Goal: Task Accomplishment & Management: Manage account settings

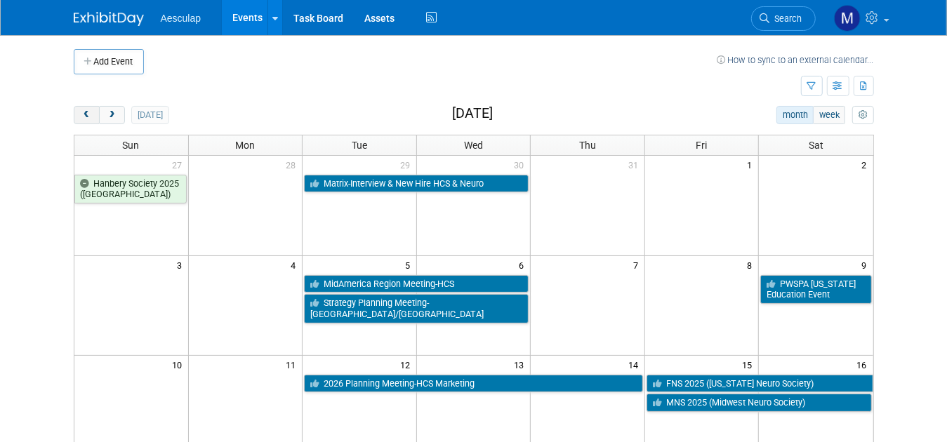
click at [74, 108] on button "prev" at bounding box center [87, 115] width 26 height 18
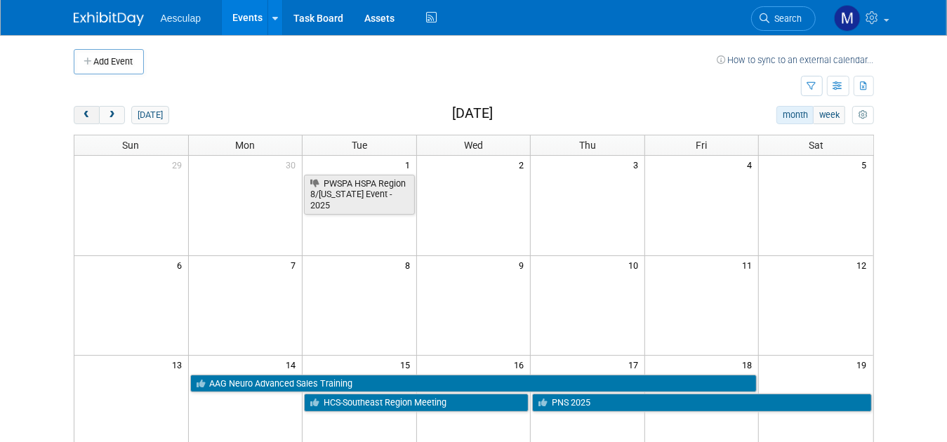
click at [74, 109] on button "prev" at bounding box center [87, 115] width 26 height 18
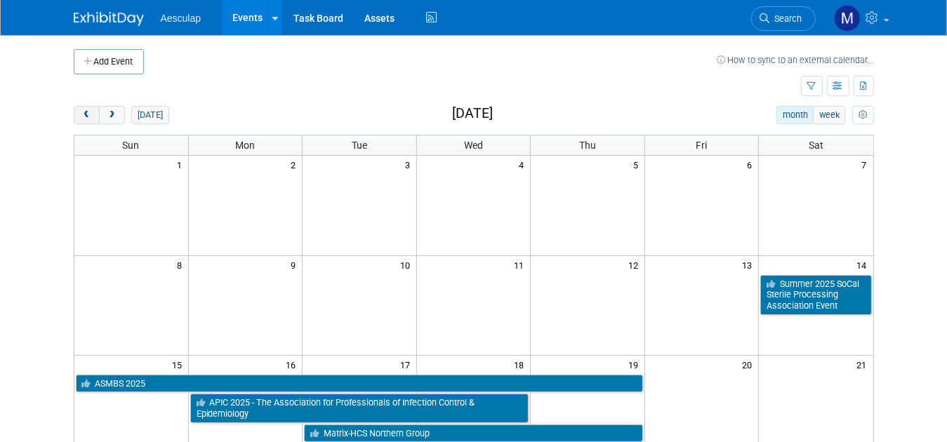
click at [74, 109] on button "prev" at bounding box center [87, 115] width 26 height 18
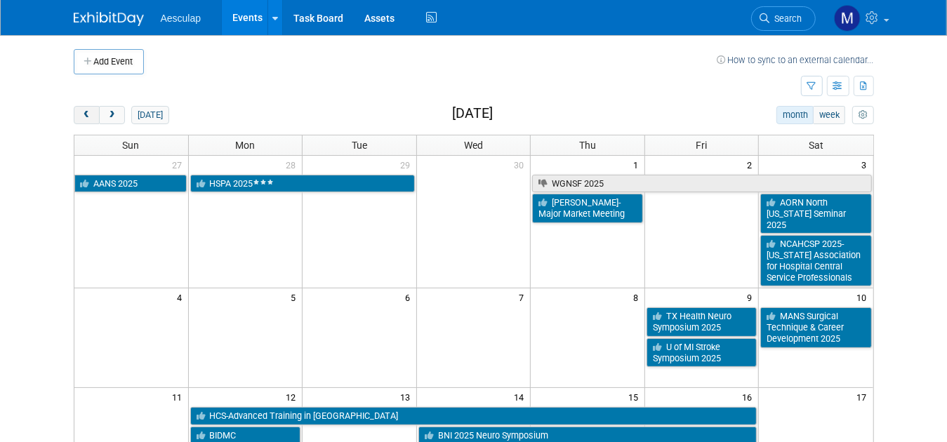
click at [74, 109] on button "prev" at bounding box center [87, 115] width 26 height 18
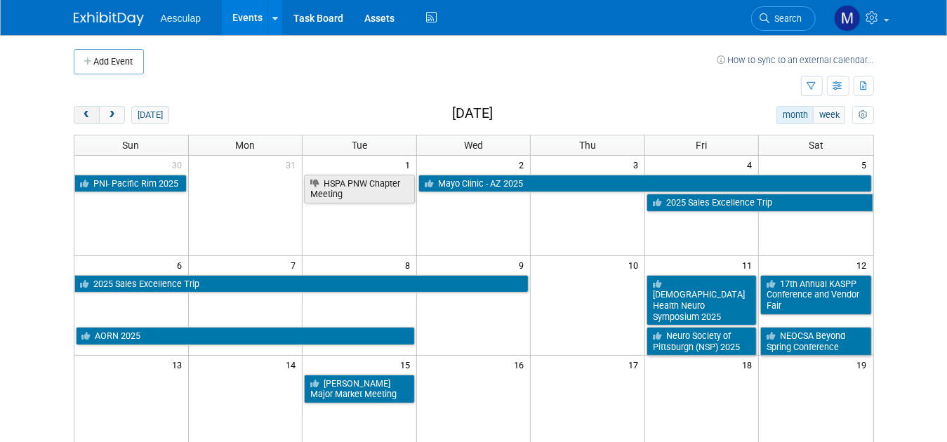
click at [74, 109] on button "prev" at bounding box center [87, 115] width 26 height 18
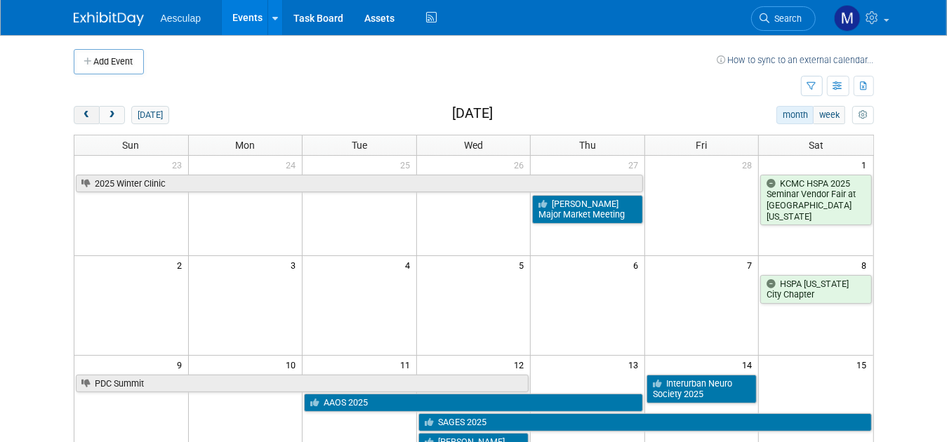
click at [74, 109] on button "prev" at bounding box center [87, 115] width 26 height 18
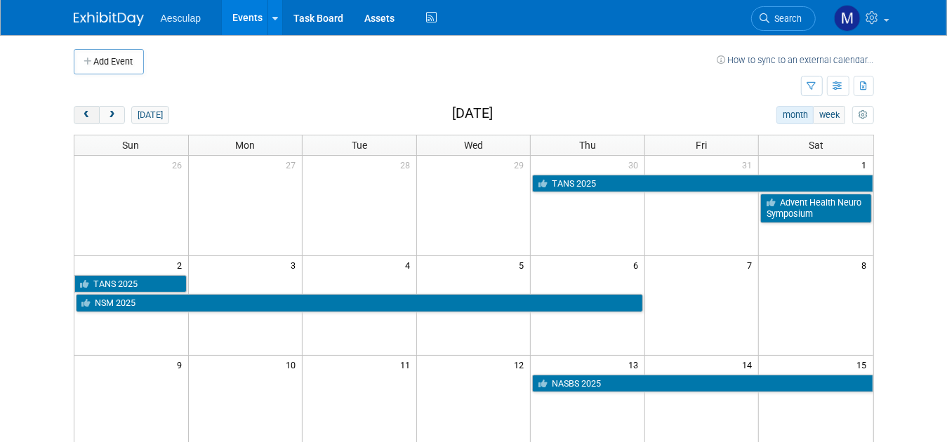
click at [74, 109] on button "prev" at bounding box center [87, 115] width 26 height 18
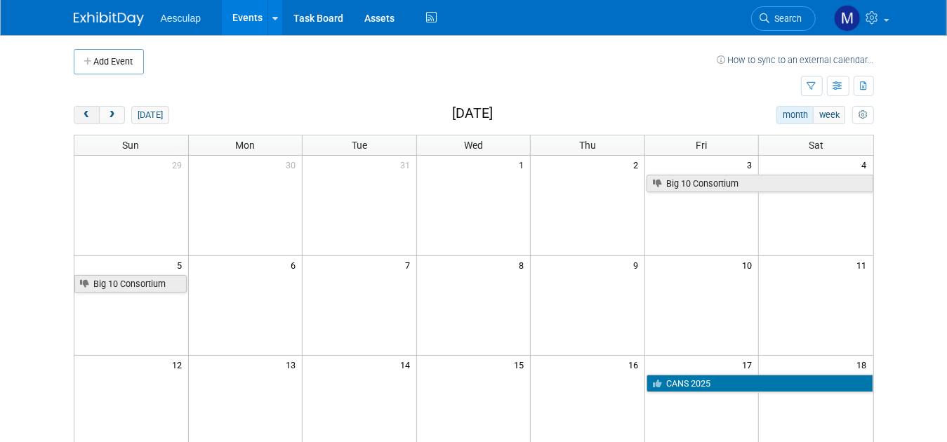
click at [74, 109] on button "prev" at bounding box center [87, 115] width 26 height 18
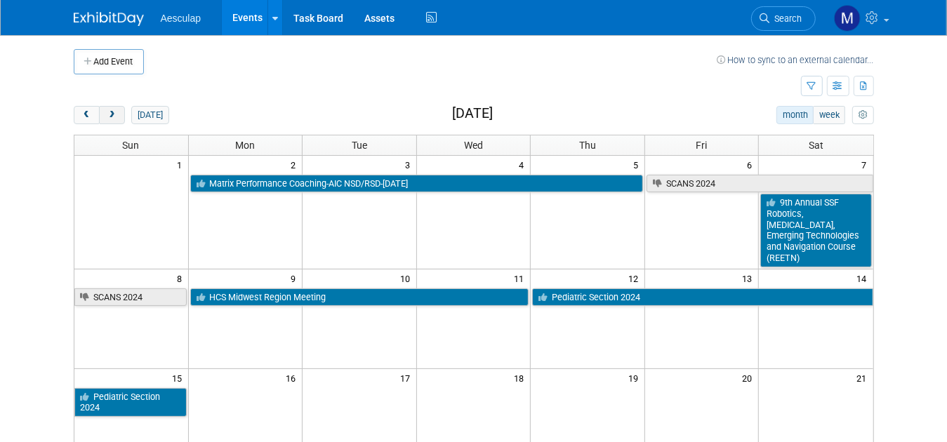
click at [107, 114] on span "next" at bounding box center [112, 115] width 11 height 9
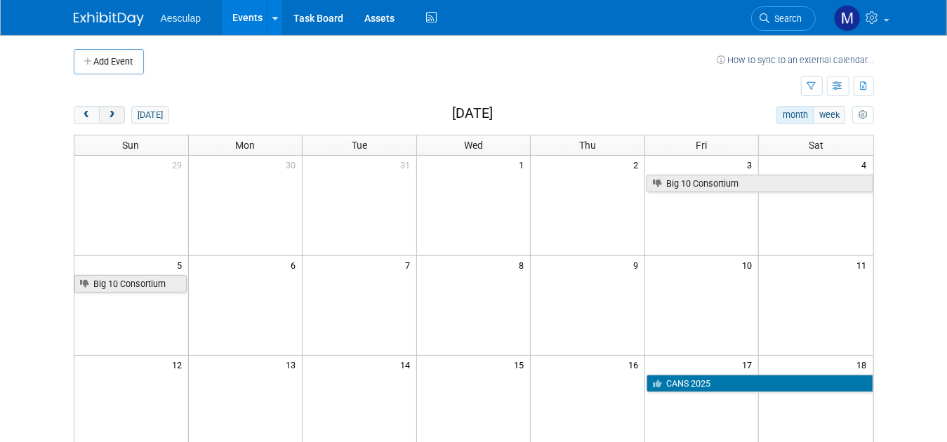
click at [99, 120] on button "next" at bounding box center [112, 115] width 26 height 18
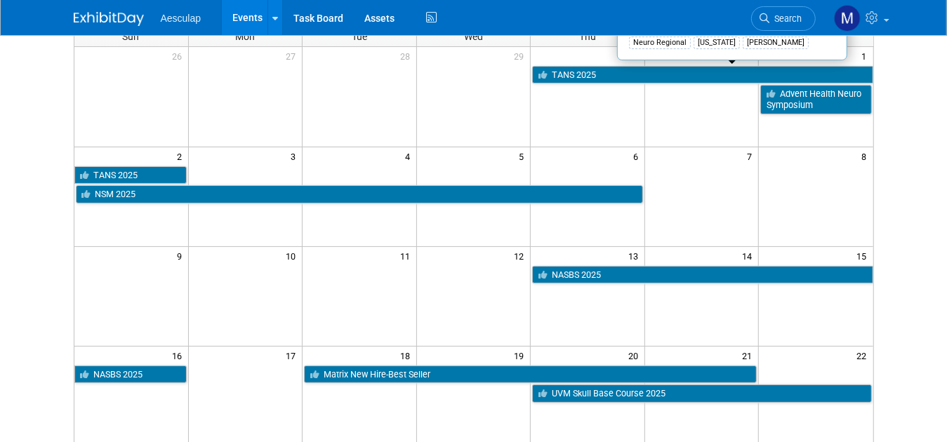
scroll to position [140, 0]
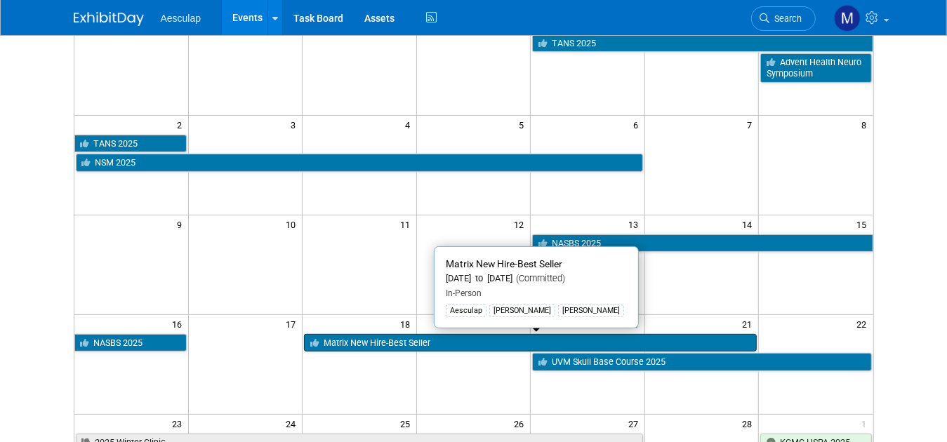
click at [455, 339] on link "Matrix New Hire-Best Seller" at bounding box center [530, 343] width 453 height 18
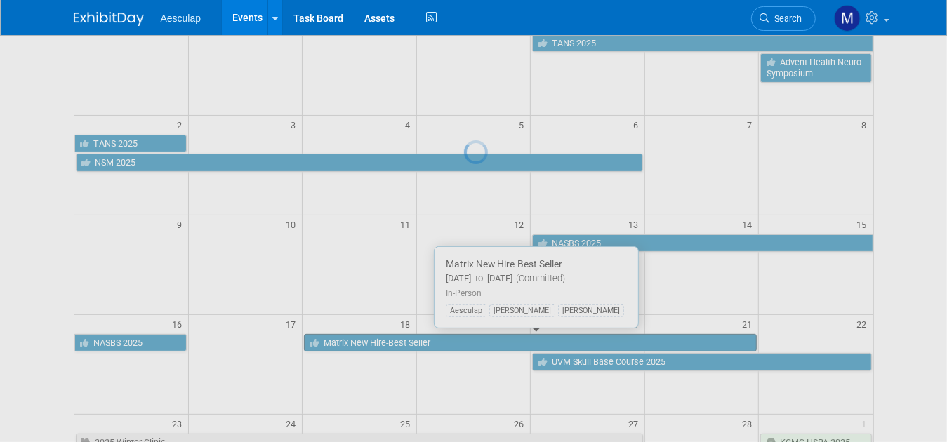
click at [464, 339] on div at bounding box center [474, 221] width 20 height 442
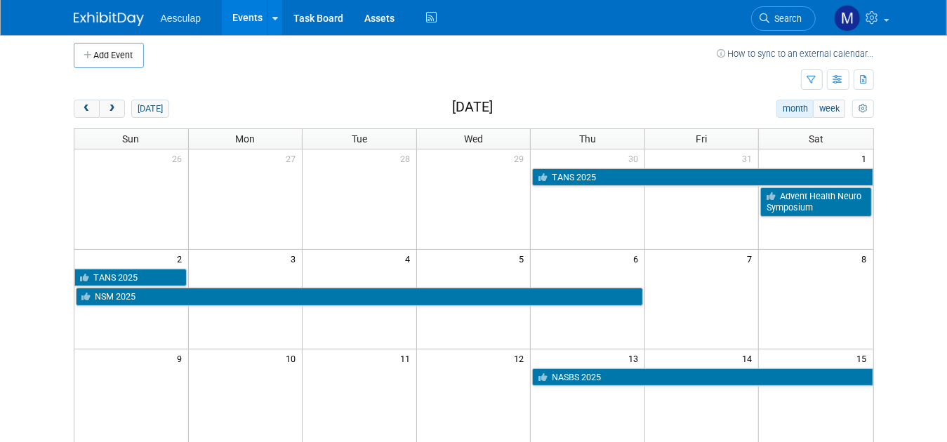
scroll to position [0, 0]
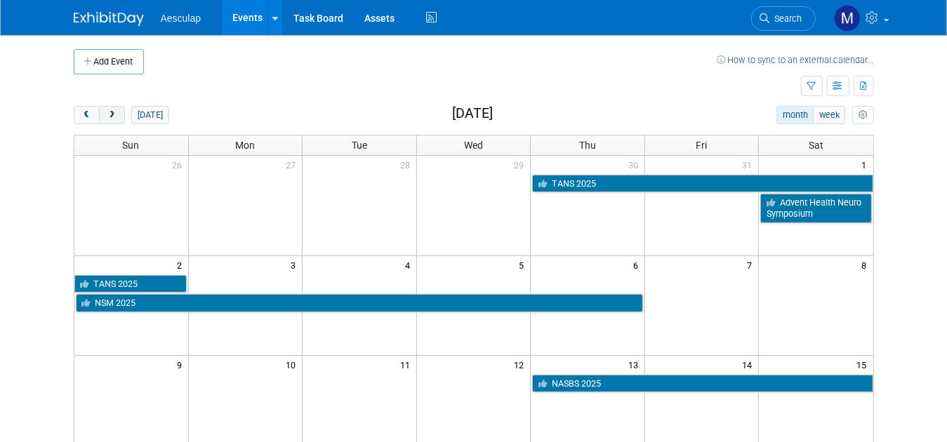
click at [107, 116] on span "next" at bounding box center [112, 115] width 11 height 9
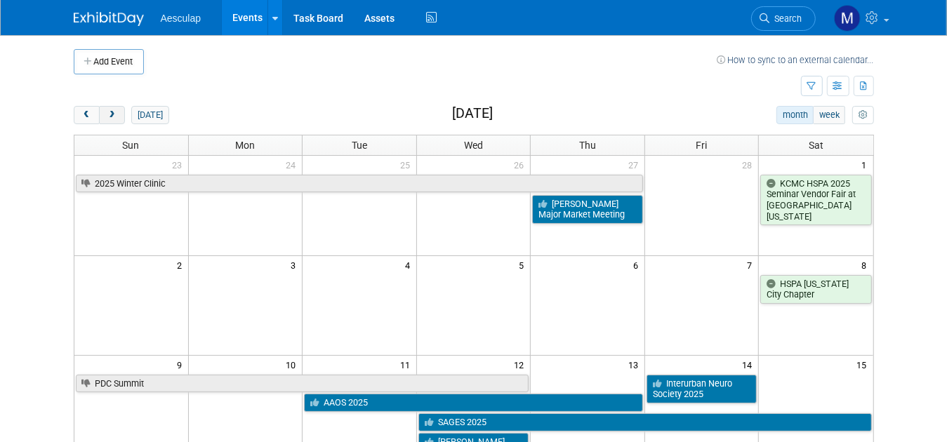
click at [107, 114] on span "next" at bounding box center [112, 115] width 11 height 9
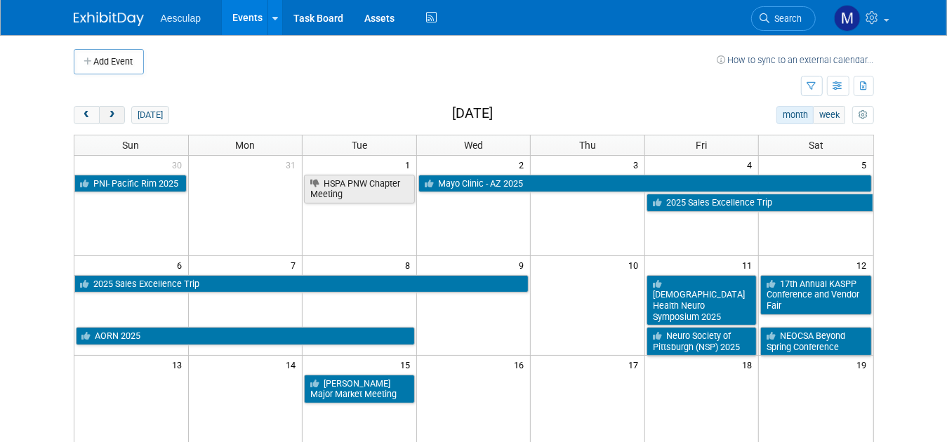
click at [99, 113] on button "next" at bounding box center [112, 115] width 26 height 18
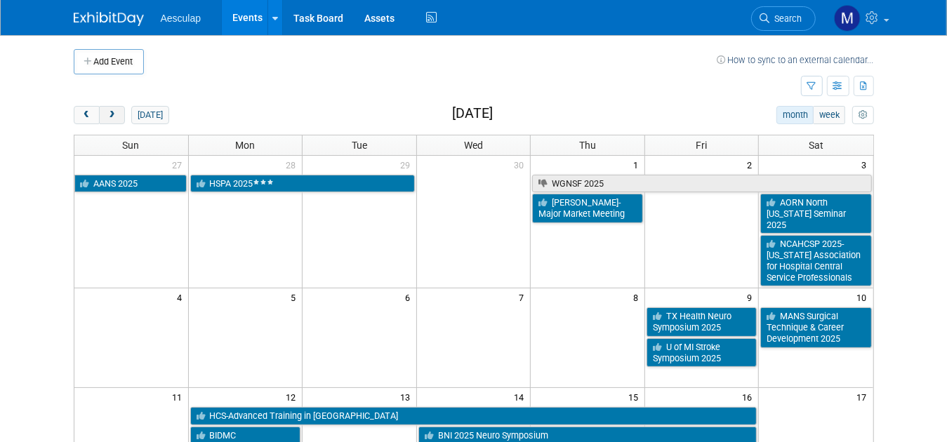
click at [99, 114] on button "next" at bounding box center [112, 115] width 26 height 18
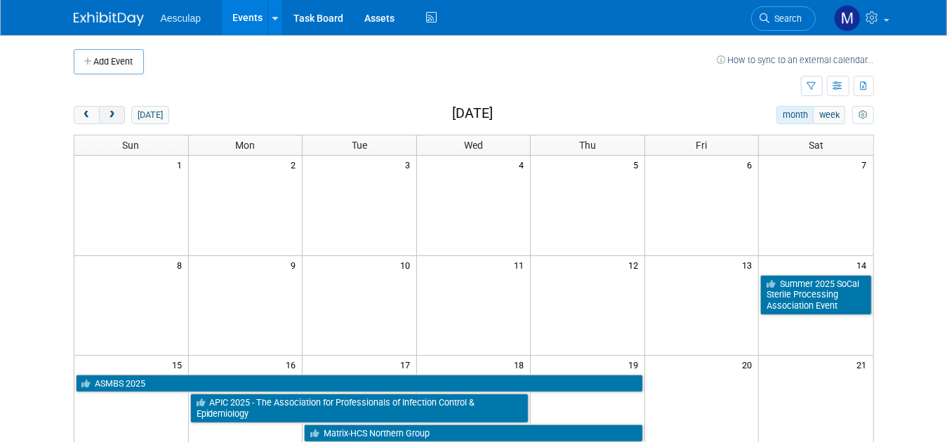
click at [107, 113] on span "next" at bounding box center [112, 115] width 11 height 9
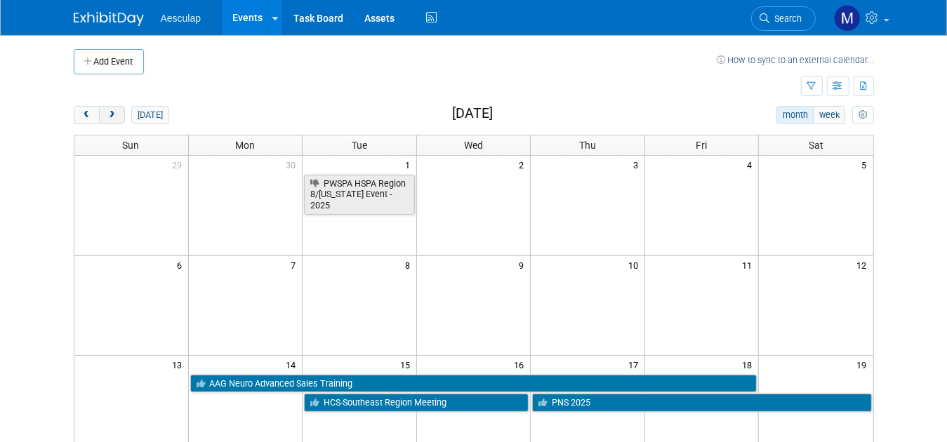
click at [107, 114] on span "next" at bounding box center [112, 115] width 11 height 9
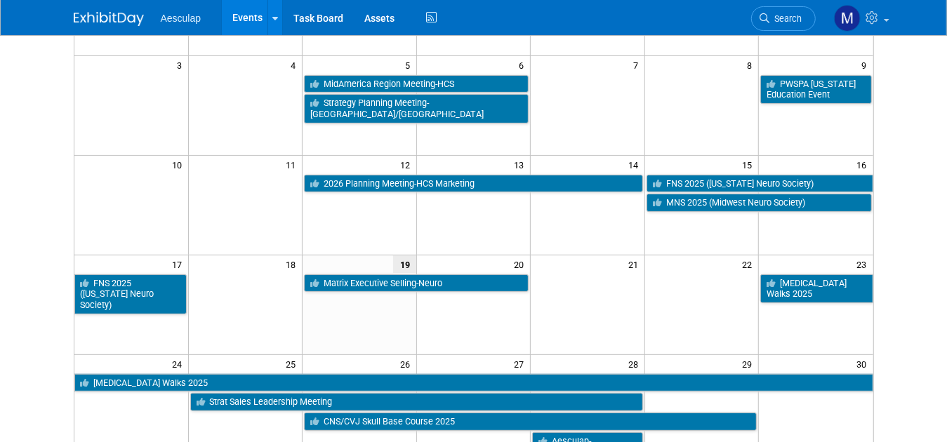
scroll to position [281, 0]
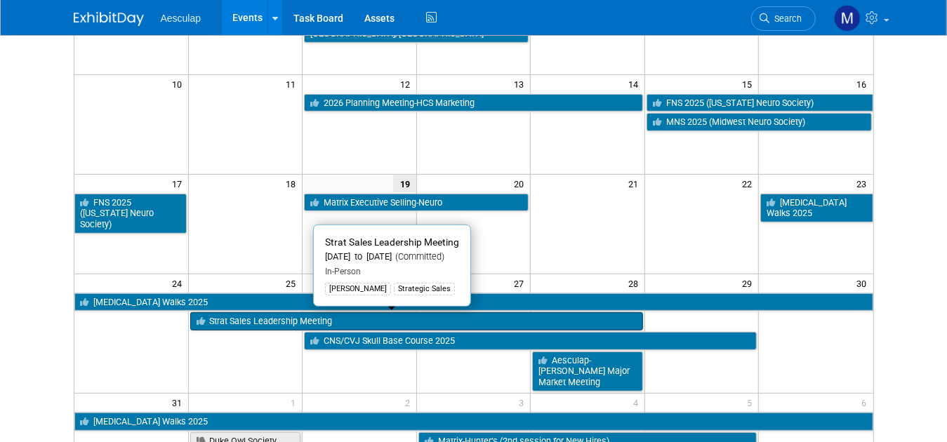
click at [251, 322] on link "Strat Sales Leadership Meeting" at bounding box center [416, 321] width 453 height 18
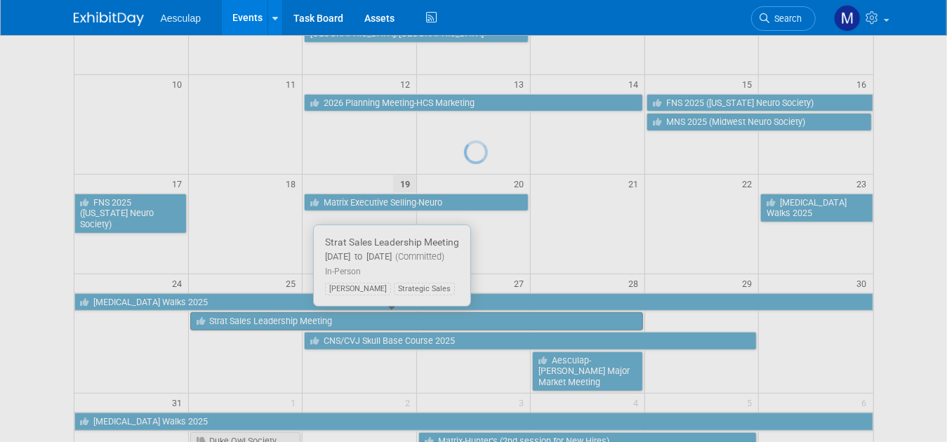
click at [464, 322] on div at bounding box center [474, 221] width 20 height 442
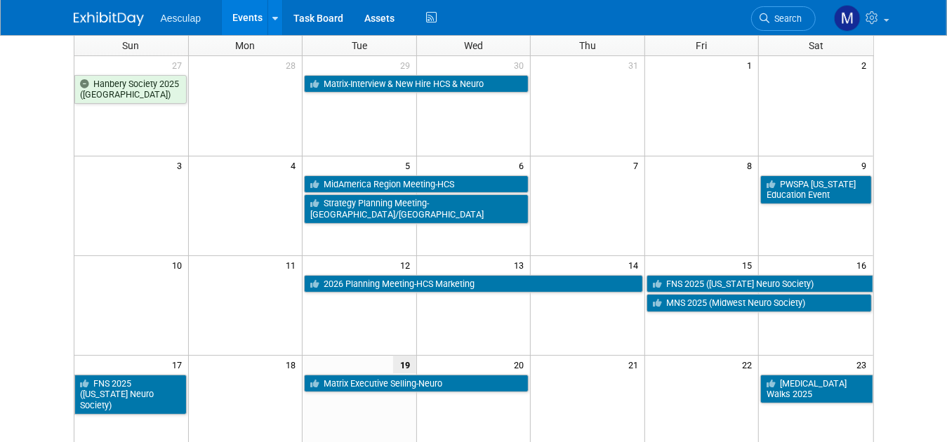
scroll to position [50, 0]
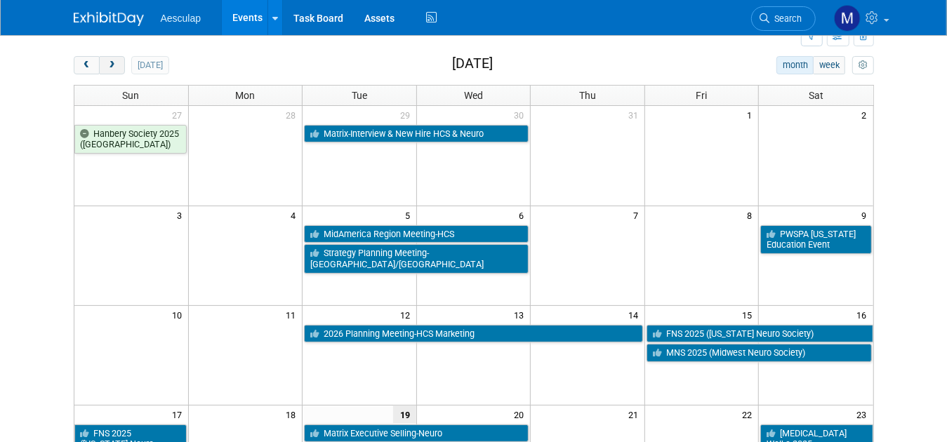
click at [107, 67] on span "next" at bounding box center [112, 65] width 11 height 9
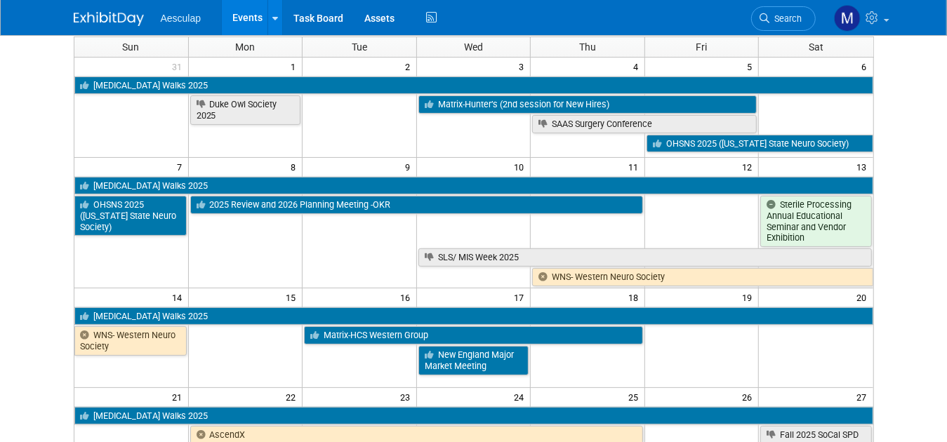
scroll to position [0, 0]
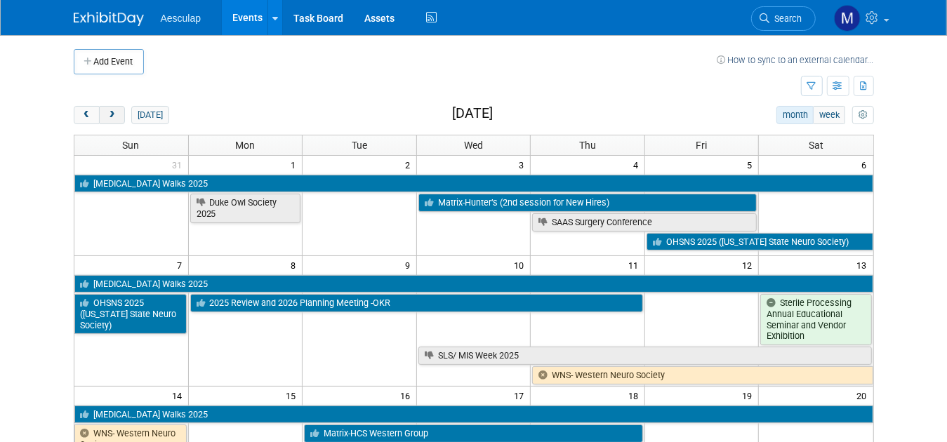
click at [107, 112] on span "next" at bounding box center [112, 115] width 11 height 9
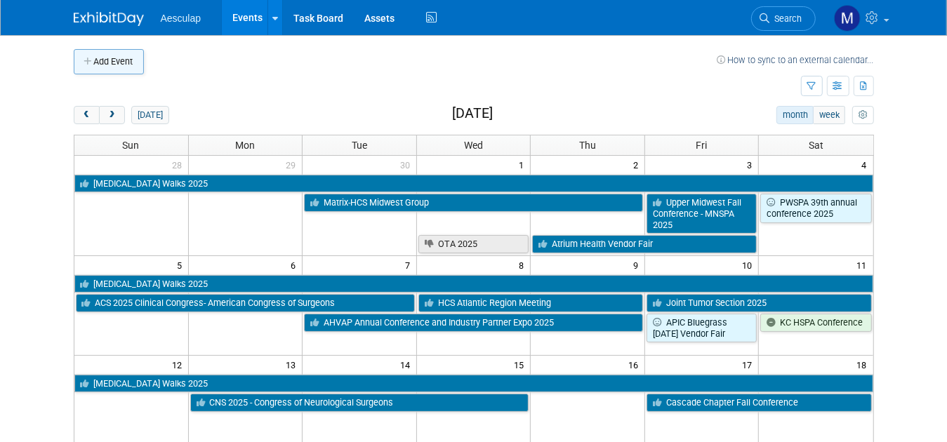
click at [75, 59] on button "Add Event" at bounding box center [109, 61] width 70 height 25
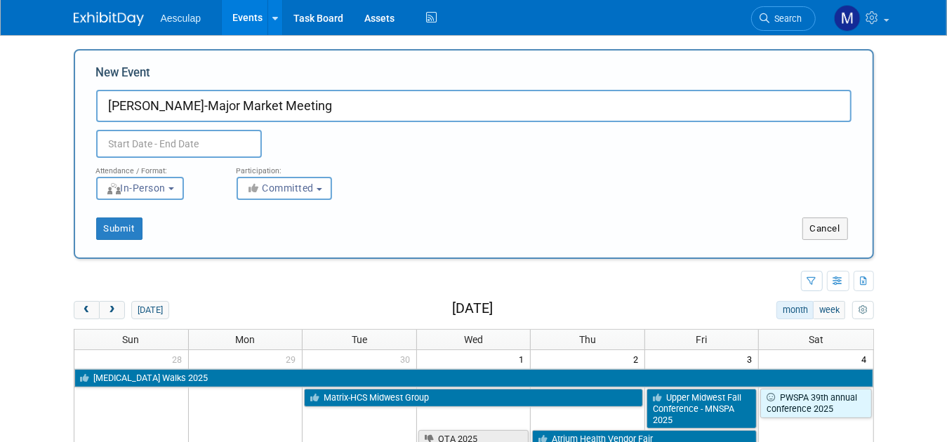
type input "[PERSON_NAME]-Major Market Meeting"
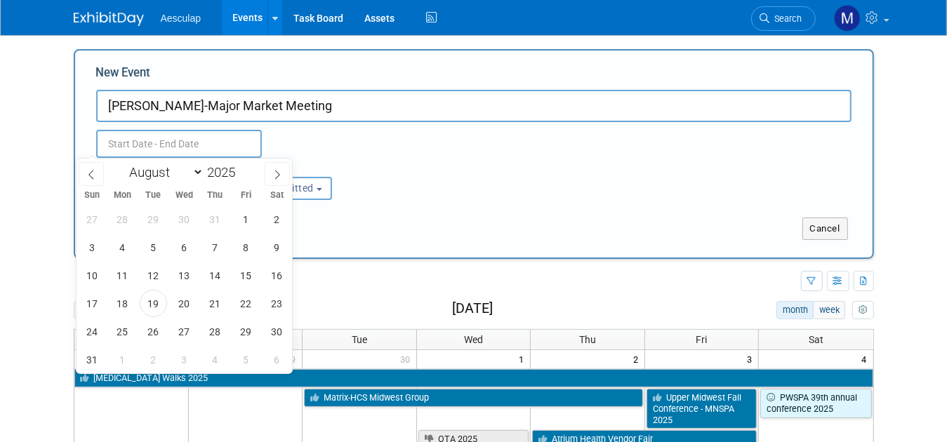
click at [146, 136] on input "text" at bounding box center [179, 144] width 166 height 28
click at [197, 171] on select "January February March April May June July August September October November De…" at bounding box center [163, 173] width 81 height 18
select select "9"
click at [123, 164] on select "January February March April May June July August September October November De…" at bounding box center [163, 173] width 81 height 18
click at [214, 276] on span "16" at bounding box center [215, 275] width 27 height 27
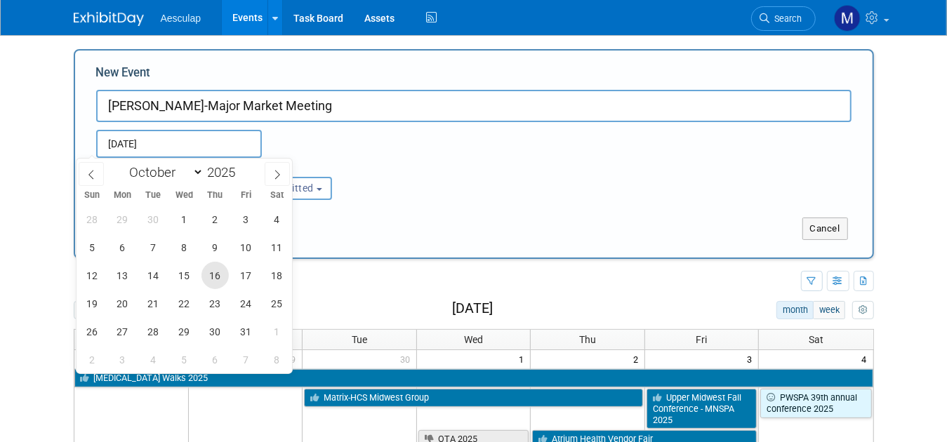
type input "Oct 16, 2025 to Oct 16, 2025"
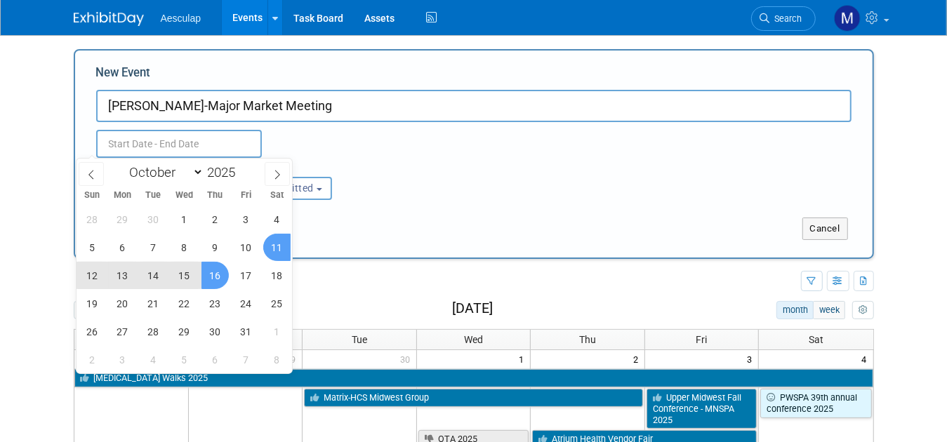
type input "Oct 16, 2025 to Oct 16, 2025"
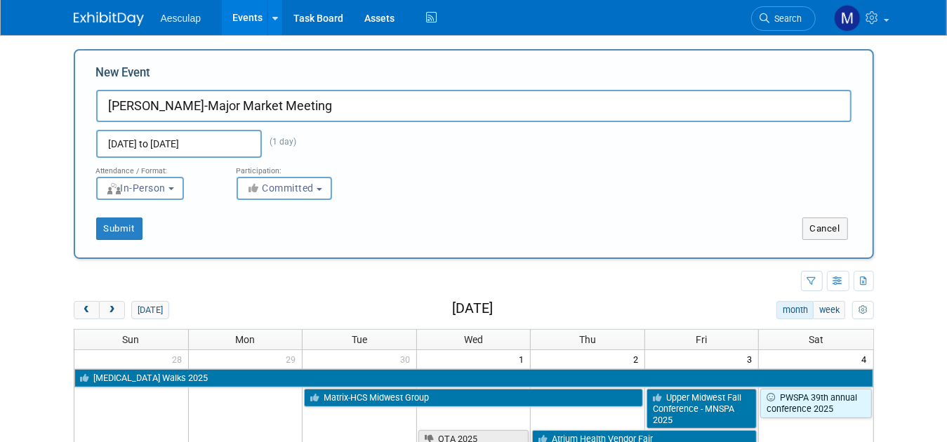
click at [416, 195] on div "Attendance / Format: <img src="https://www.exhibitday.com/Images/Format-InPerso…" at bounding box center [474, 179] width 777 height 42
click at [99, 223] on button "Submit" at bounding box center [119, 229] width 46 height 22
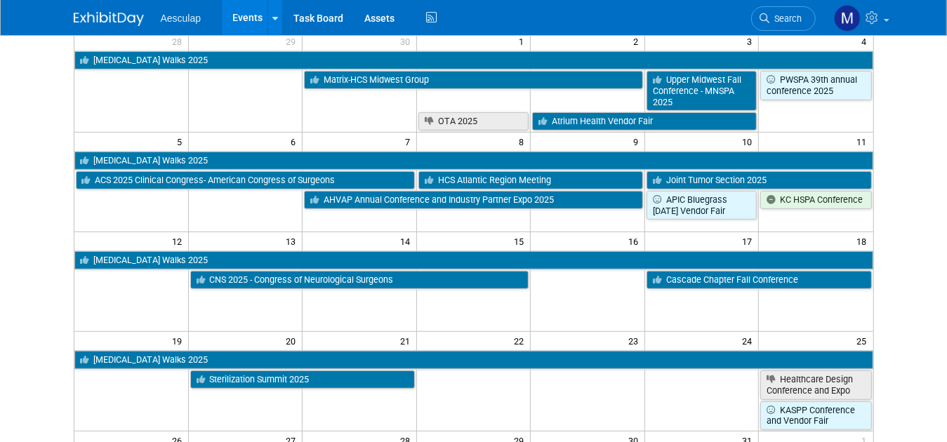
scroll to position [140, 0]
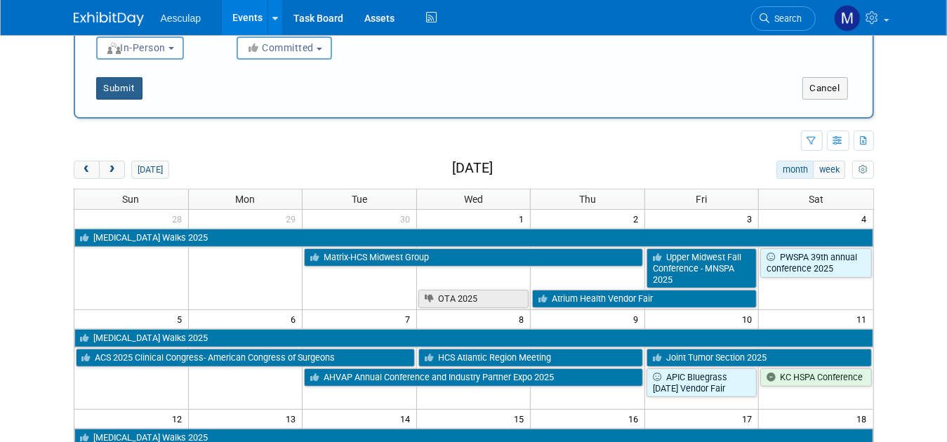
click at [96, 92] on button "Submit" at bounding box center [119, 88] width 46 height 22
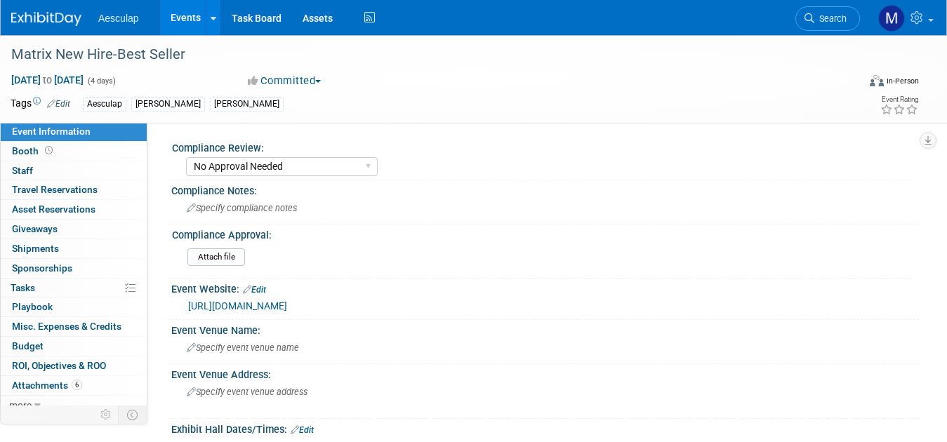
select select "No Approval Needed"
click at [53, 79] on span "[DATE] to [DATE]" at bounding box center [48, 80] width 74 height 13
select select "1"
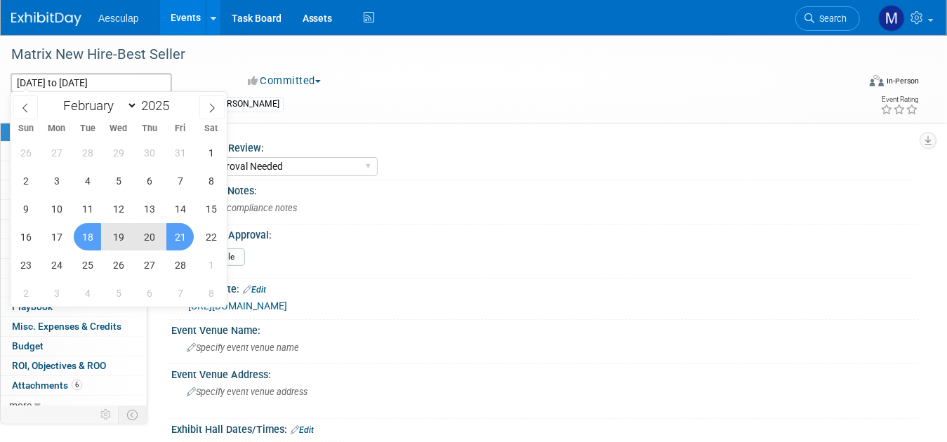
click at [117, 236] on span "19" at bounding box center [118, 236] width 27 height 27
type input "Feb 19, 2025"
click at [183, 237] on span "21" at bounding box center [179, 236] width 27 height 27
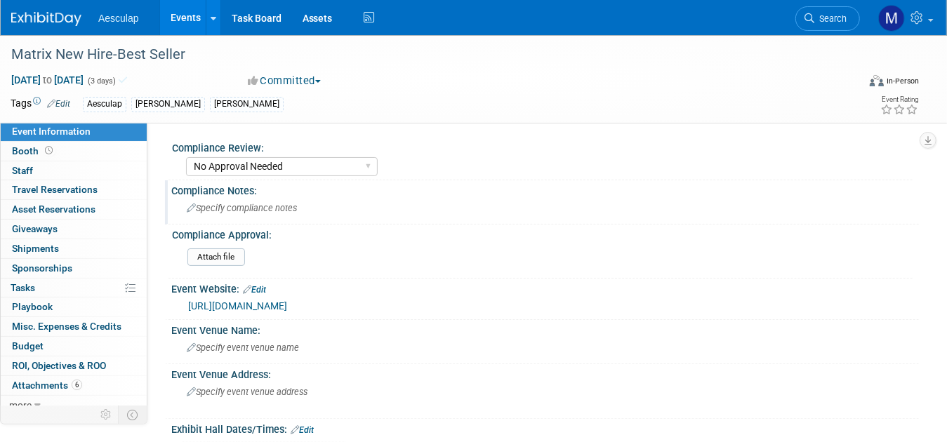
click at [580, 197] on div "Specify compliance notes" at bounding box center [545, 208] width 727 height 22
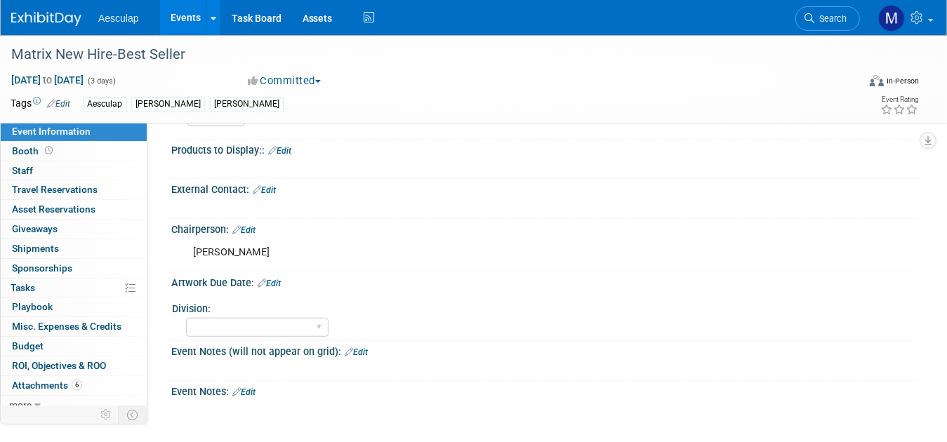
scroll to position [639, 0]
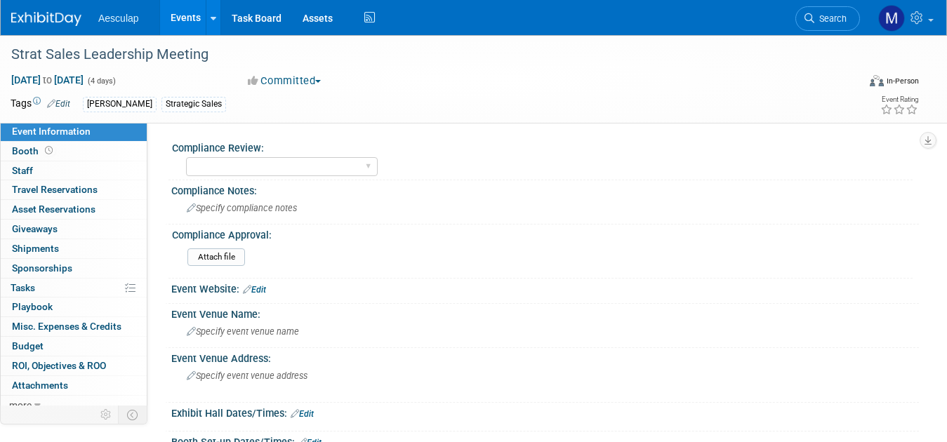
select select "Strategic Sales"
click at [65, 104] on link "Edit" at bounding box center [58, 104] width 23 height 10
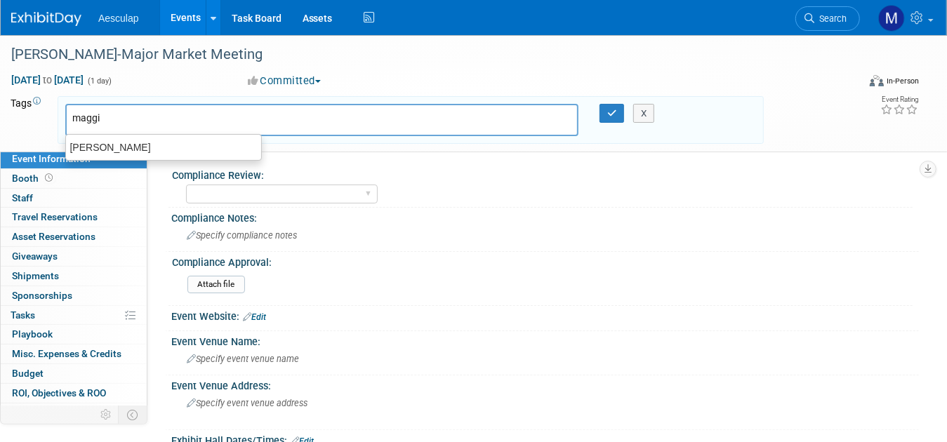
type input "maggie"
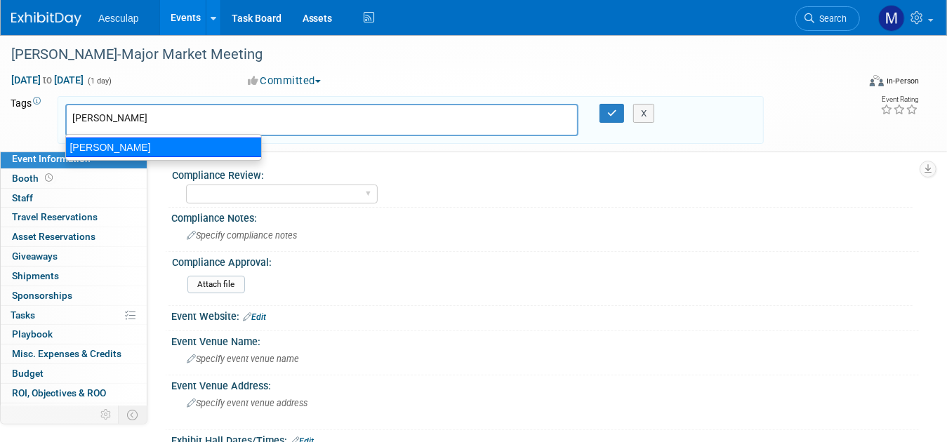
click at [77, 147] on div "[PERSON_NAME]" at bounding box center [163, 148] width 197 height 20
type input "[PERSON_NAME]"
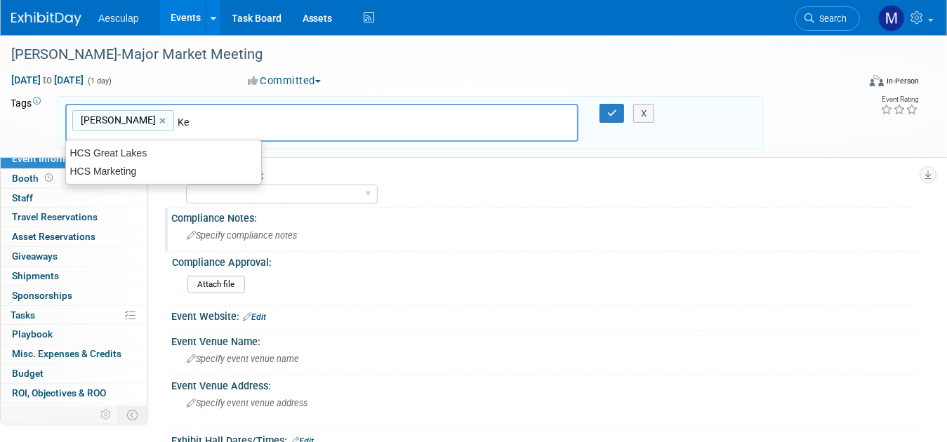
type input "K"
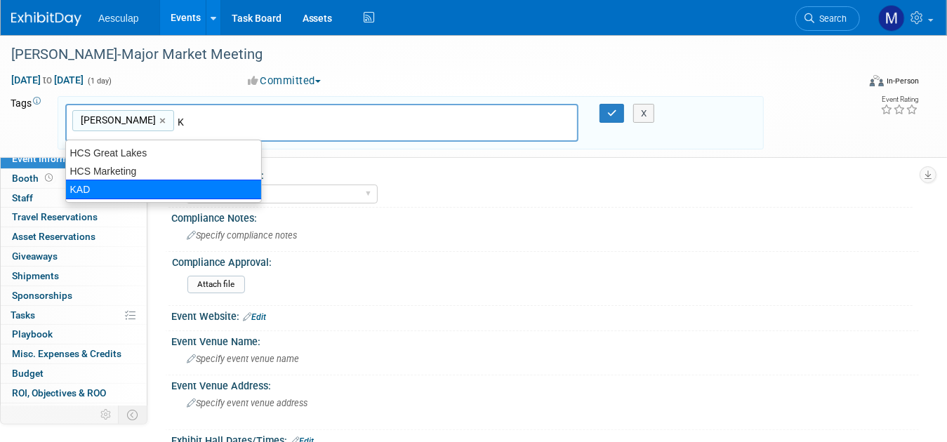
click at [100, 187] on div "KAD" at bounding box center [163, 190] width 197 height 20
type input "[PERSON_NAME], KAD"
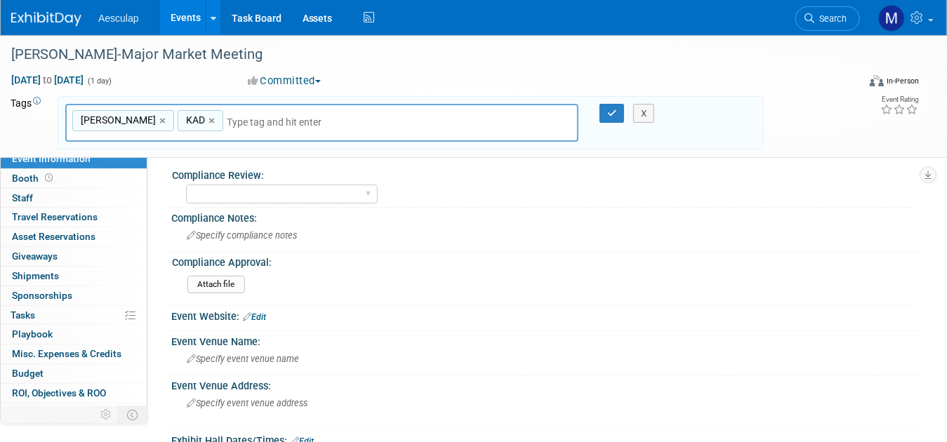
click at [619, 115] on div "X" at bounding box center [649, 114] width 60 height 20
click at [260, 314] on link "Edit" at bounding box center [254, 317] width 23 height 10
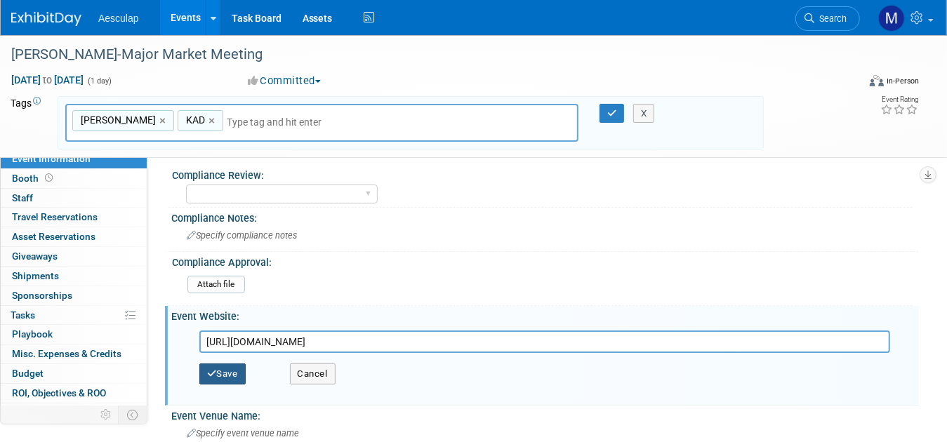
type input "https://www.marriott.com/en-us/hotels/nycml-marriott-melville-long-island/overv…"
click at [232, 368] on button "Save" at bounding box center [222, 374] width 46 height 21
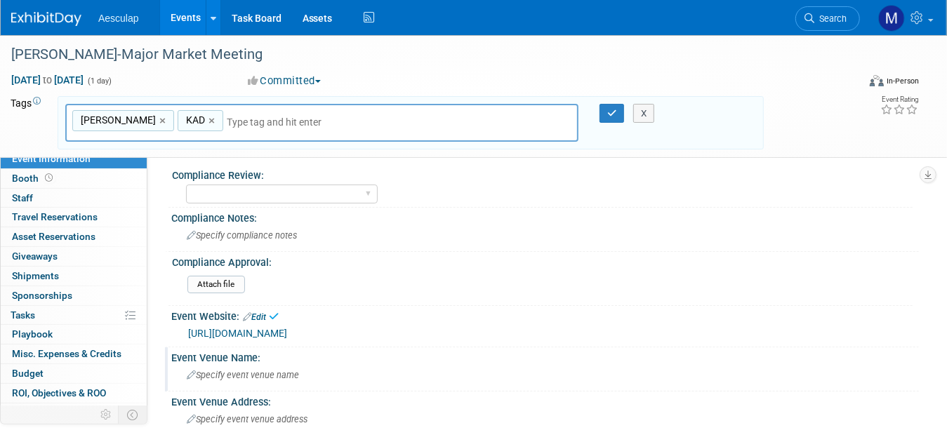
click at [222, 374] on span "Specify event venue name" at bounding box center [243, 375] width 112 height 11
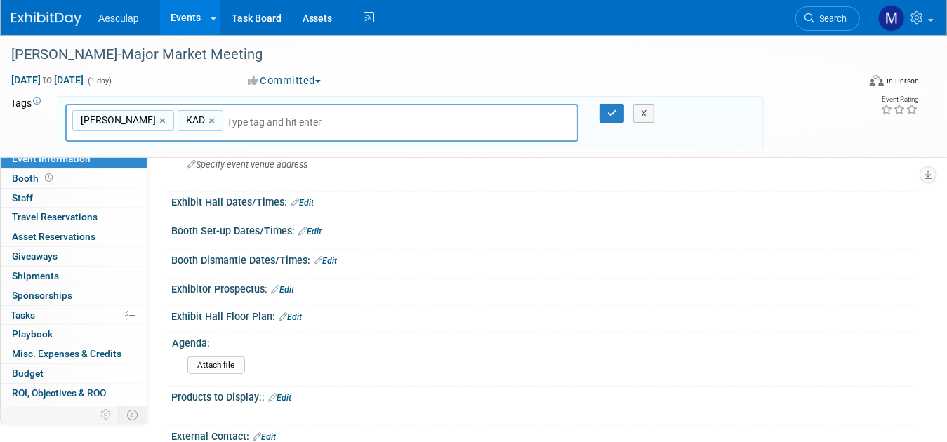
scroll to position [281, 0]
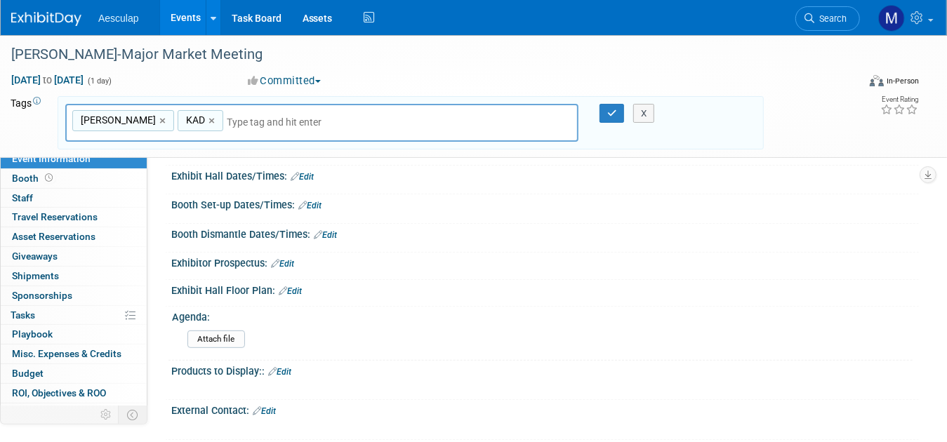
type input "Marriott Melville-Long Island"
click at [314, 172] on link "Edit" at bounding box center [302, 177] width 23 height 10
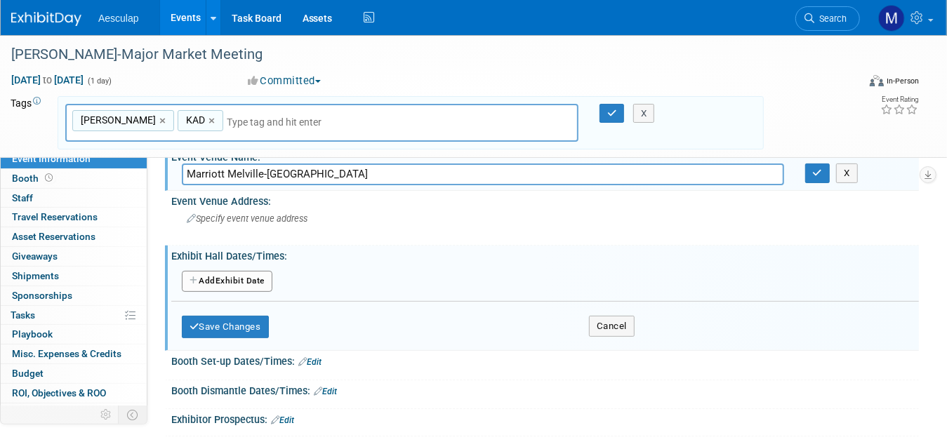
scroll to position [211, 0]
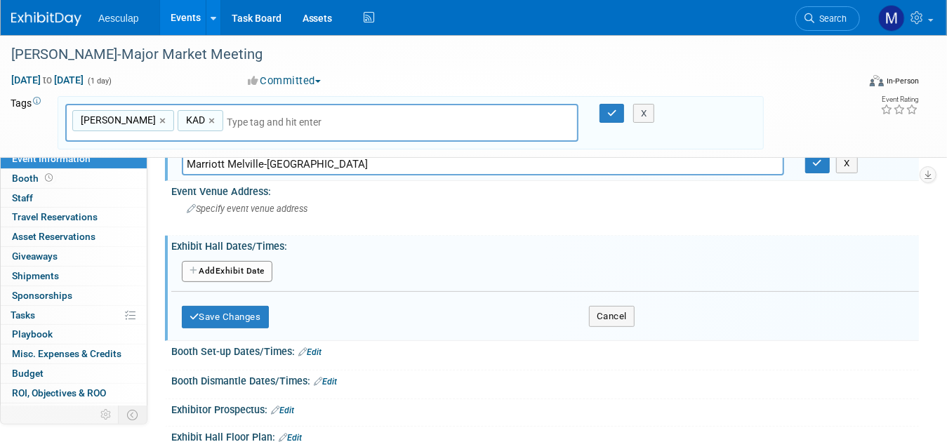
click at [246, 267] on button "Add Another Exhibit Date" at bounding box center [227, 271] width 91 height 21
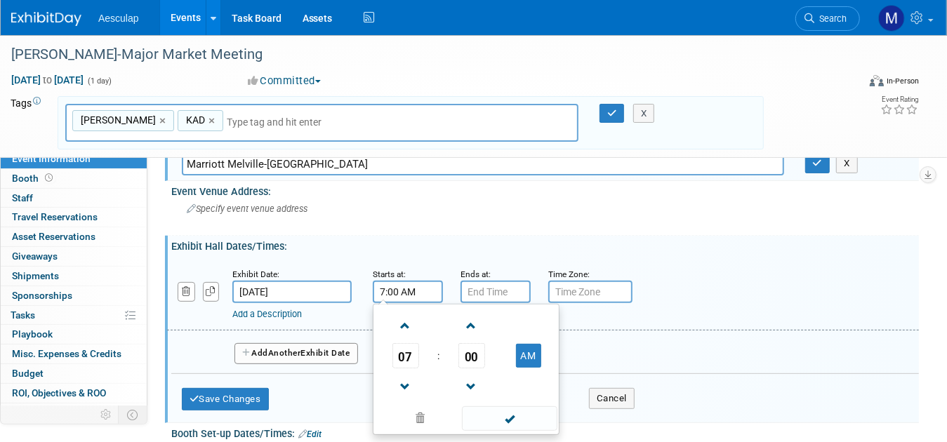
click at [390, 293] on input "7:00 AM" at bounding box center [408, 292] width 70 height 22
click at [407, 324] on span at bounding box center [405, 326] width 25 height 25
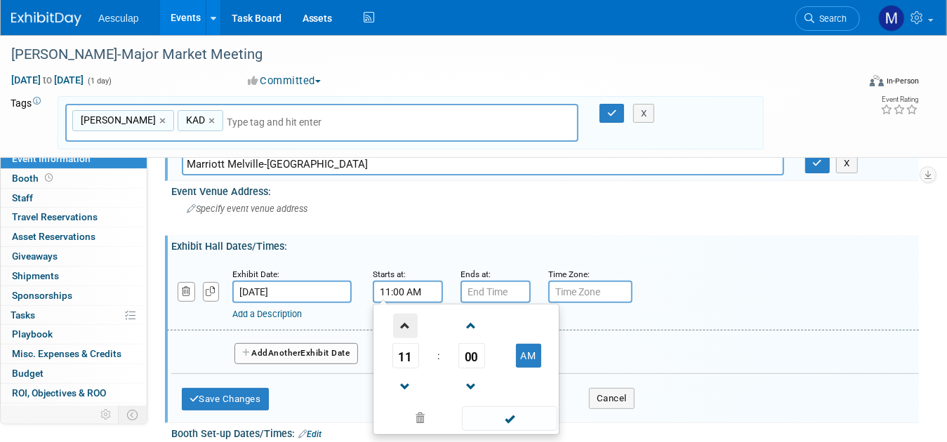
click at [407, 324] on span at bounding box center [405, 326] width 25 height 25
type input "12:00 PM"
drag, startPoint x: 515, startPoint y: 412, endPoint x: 506, endPoint y: 355, distance: 57.7
click at [515, 411] on span at bounding box center [509, 419] width 95 height 25
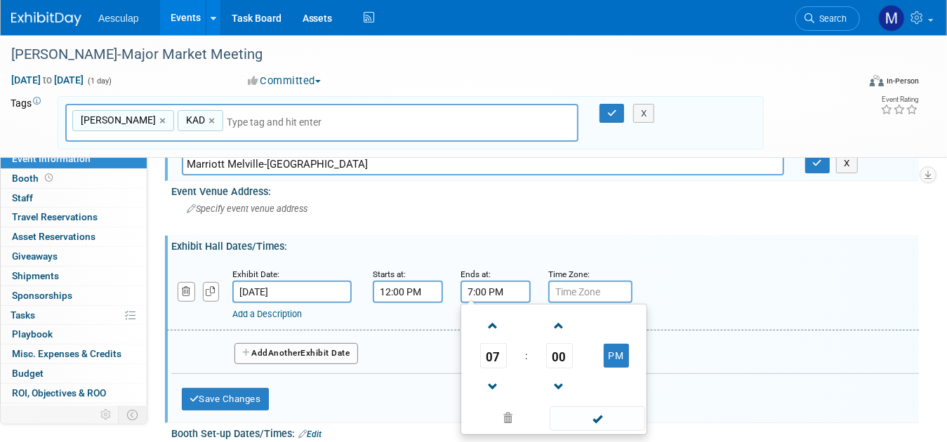
click at [494, 292] on input "7:00 PM" at bounding box center [496, 292] width 70 height 22
click at [492, 381] on span at bounding box center [493, 387] width 25 height 25
type input "5:00 PM"
click at [602, 411] on span at bounding box center [597, 419] width 95 height 25
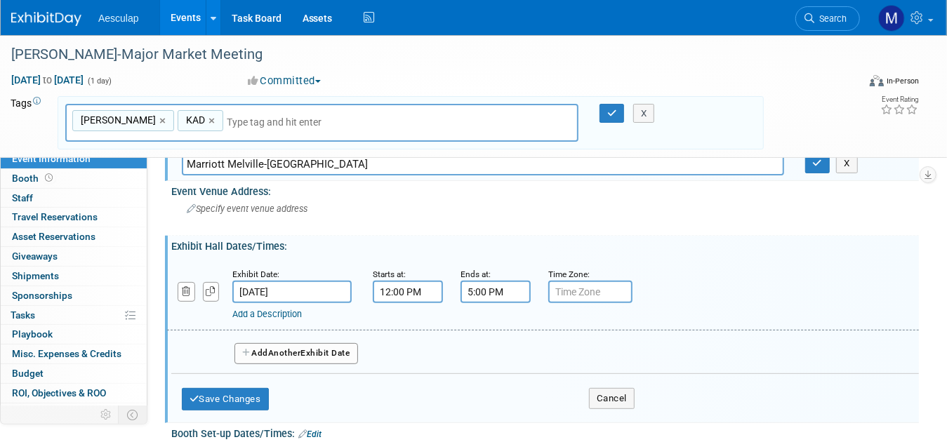
click at [580, 291] on input "text" at bounding box center [590, 292] width 84 height 22
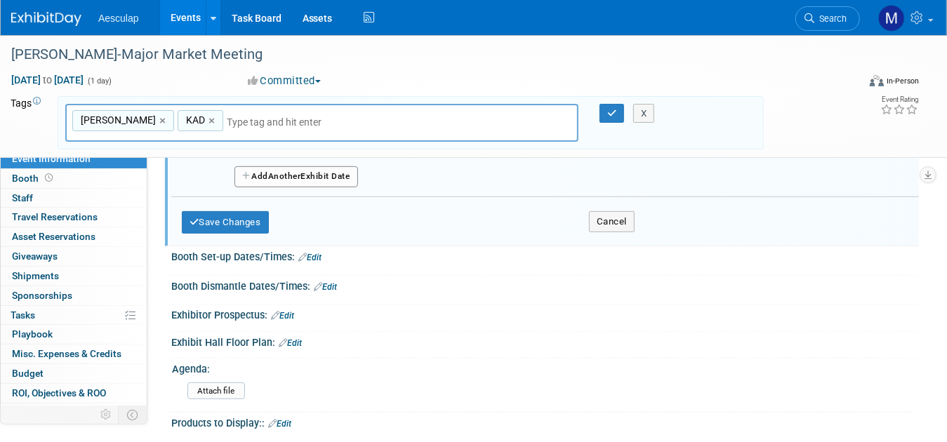
scroll to position [421, 0]
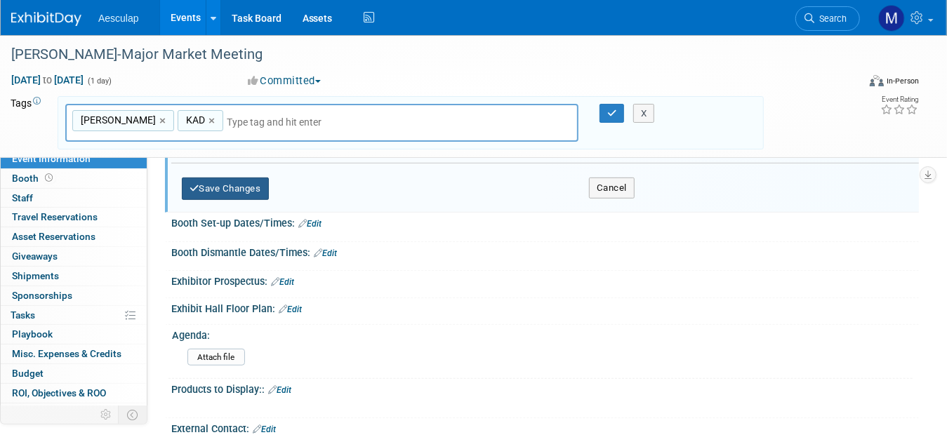
type input "EST"
click at [253, 193] on button "Save Changes" at bounding box center [225, 189] width 87 height 22
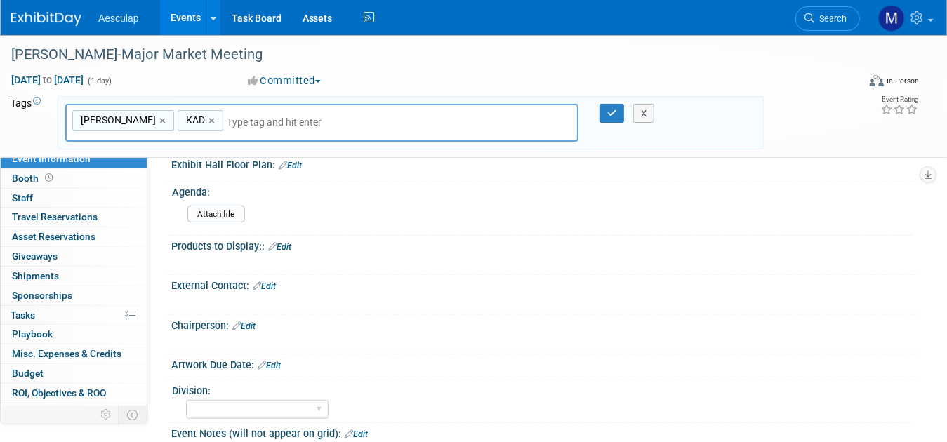
scroll to position [351, 0]
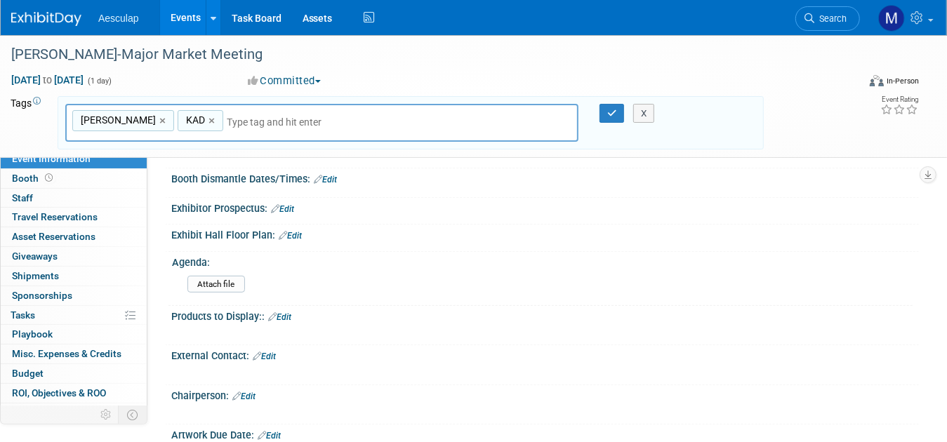
click at [270, 352] on link "Edit" at bounding box center [264, 357] width 23 height 10
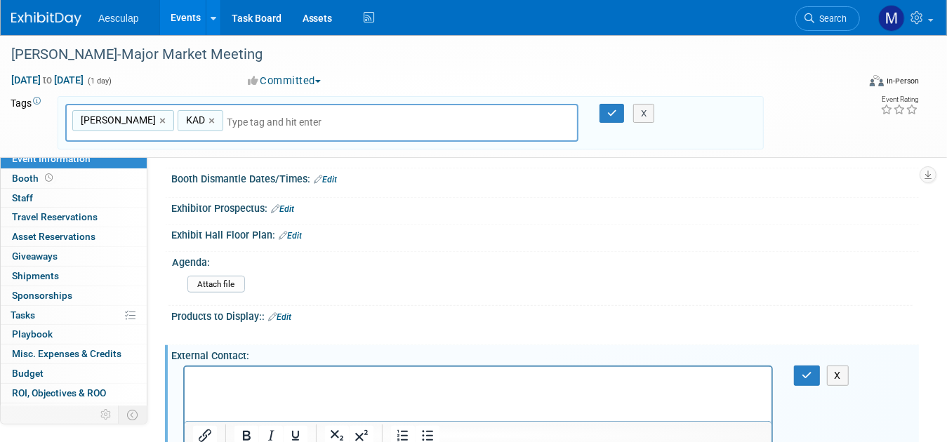
scroll to position [0, 0]
drag, startPoint x: 284, startPoint y: 381, endPoint x: 233, endPoint y: 376, distance: 51.5
click at [233, 376] on p "Allison Aragenzo" at bounding box center [477, 379] width 571 height 14
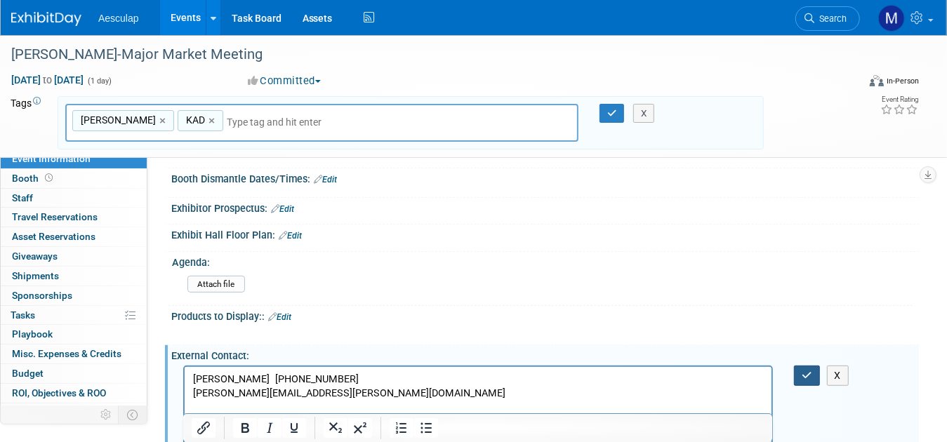
click at [803, 371] on icon "button" at bounding box center [807, 376] width 11 height 10
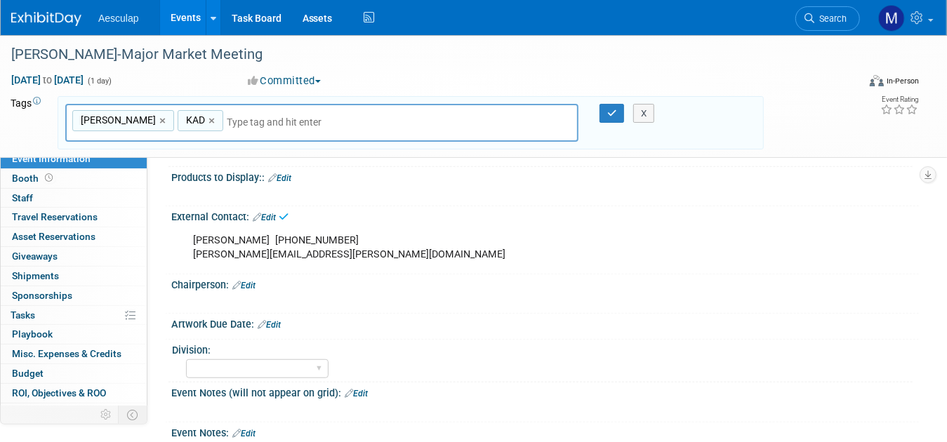
scroll to position [491, 0]
click at [210, 277] on div "Chairperson: Edit" at bounding box center [545, 282] width 748 height 18
click at [208, 289] on div "X" at bounding box center [543, 292] width 730 height 7
click at [251, 289] on div "X" at bounding box center [543, 292] width 730 height 7
click at [253, 279] on link "Edit" at bounding box center [243, 284] width 23 height 10
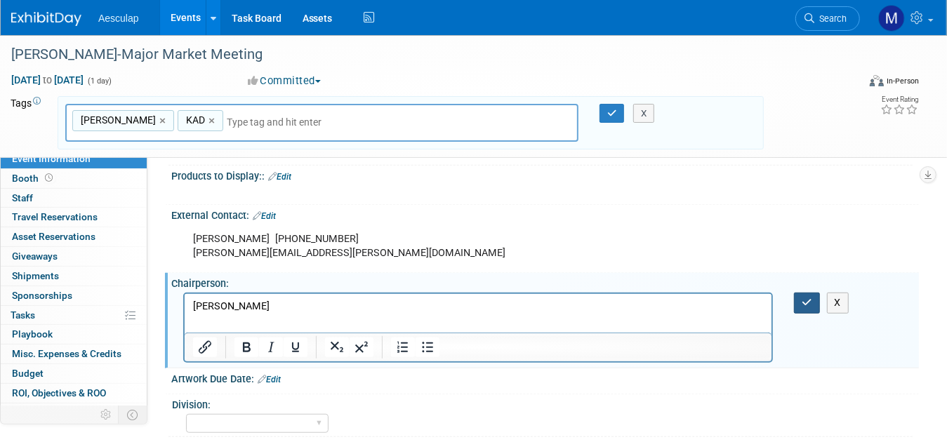
click at [808, 298] on icon "button" at bounding box center [807, 303] width 11 height 10
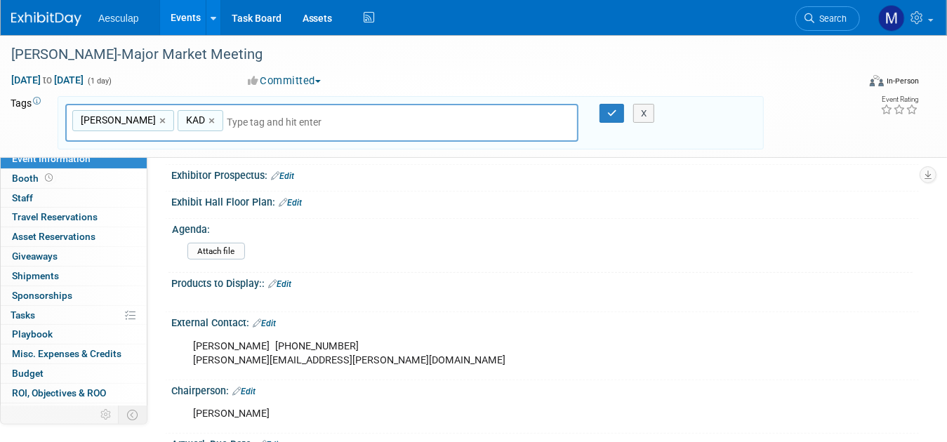
scroll to position [665, 0]
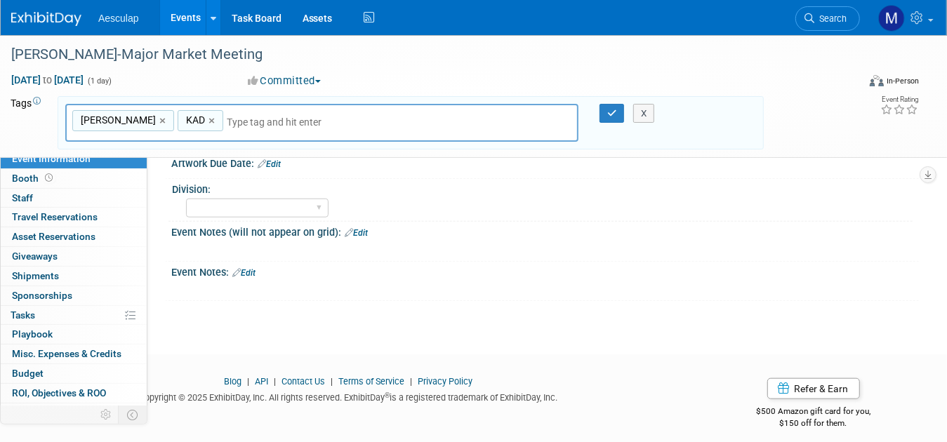
click at [204, 282] on div at bounding box center [478, 289] width 590 height 14
click at [190, 267] on div "Event Notes: Edit" at bounding box center [545, 271] width 748 height 18
click at [251, 268] on link "Edit" at bounding box center [243, 273] width 23 height 10
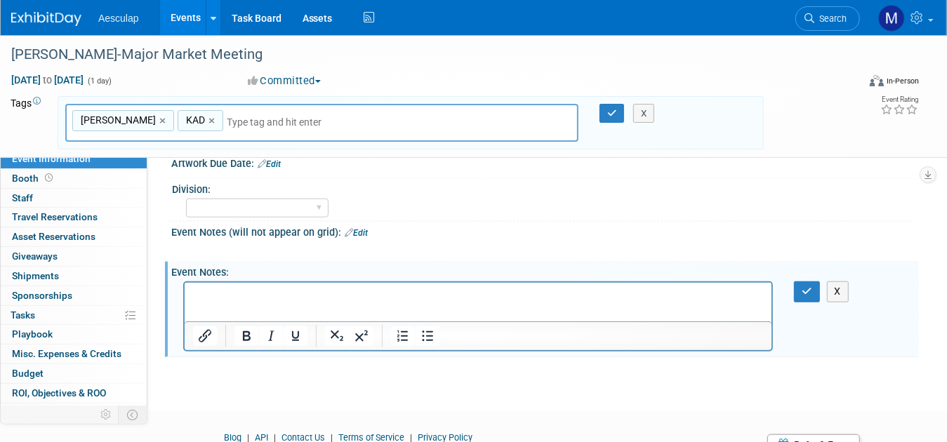
scroll to position [0, 0]
click at [803, 286] on icon "button" at bounding box center [807, 291] width 11 height 10
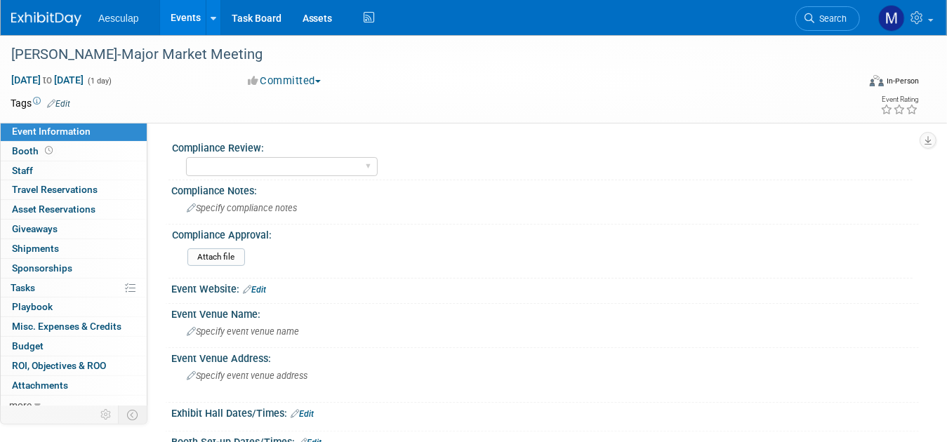
click at [71, 13] on img at bounding box center [46, 19] width 70 height 14
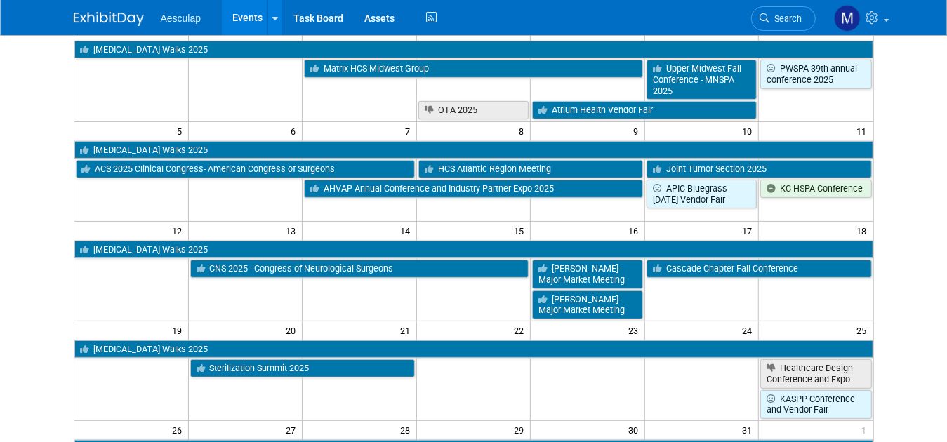
scroll to position [140, 0]
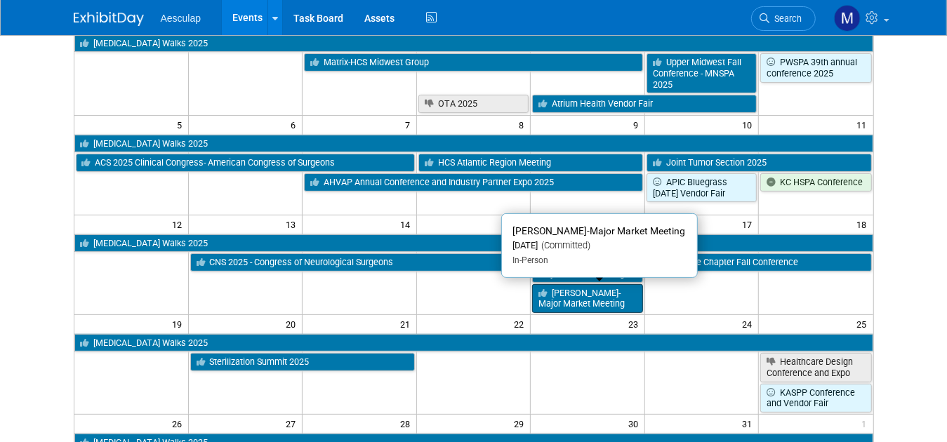
click at [567, 305] on link "[PERSON_NAME]-Major Market Meeting" at bounding box center [587, 298] width 111 height 29
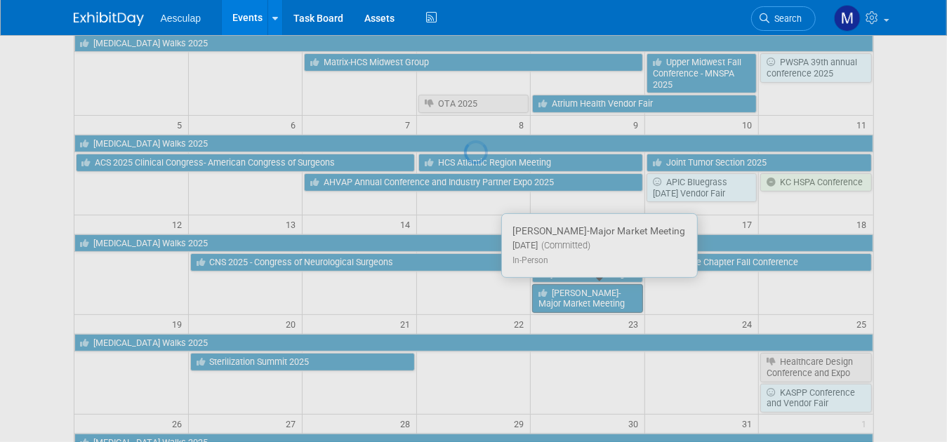
click at [484, 305] on div at bounding box center [474, 221] width 20 height 442
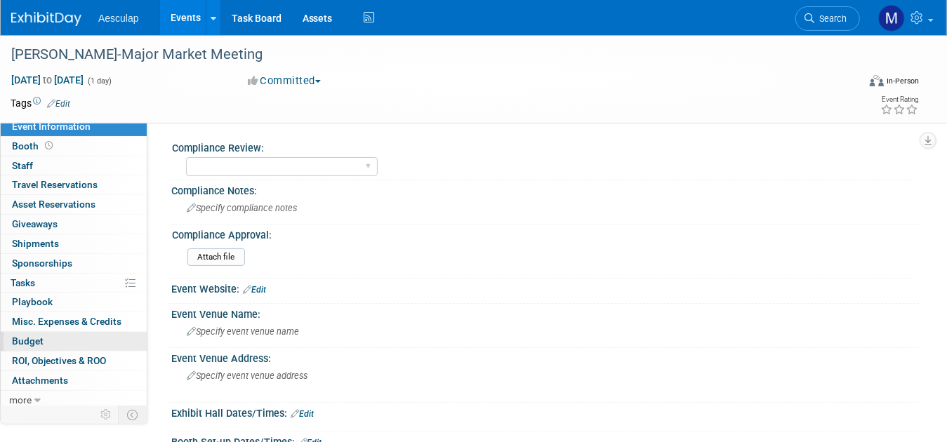
scroll to position [6, 0]
click at [22, 395] on span "more" at bounding box center [20, 399] width 22 height 11
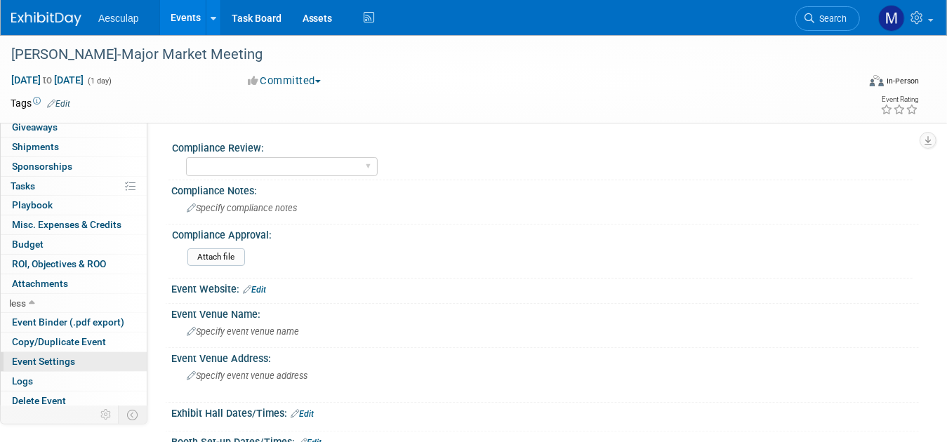
scroll to position [103, 0]
click at [31, 395] on span "Delete Event" at bounding box center [39, 400] width 54 height 11
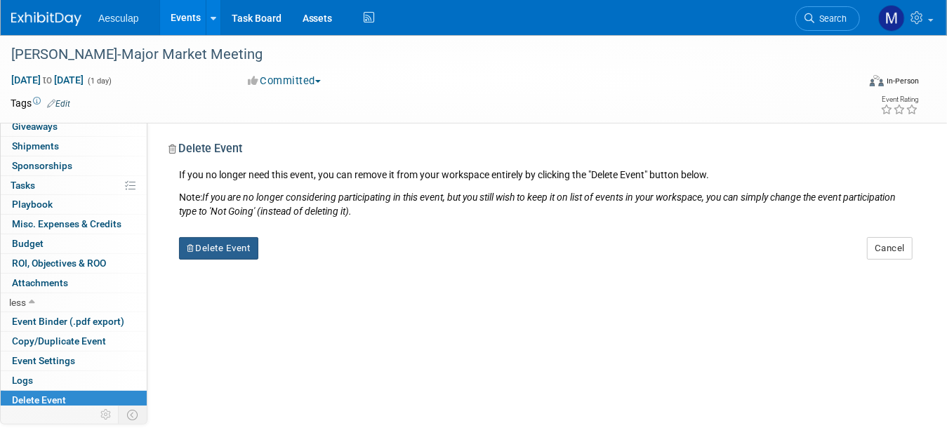
click at [216, 250] on button "Delete Event" at bounding box center [218, 248] width 79 height 22
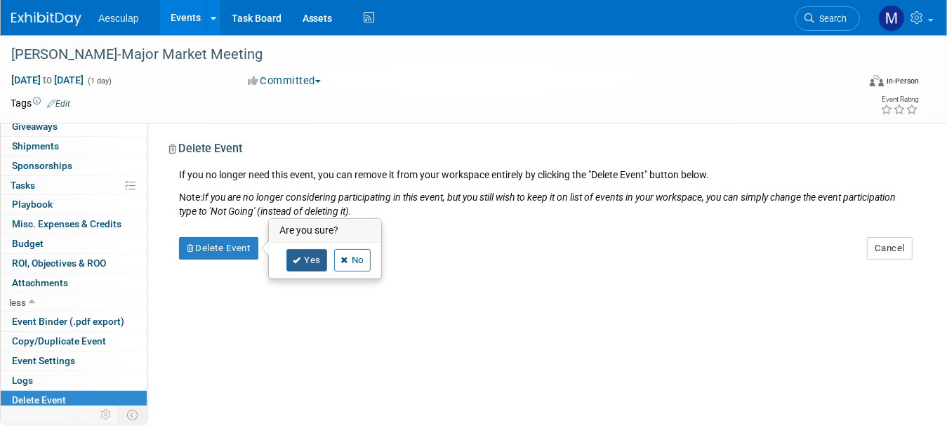
click at [298, 263] on icon at bounding box center [297, 261] width 8 height 8
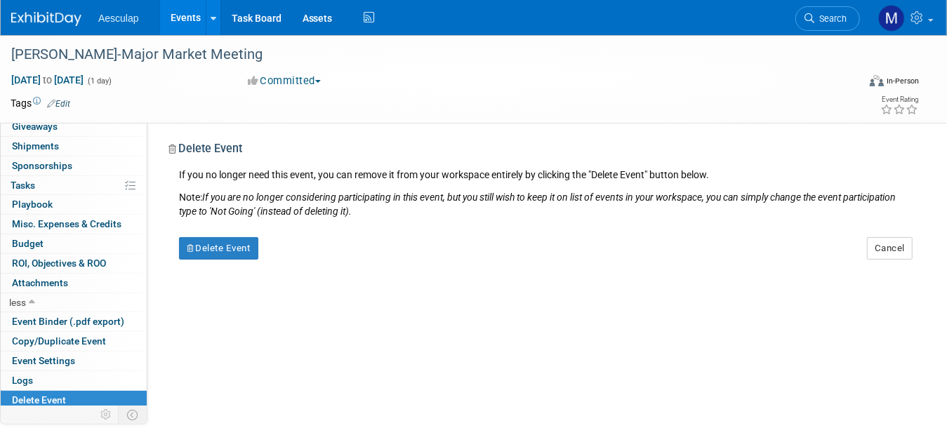
click at [190, 17] on link "Events" at bounding box center [185, 17] width 51 height 35
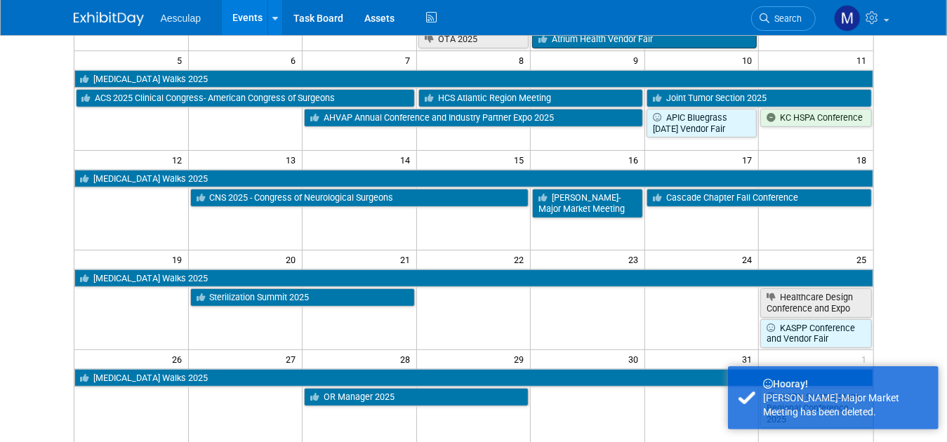
scroll to position [211, 0]
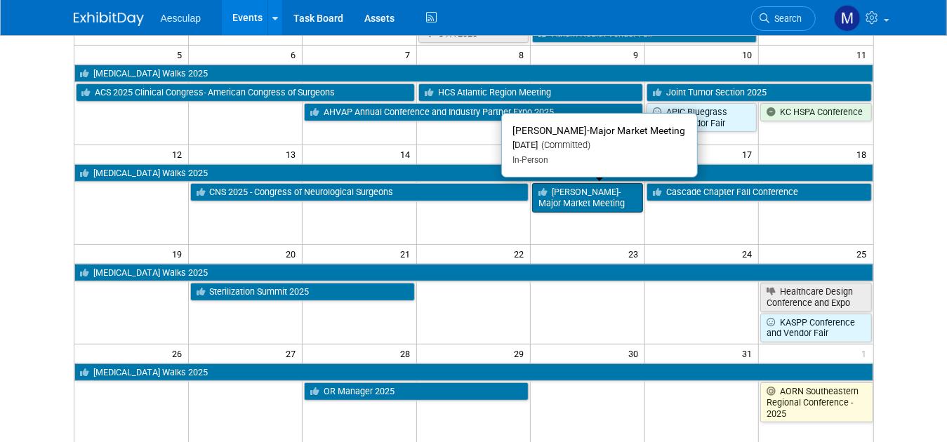
click at [614, 194] on link "[PERSON_NAME]-Major Market Meeting" at bounding box center [587, 197] width 111 height 29
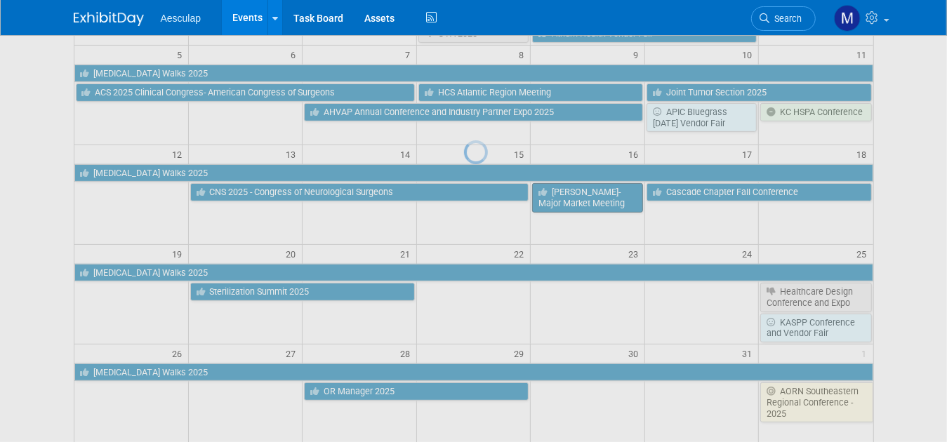
click at [484, 194] on div at bounding box center [474, 221] width 20 height 442
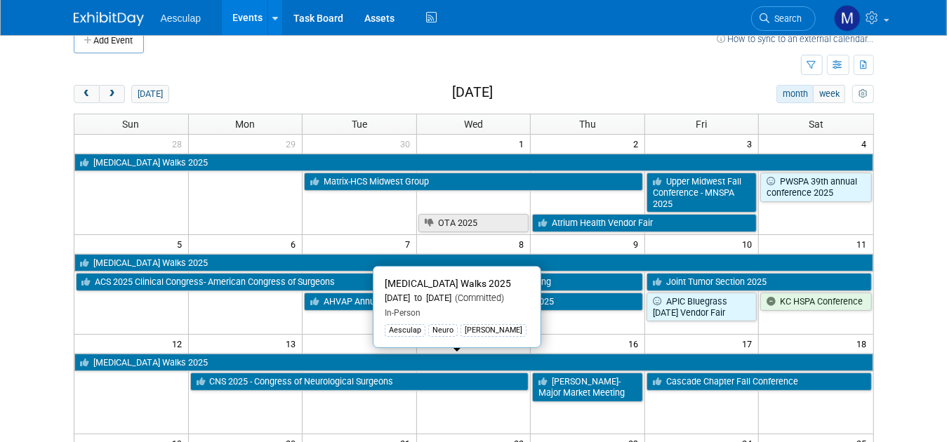
scroll to position [0, 0]
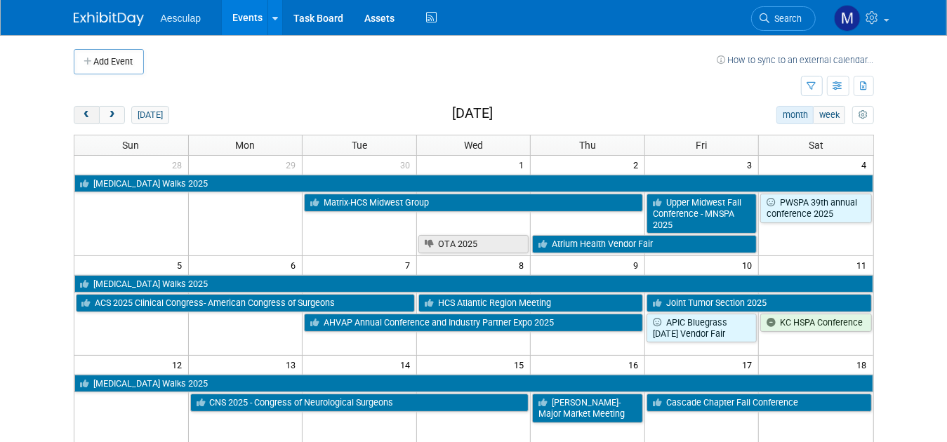
click at [81, 113] on span "prev" at bounding box center [86, 115] width 11 height 9
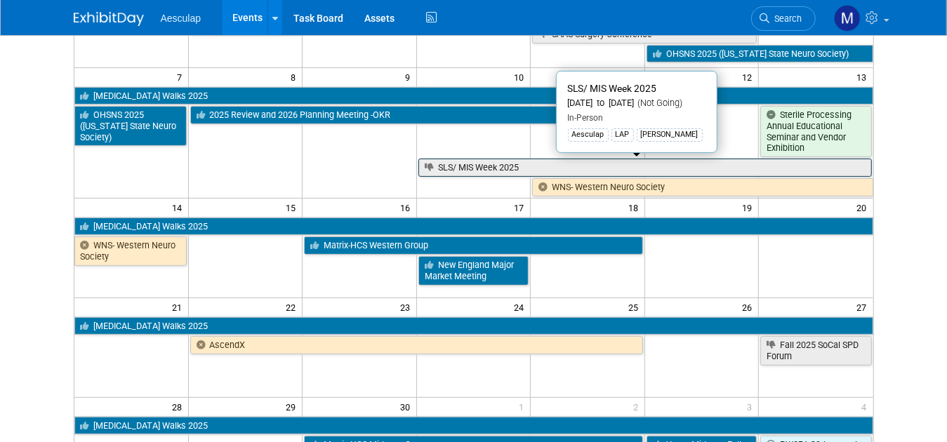
scroll to position [211, 0]
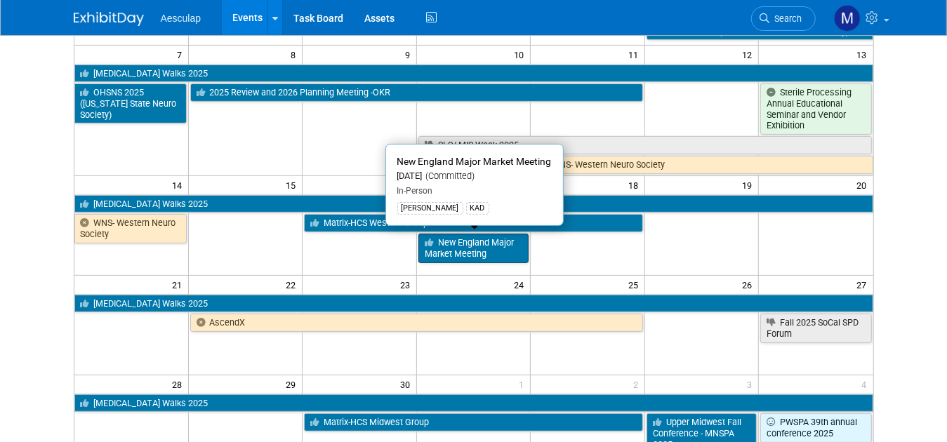
click at [462, 241] on link "New England Major Market Meeting" at bounding box center [473, 248] width 111 height 29
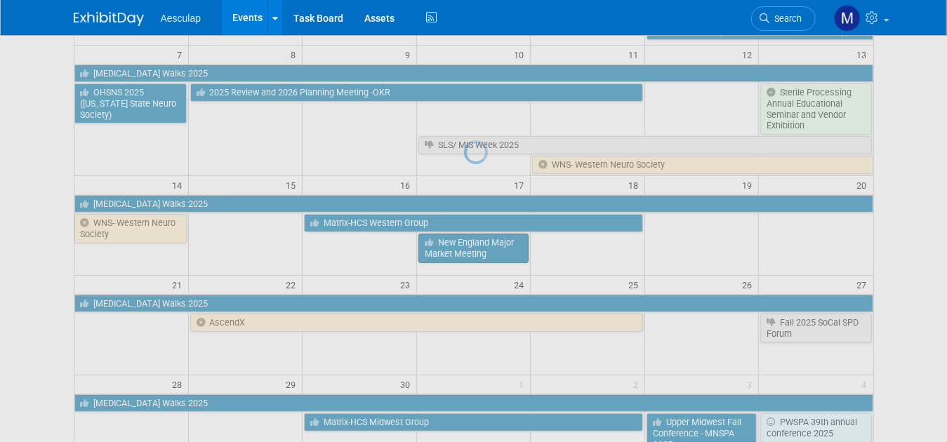
click at [464, 241] on div at bounding box center [474, 221] width 20 height 442
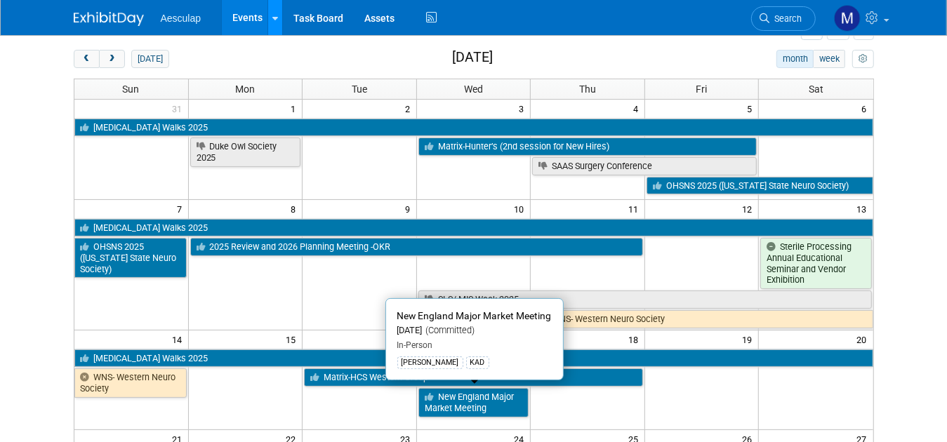
scroll to position [0, 0]
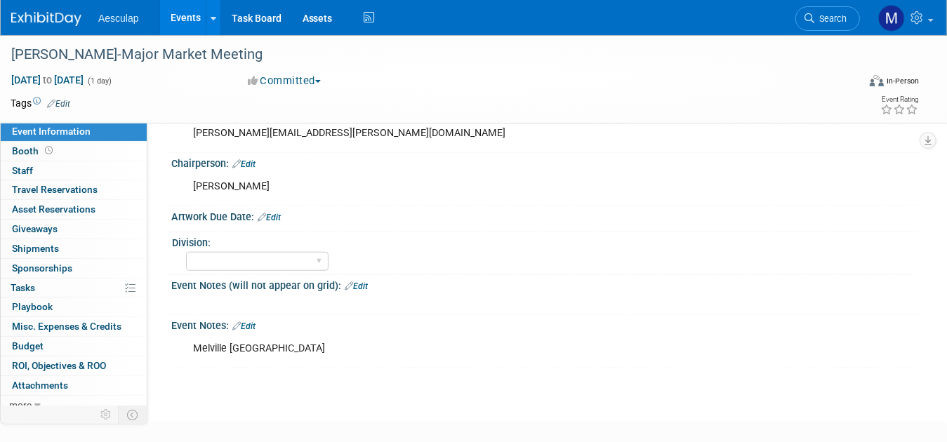
scroll to position [562, 0]
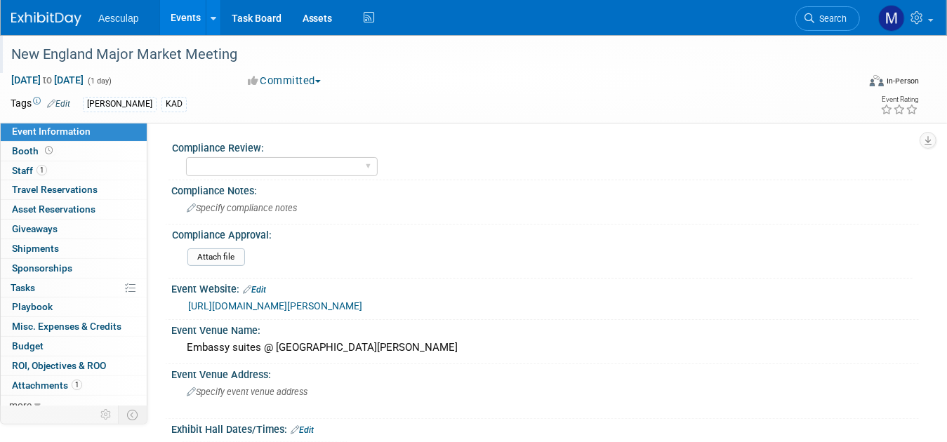
click at [8, 53] on div "New England Major Market Meeting" at bounding box center [424, 54] width 836 height 25
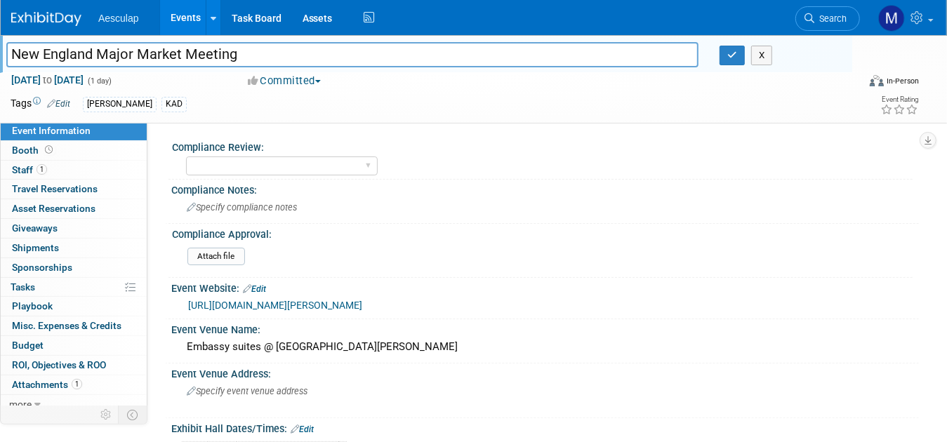
click at [12, 52] on input "New England Major Market Meeting" at bounding box center [352, 54] width 692 height 25
type input "[PERSON_NAME]-New England Major Market Meeting"
click at [742, 55] on button "button" at bounding box center [732, 56] width 25 height 20
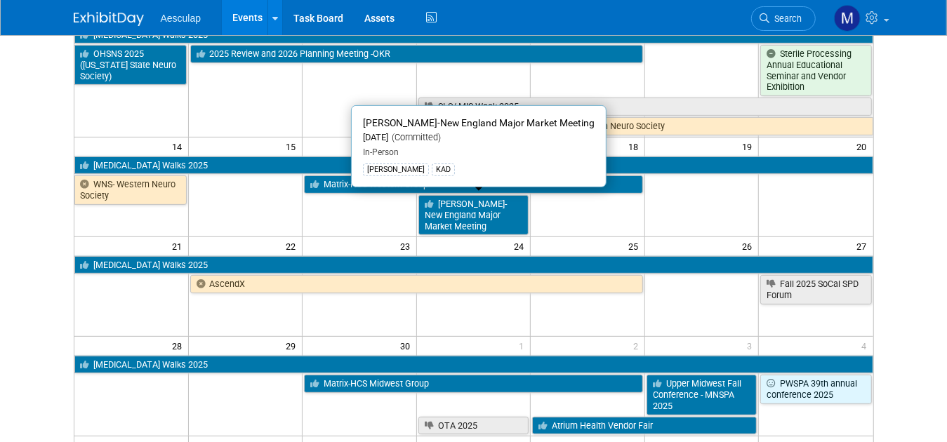
scroll to position [281, 0]
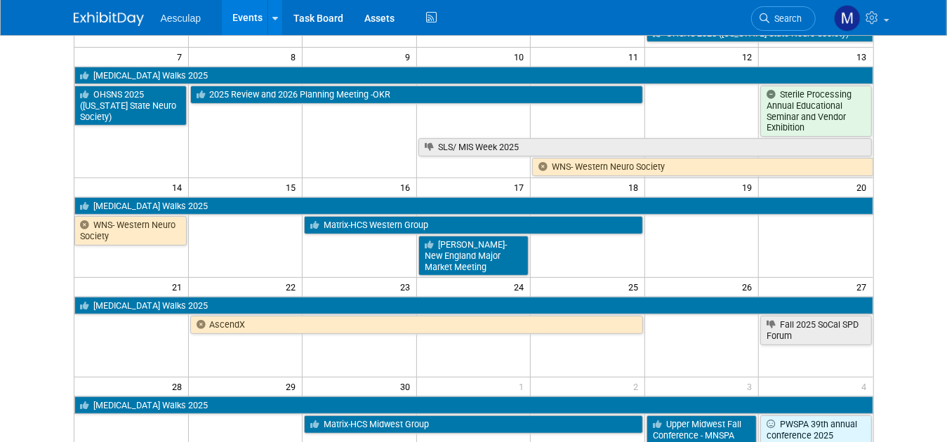
scroll to position [70, 0]
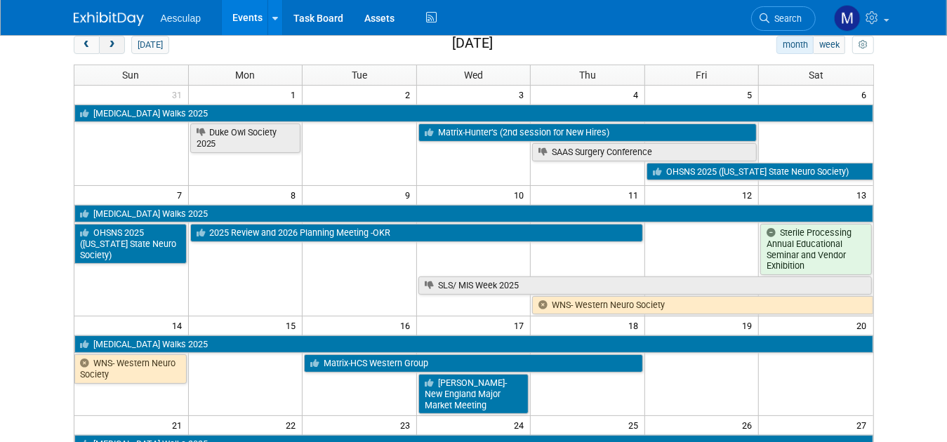
click at [107, 44] on span "next" at bounding box center [112, 45] width 11 height 9
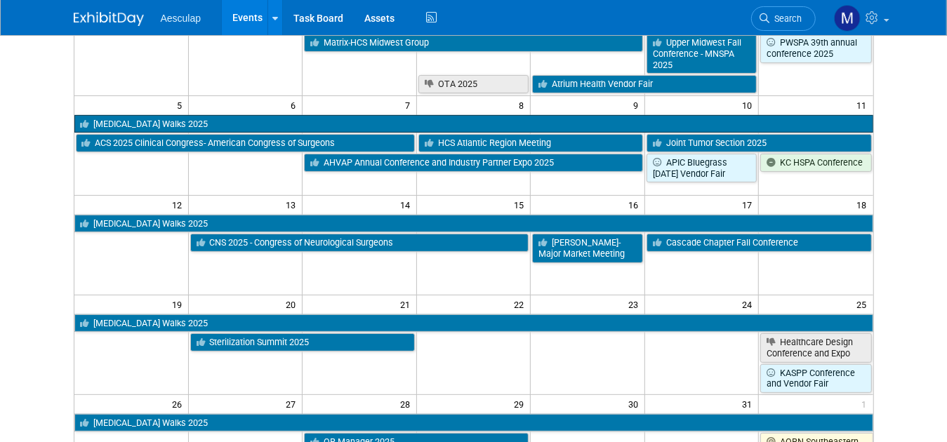
scroll to position [0, 0]
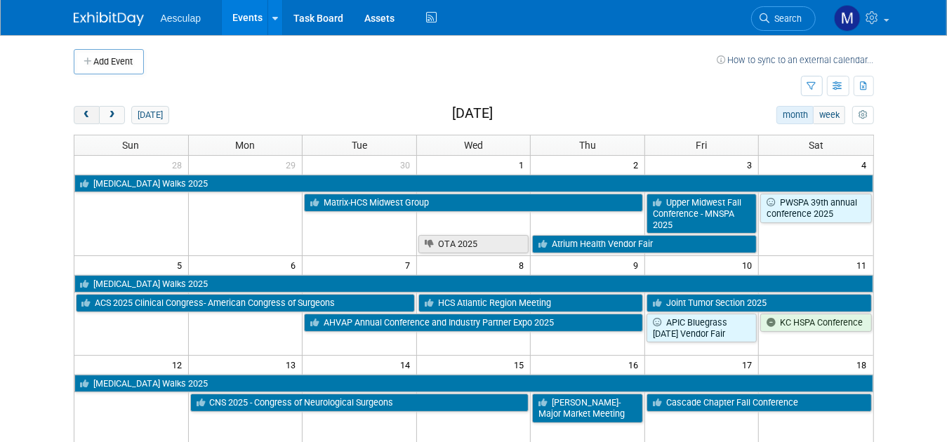
click at [81, 111] on span "prev" at bounding box center [86, 115] width 11 height 9
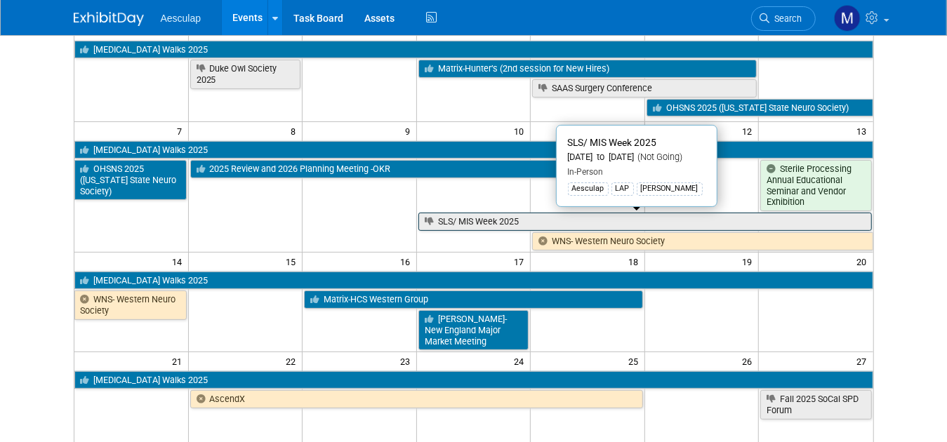
scroll to position [140, 0]
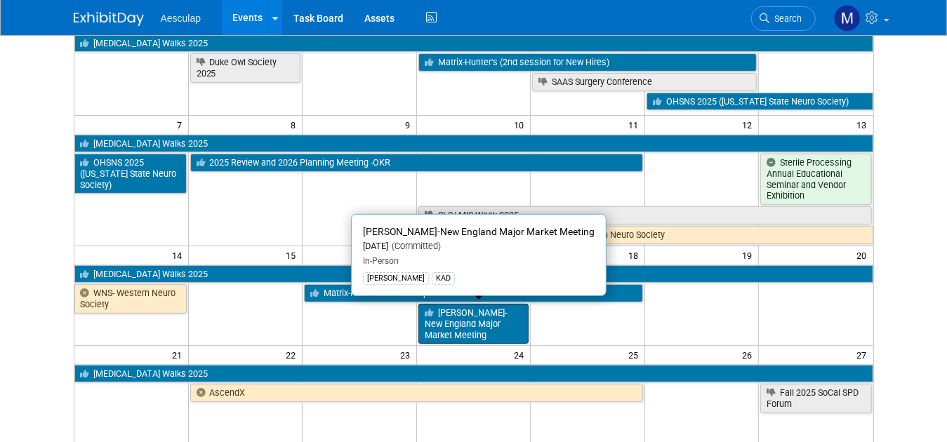
click at [498, 322] on link "[PERSON_NAME]-New England Major Market Meeting" at bounding box center [473, 324] width 111 height 40
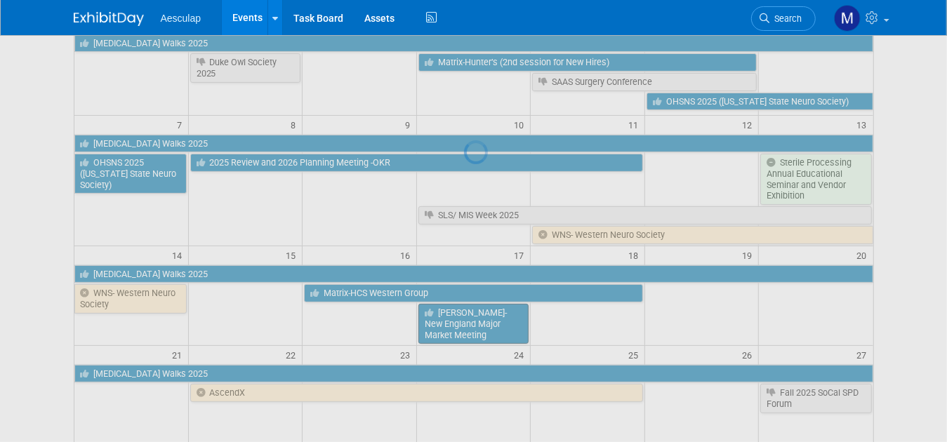
click at [484, 322] on div at bounding box center [474, 221] width 20 height 442
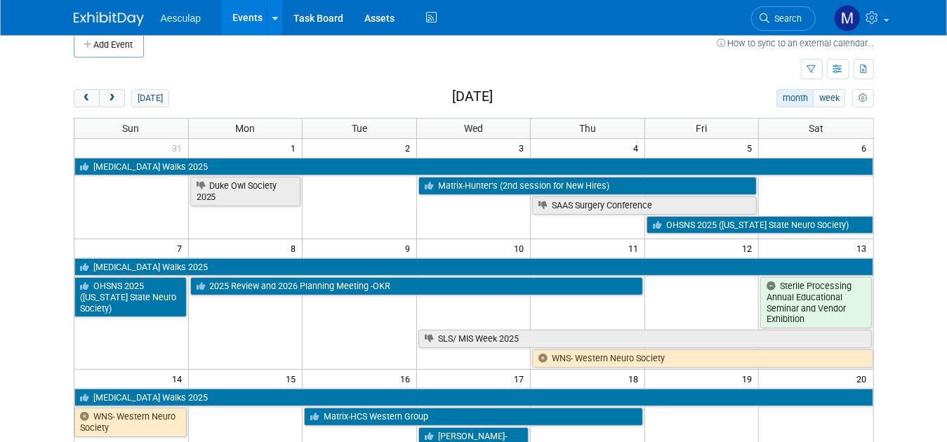
scroll to position [0, 0]
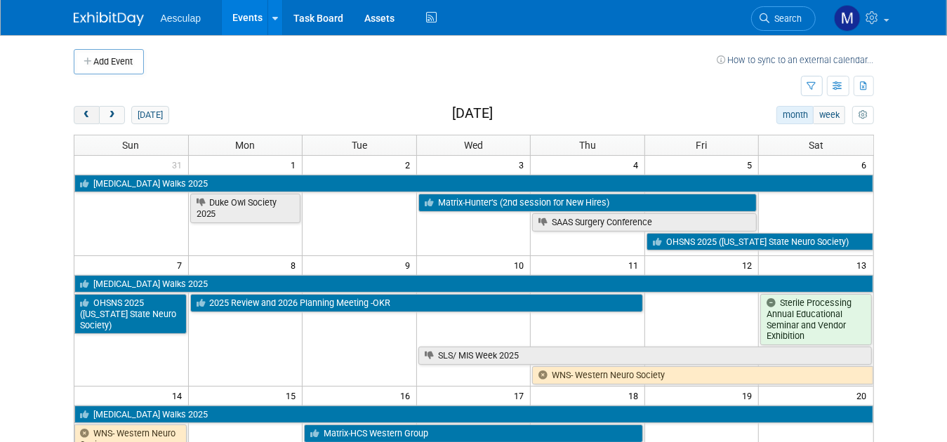
click at [81, 111] on span "prev" at bounding box center [86, 115] width 11 height 9
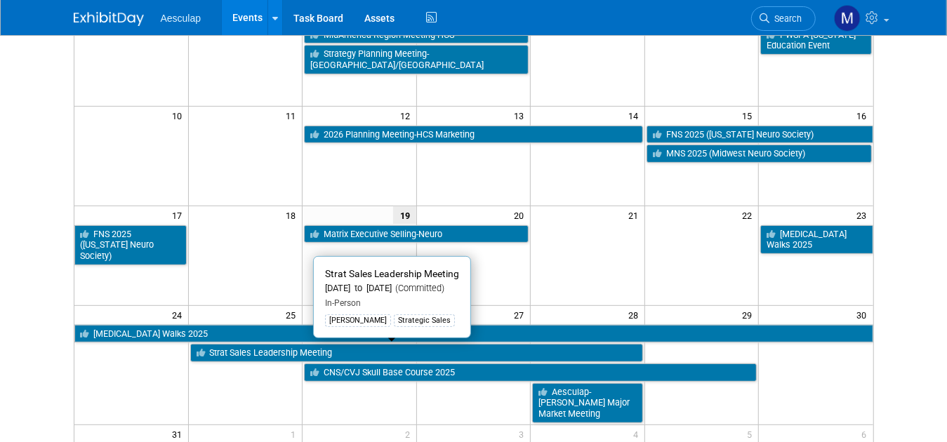
scroll to position [281, 0]
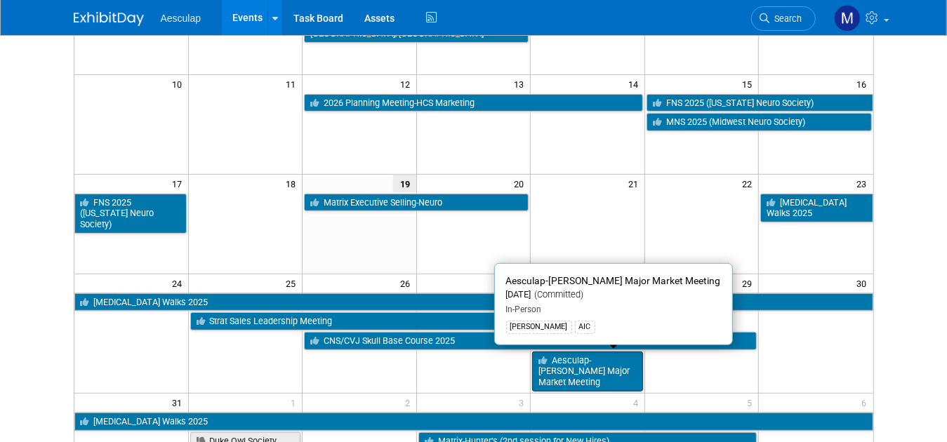
click at [615, 365] on link "Aesculap-Hopkins Major Market Meeting" at bounding box center [587, 372] width 111 height 40
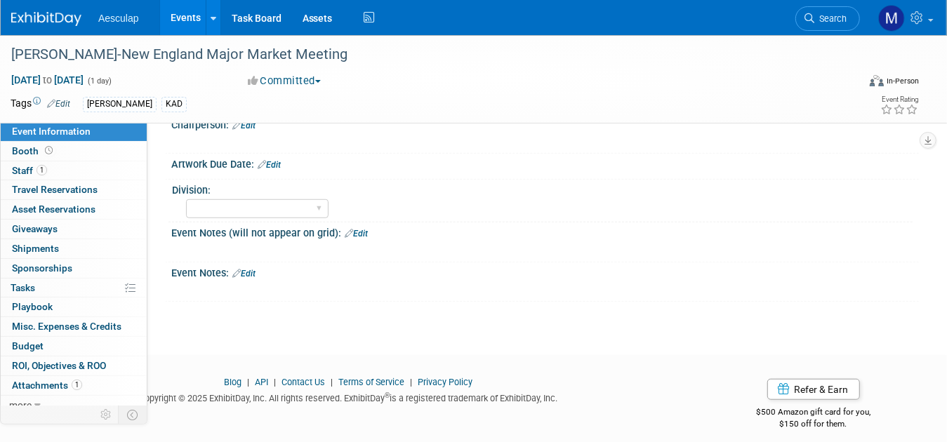
scroll to position [595, 0]
click at [230, 268] on span "Edit" at bounding box center [242, 273] width 27 height 10
click at [253, 268] on link "Edit" at bounding box center [243, 273] width 23 height 10
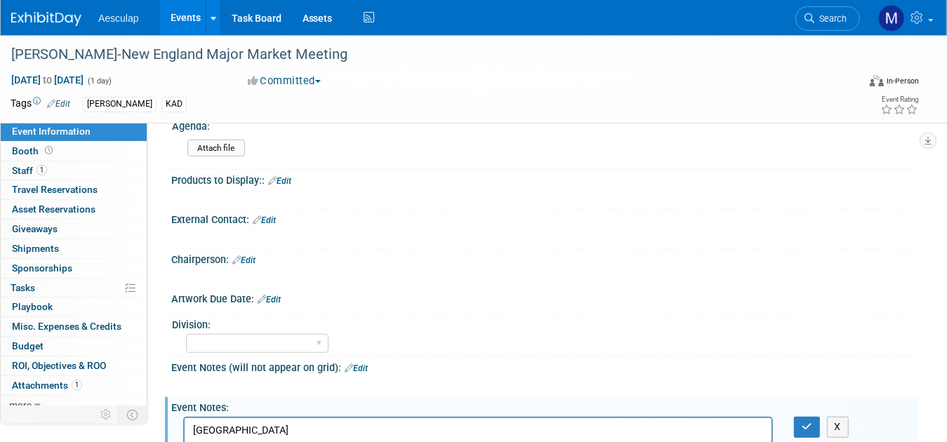
scroll to position [491, 0]
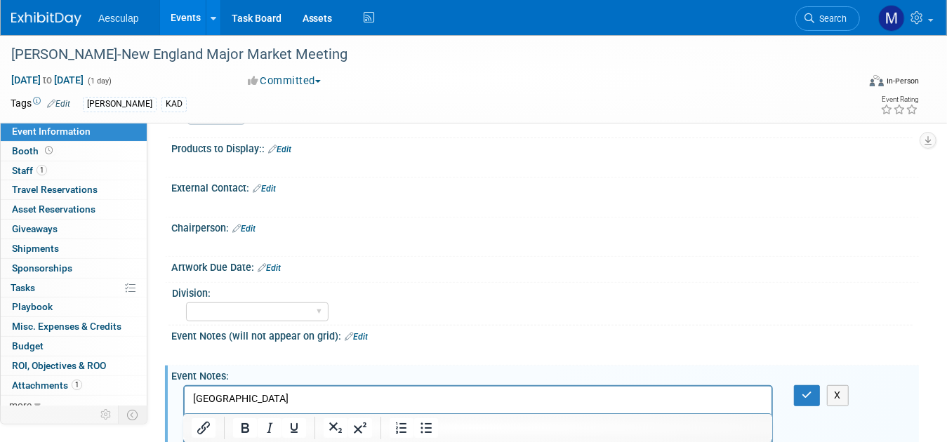
click at [188, 234] on div "X" at bounding box center [543, 237] width 730 height 7
click at [250, 224] on link "Edit" at bounding box center [243, 229] width 23 height 10
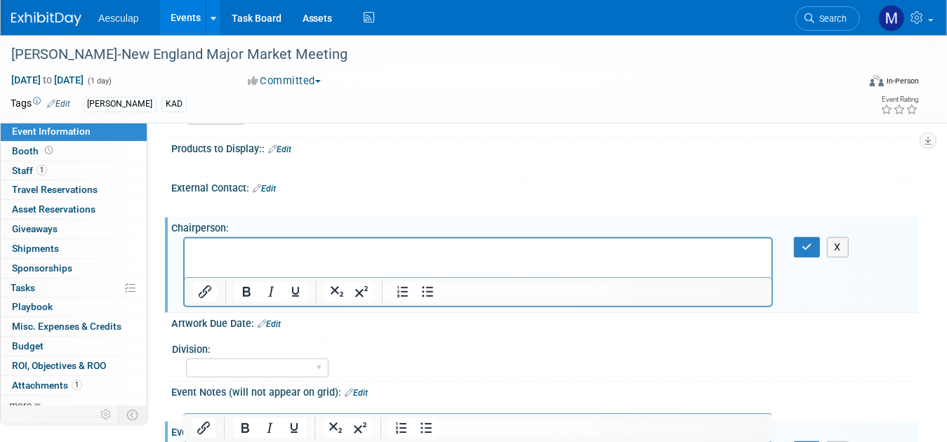
scroll to position [0, 0]
click at [276, 184] on link "Edit" at bounding box center [264, 189] width 23 height 10
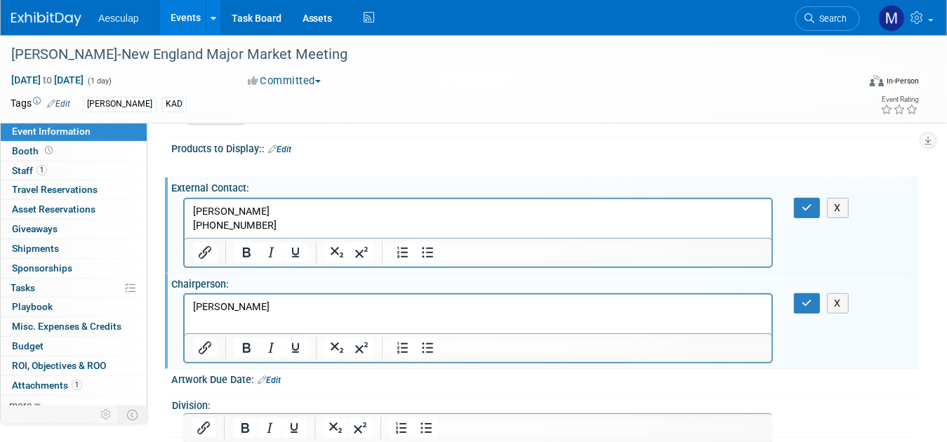
click at [265, 227] on p "617-933-5108" at bounding box center [477, 225] width 571 height 14
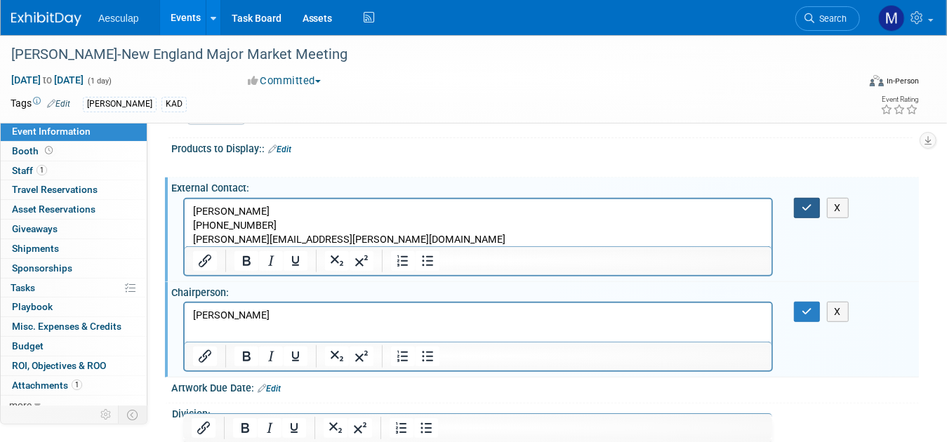
click at [813, 199] on button "button" at bounding box center [807, 208] width 26 height 20
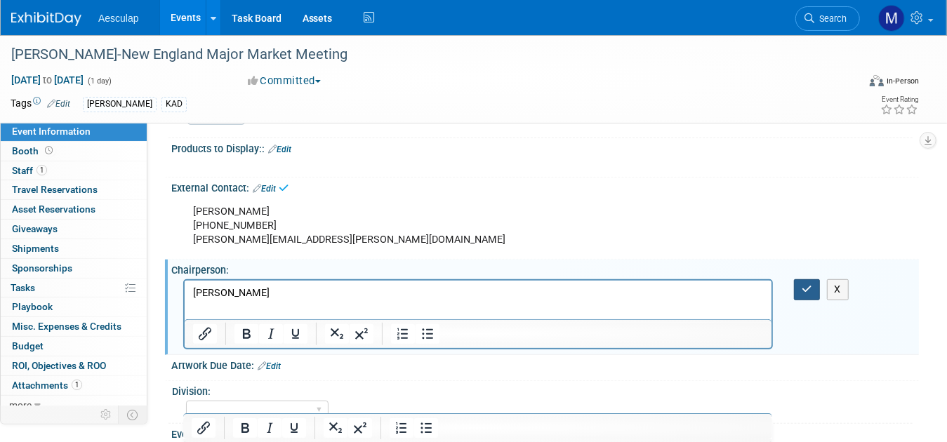
click at [803, 284] on icon "button" at bounding box center [807, 289] width 11 height 10
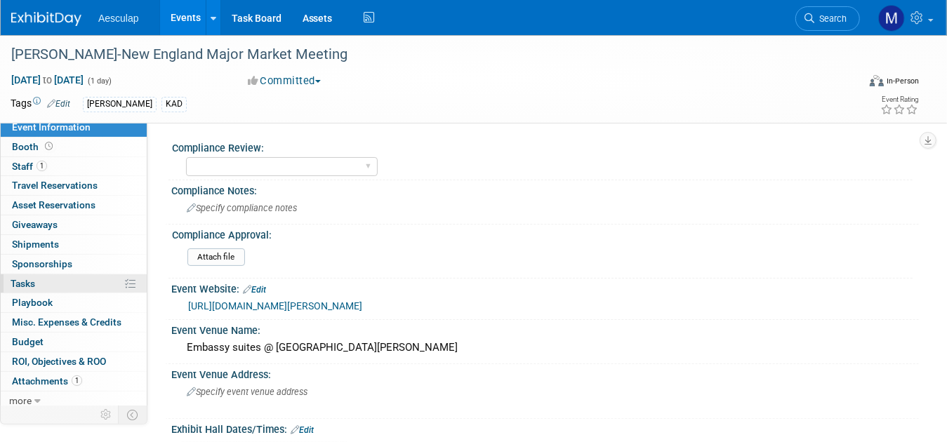
scroll to position [6, 0]
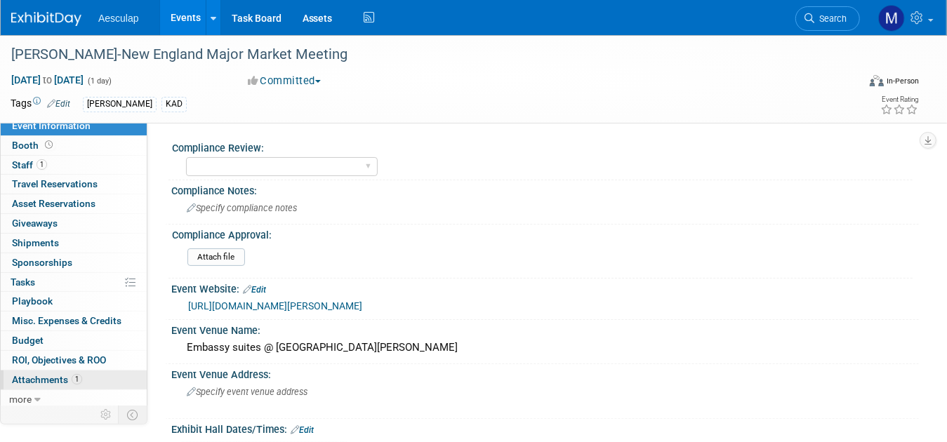
click at [47, 371] on link "1 Attachments 1" at bounding box center [74, 380] width 146 height 19
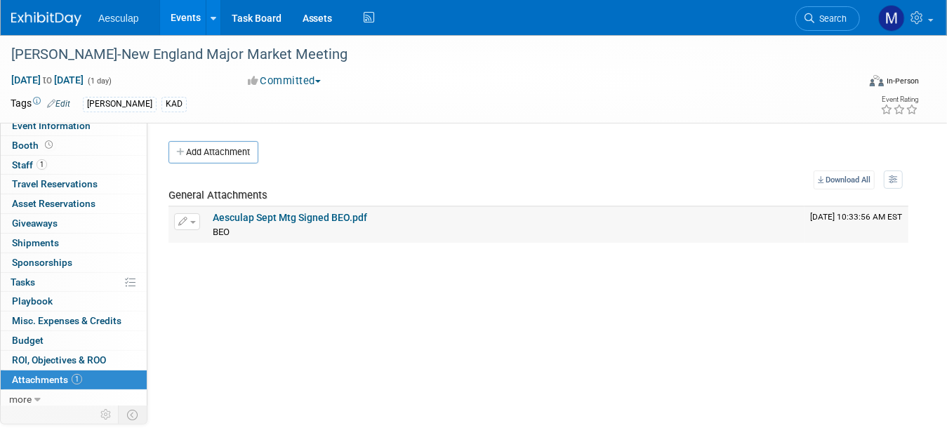
click at [279, 218] on link "Aesculap Sept Mtg Signed BEO.pdf" at bounding box center [290, 217] width 154 height 11
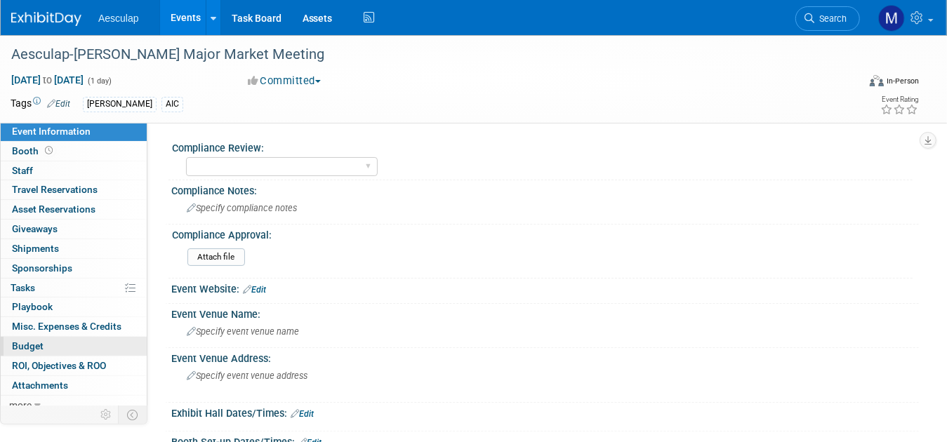
scroll to position [6, 0]
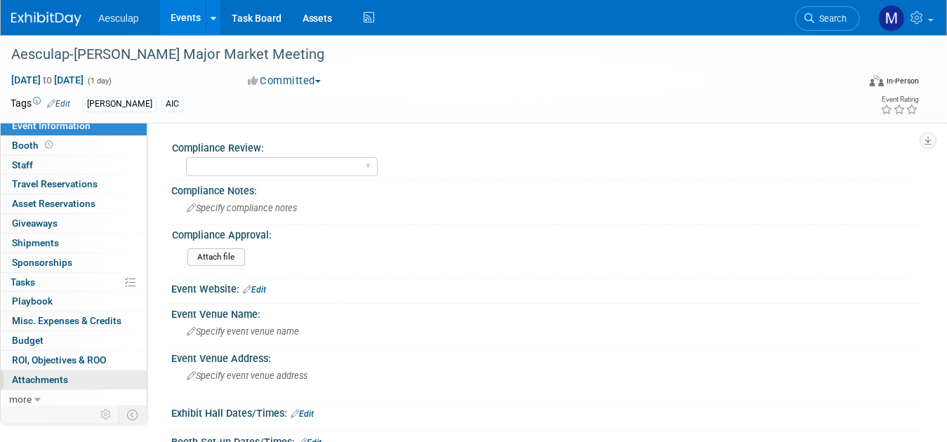
click at [48, 376] on span "Attachments 0" at bounding box center [40, 379] width 56 height 11
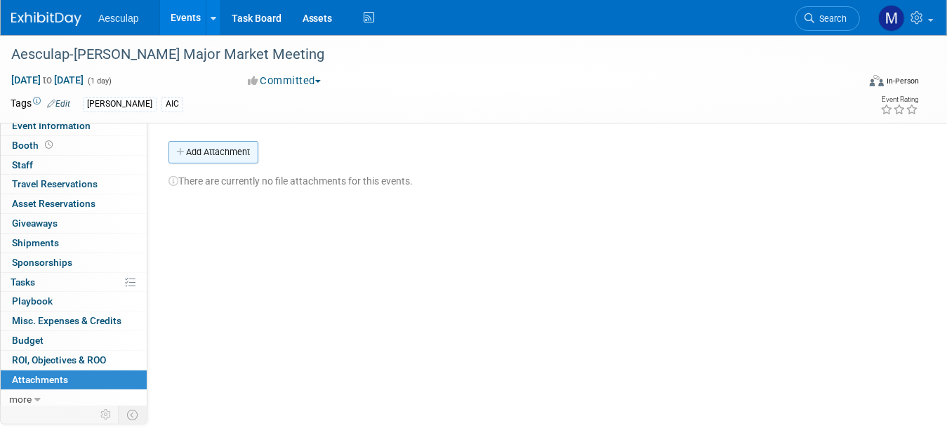
click at [219, 159] on button "Add Attachment" at bounding box center [214, 152] width 90 height 22
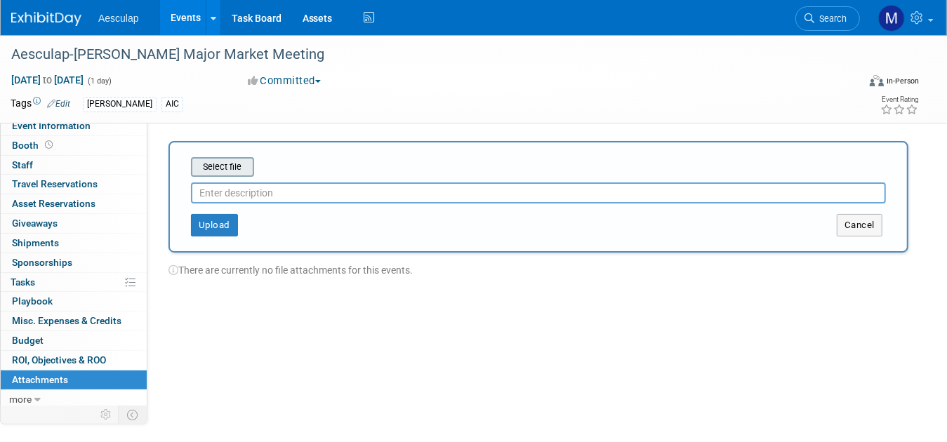
click at [222, 168] on input "file" at bounding box center [169, 167] width 167 height 17
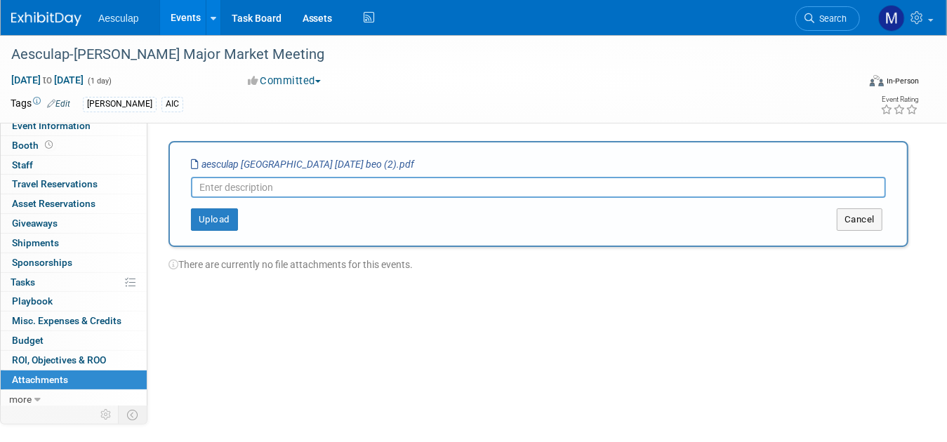
click at [274, 188] on input "text" at bounding box center [538, 187] width 695 height 21
type input "Meeting room-Food Order"
click at [204, 218] on button "Upload" at bounding box center [214, 220] width 47 height 22
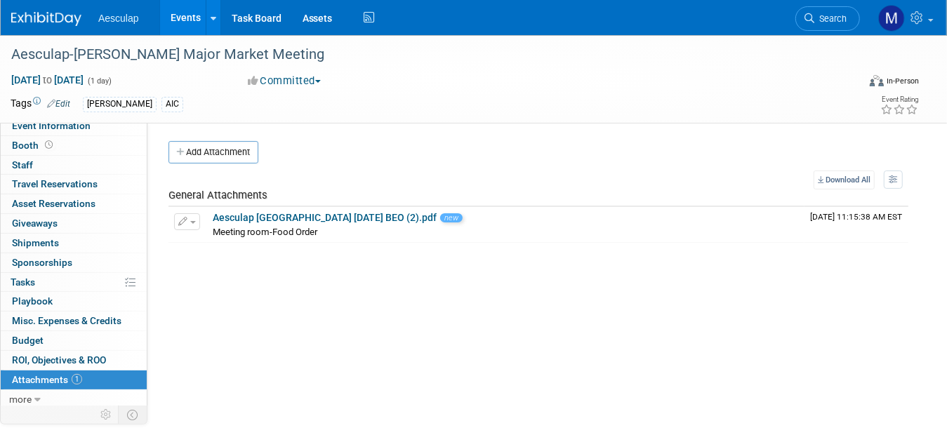
click at [64, 100] on link "Edit" at bounding box center [58, 104] width 23 height 10
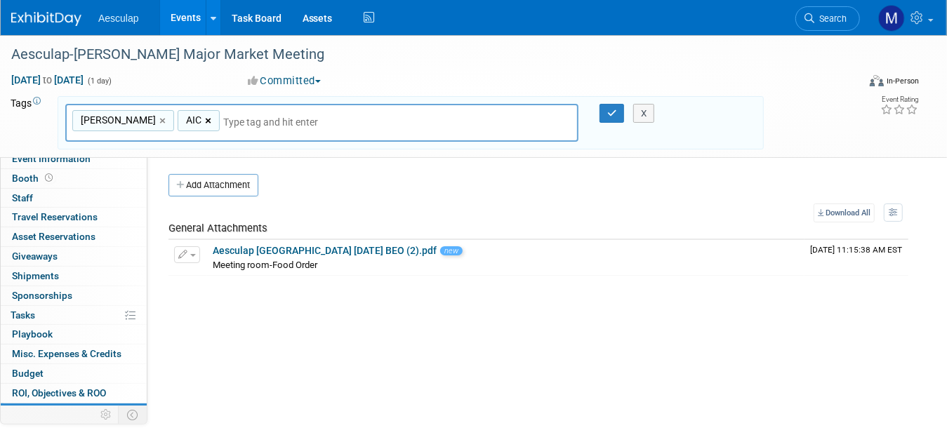
click at [205, 118] on link "×" at bounding box center [209, 121] width 9 height 16
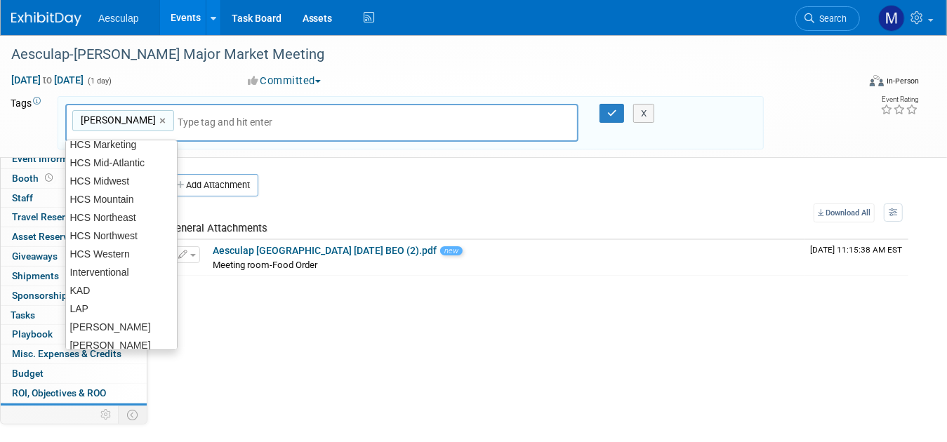
scroll to position [328, 0]
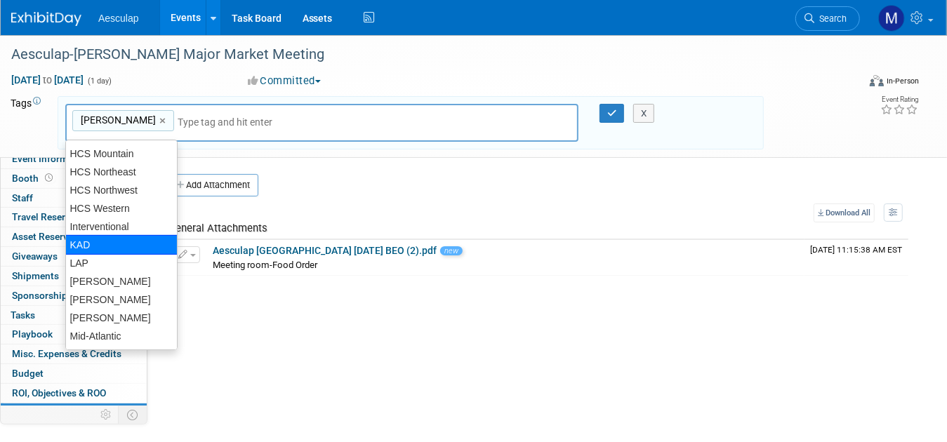
click at [110, 240] on div "KAD" at bounding box center [121, 245] width 112 height 20
type input "[PERSON_NAME], KAD"
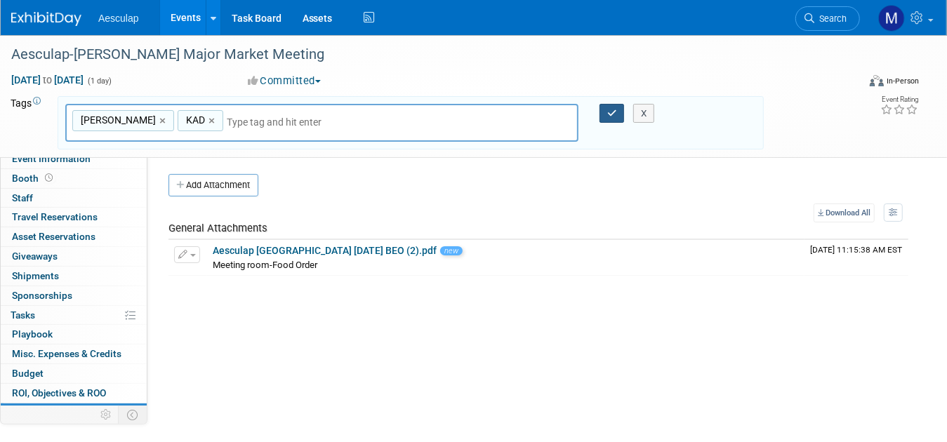
click at [615, 110] on icon "button" at bounding box center [612, 113] width 10 height 9
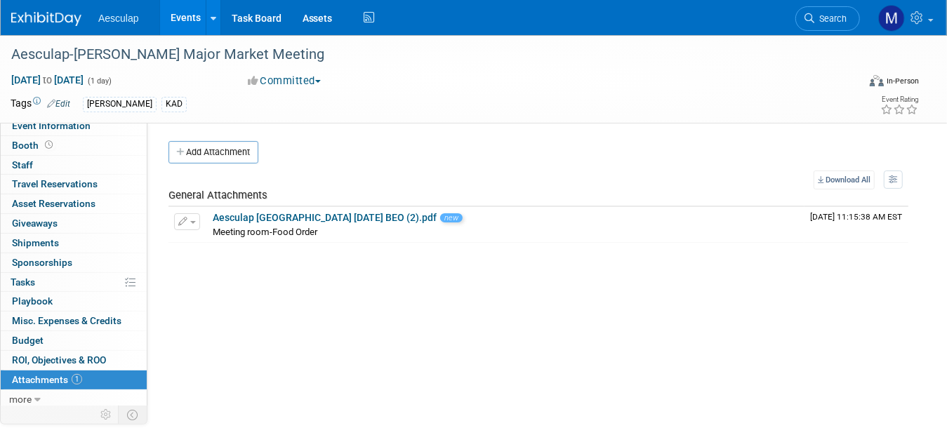
click at [183, 25] on link "Events" at bounding box center [185, 17] width 51 height 35
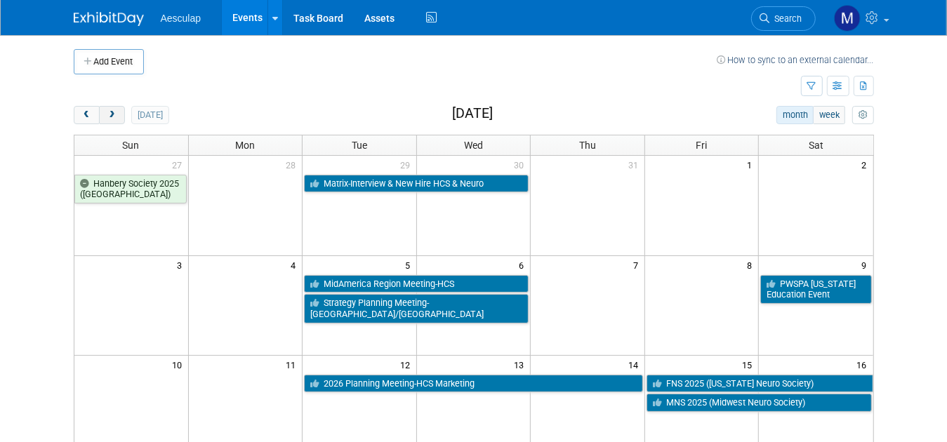
click at [99, 112] on button "next" at bounding box center [112, 115] width 26 height 18
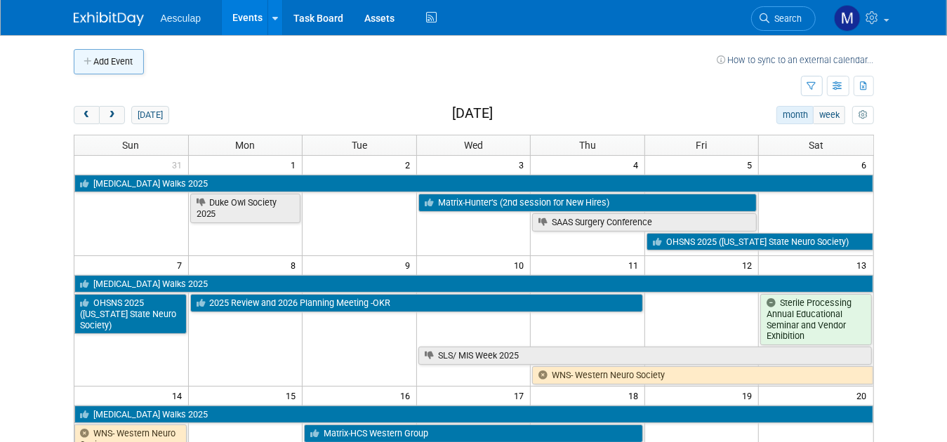
click at [103, 63] on button "Add Event" at bounding box center [109, 61] width 70 height 25
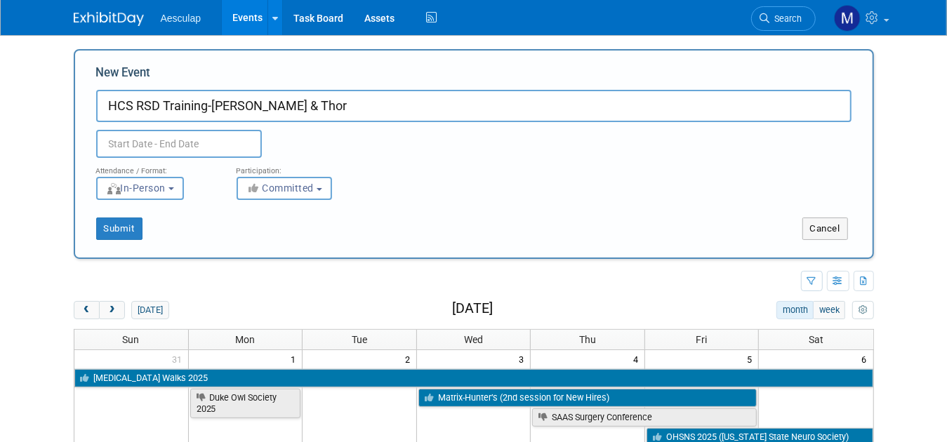
type input "HCS RSD Training-[PERSON_NAME] & Thor"
click at [166, 133] on input "text" at bounding box center [179, 144] width 166 height 28
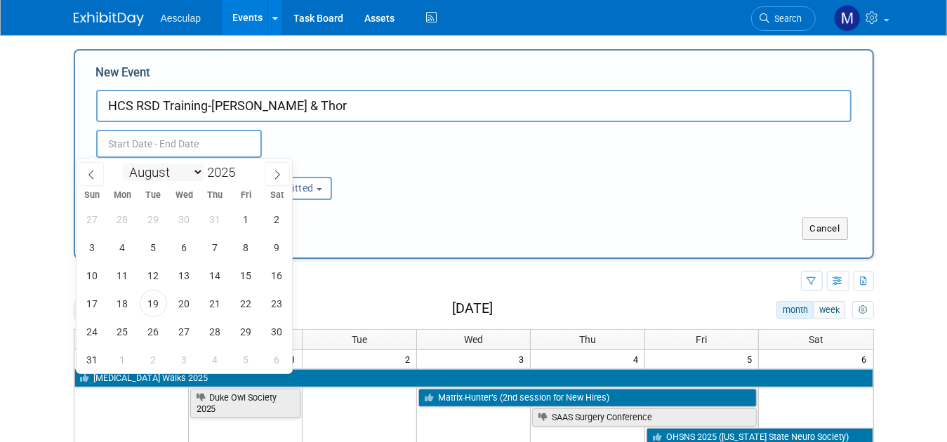
click at [195, 168] on select "January February March April May June July August September October November De…" at bounding box center [163, 173] width 81 height 18
select select "8"
click at [123, 164] on select "January February March April May June July August September October November De…" at bounding box center [163, 173] width 81 height 18
click at [154, 223] on span "2" at bounding box center [153, 219] width 27 height 27
click at [178, 219] on span "3" at bounding box center [184, 219] width 27 height 27
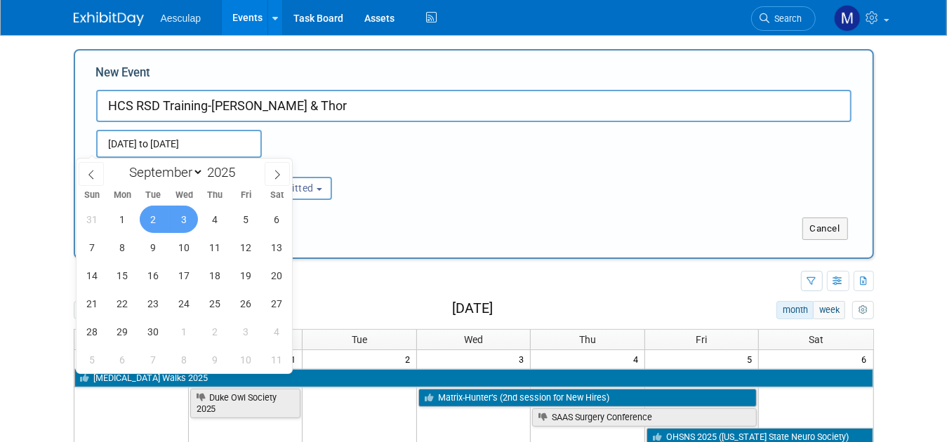
type input "[DATE] to [DATE]"
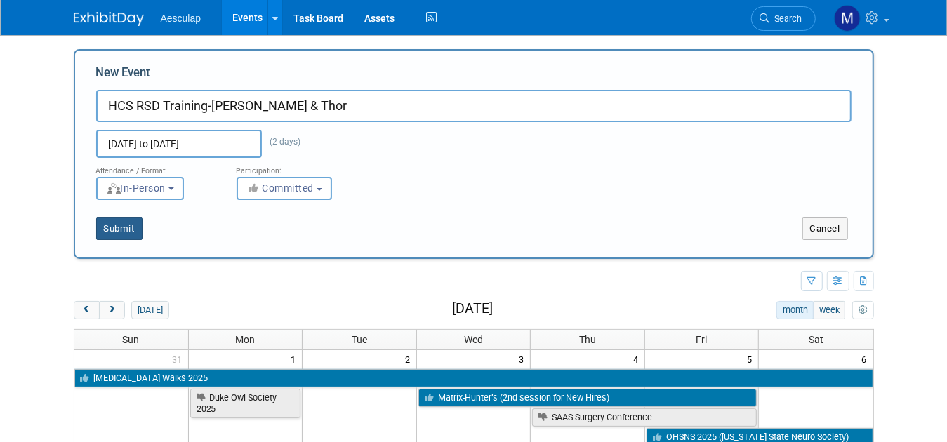
click at [107, 227] on button "Submit" at bounding box center [119, 229] width 46 height 22
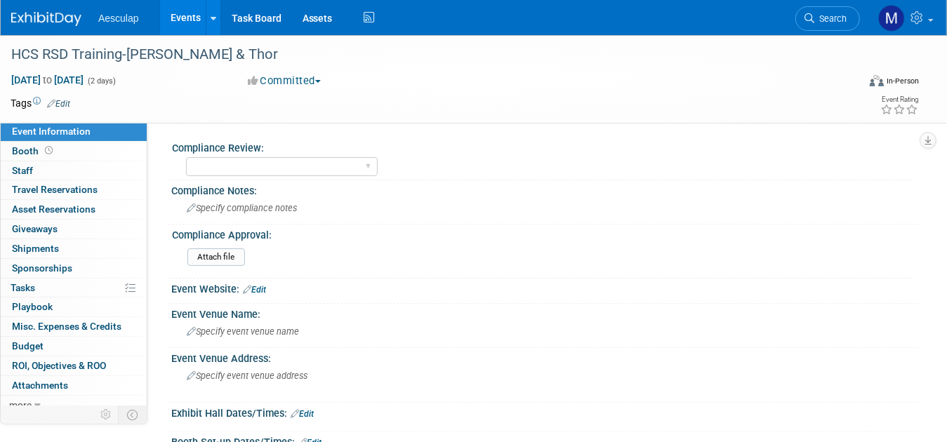
click at [70, 100] on link "Edit" at bounding box center [58, 104] width 23 height 10
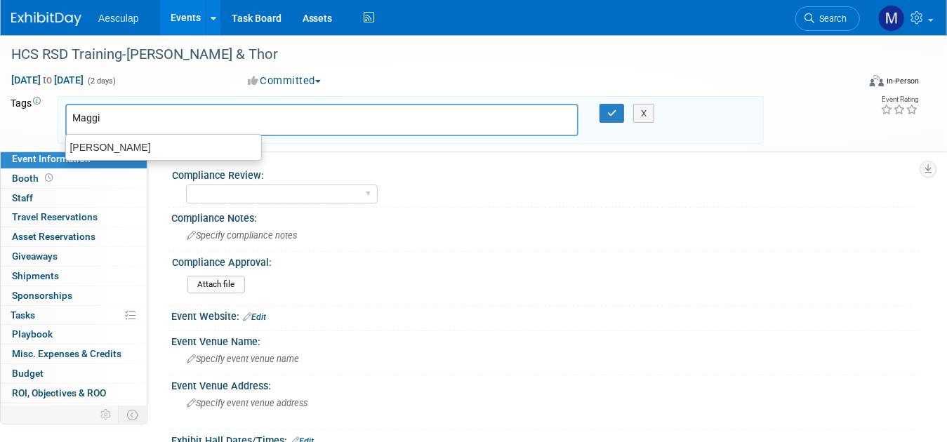
type input "[PERSON_NAME]"
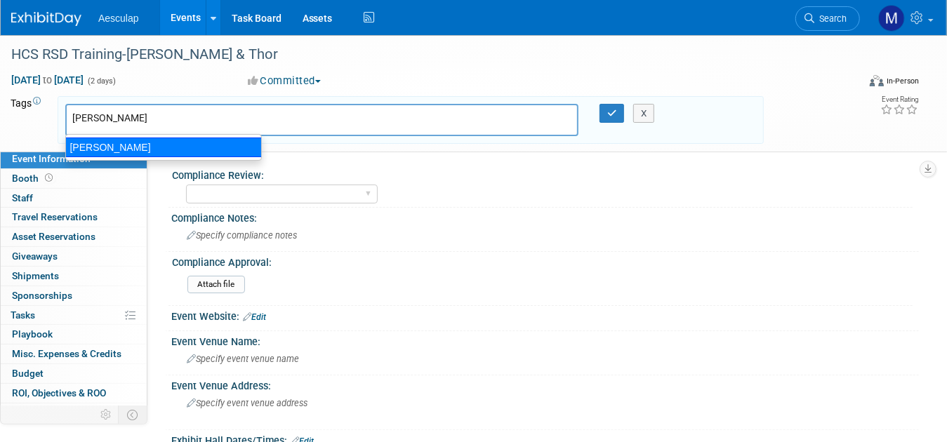
click at [87, 147] on div "[PERSON_NAME]" at bounding box center [163, 148] width 197 height 20
type input "[PERSON_NAME]"
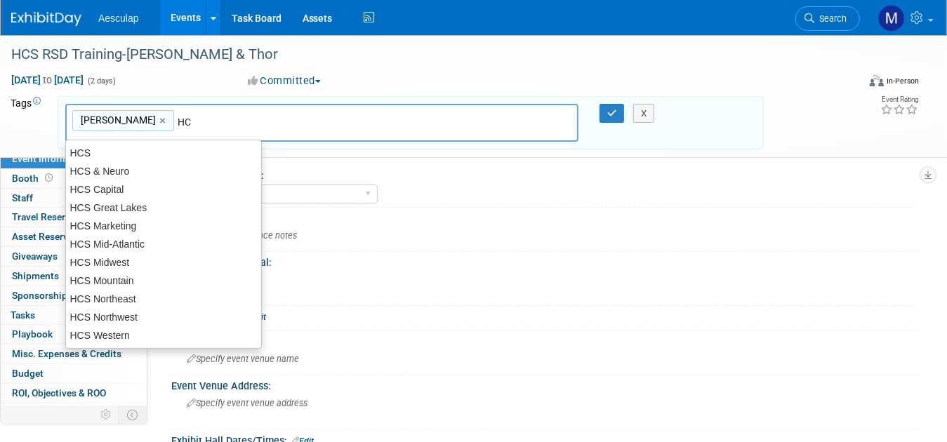
type input "HCS"
click at [140, 153] on div "HCS" at bounding box center [163, 153] width 197 height 20
type input "Maggie, HCS"
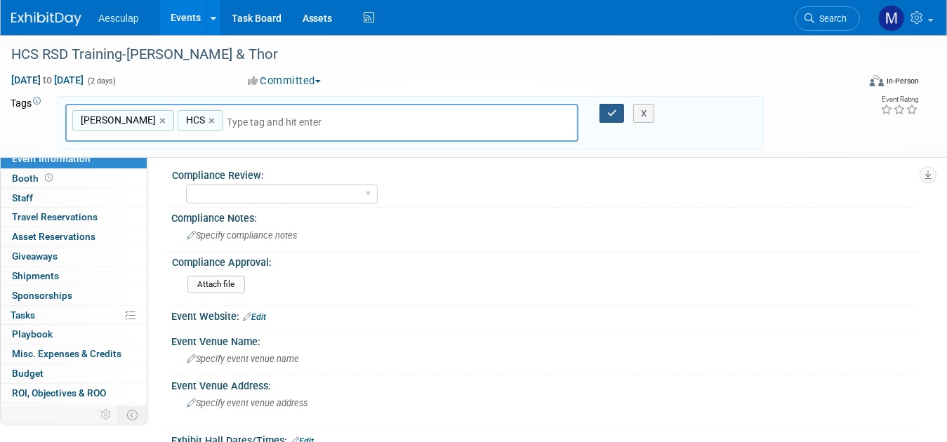
click at [615, 109] on icon "button" at bounding box center [612, 113] width 10 height 9
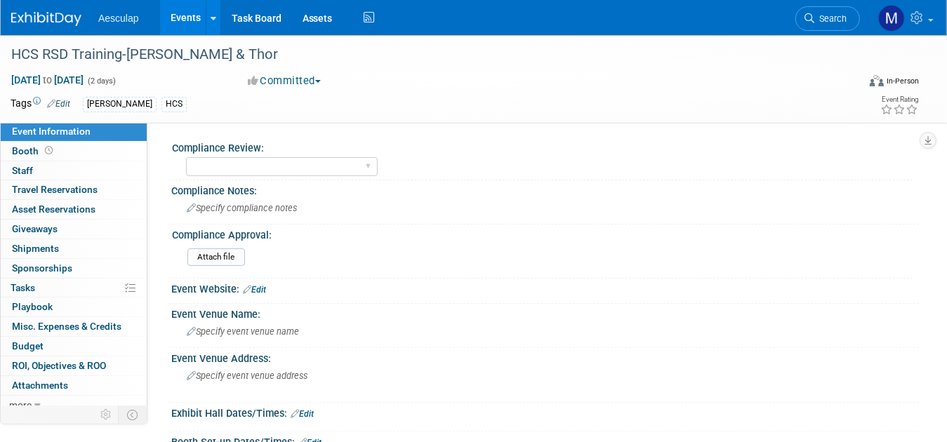
click at [260, 289] on link "Edit" at bounding box center [254, 290] width 23 height 10
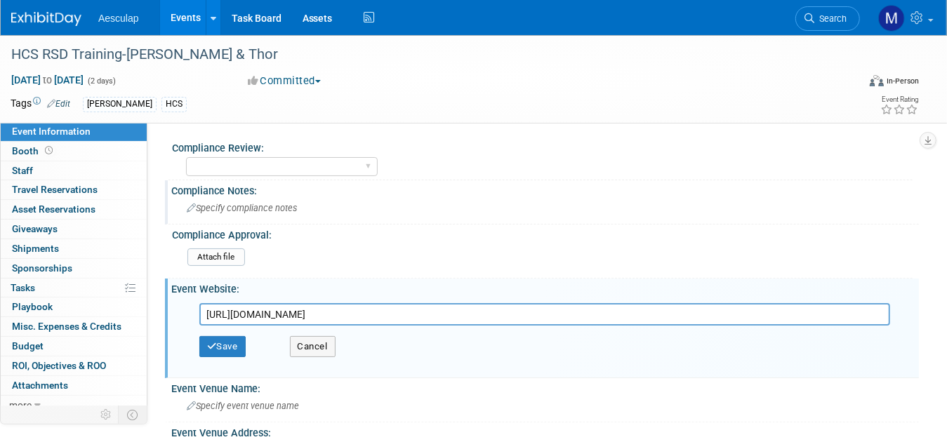
scroll to position [0, 14]
type input "[URL][DOMAIN_NAME]"
click at [232, 341] on button "Save" at bounding box center [222, 346] width 46 height 21
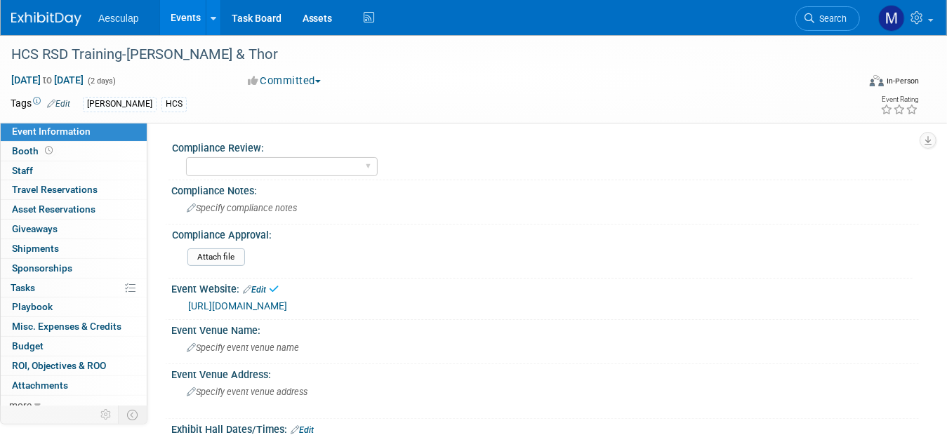
click at [232, 343] on span "Specify event venue name" at bounding box center [243, 348] width 112 height 11
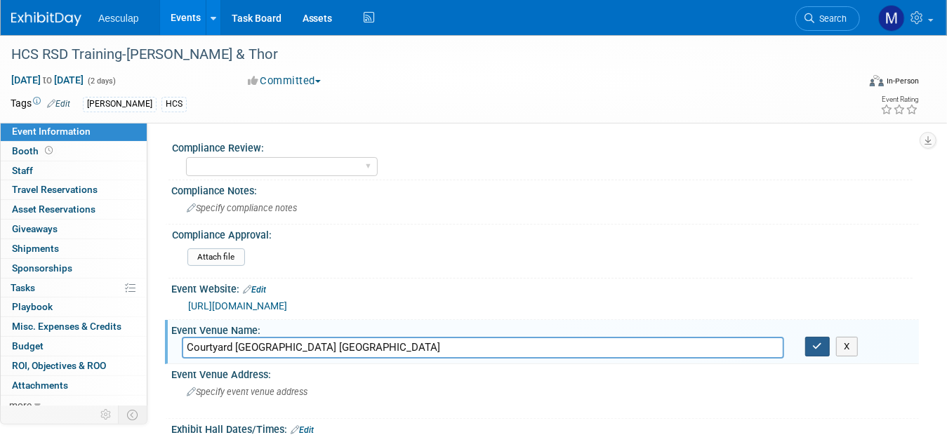
type input "Courtyard [GEOGRAPHIC_DATA] [GEOGRAPHIC_DATA]"
click at [818, 343] on icon "button" at bounding box center [818, 346] width 10 height 9
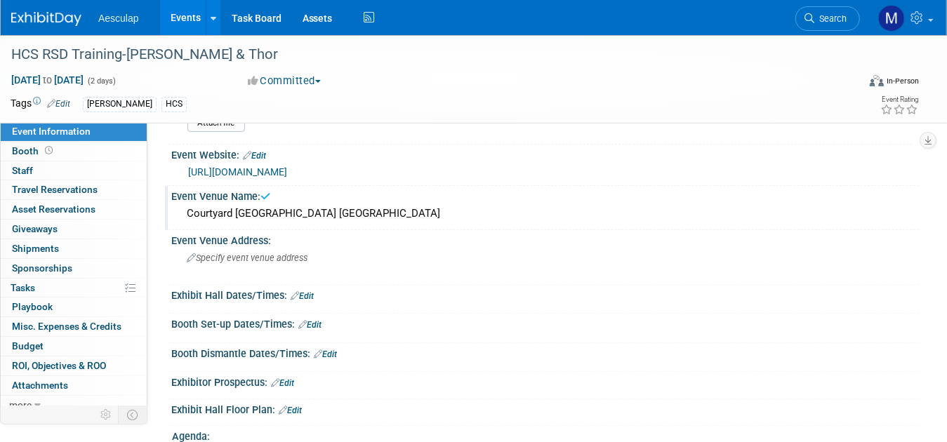
scroll to position [140, 0]
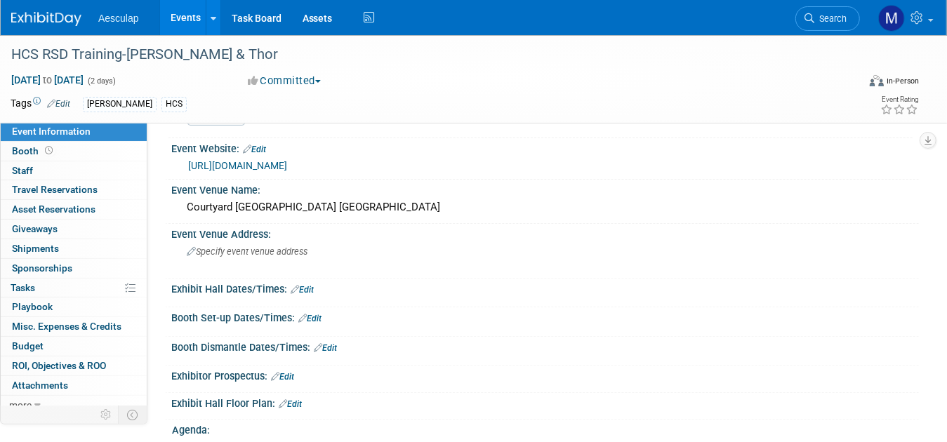
click at [308, 286] on link "Edit" at bounding box center [302, 290] width 23 height 10
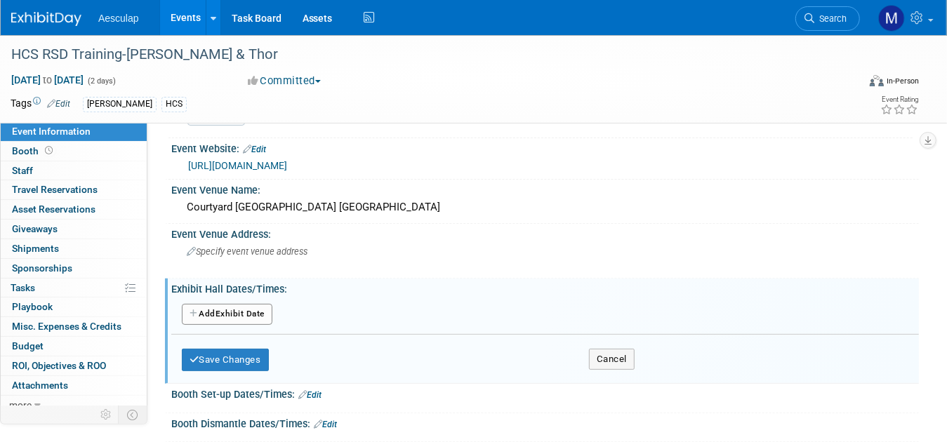
click at [257, 315] on button "Add Another Exhibit Date" at bounding box center [227, 314] width 91 height 21
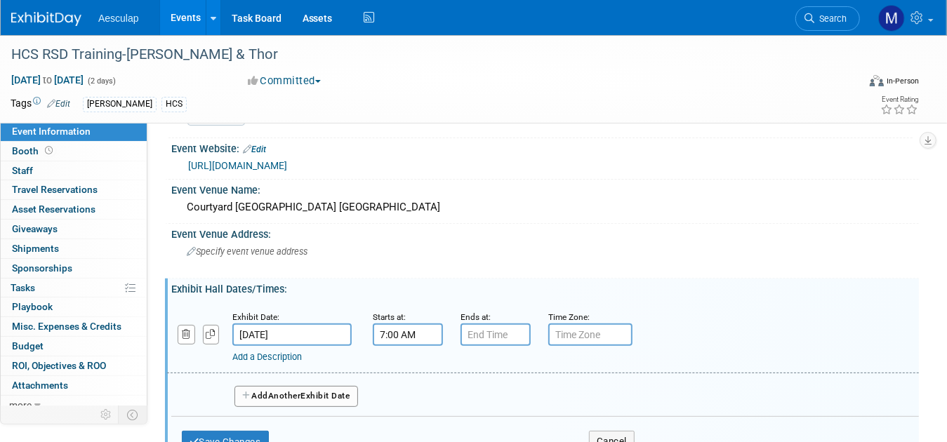
click at [418, 333] on input "7:00 AM" at bounding box center [408, 335] width 70 height 22
click at [406, 365] on span at bounding box center [405, 369] width 25 height 25
type input "9:00 AM"
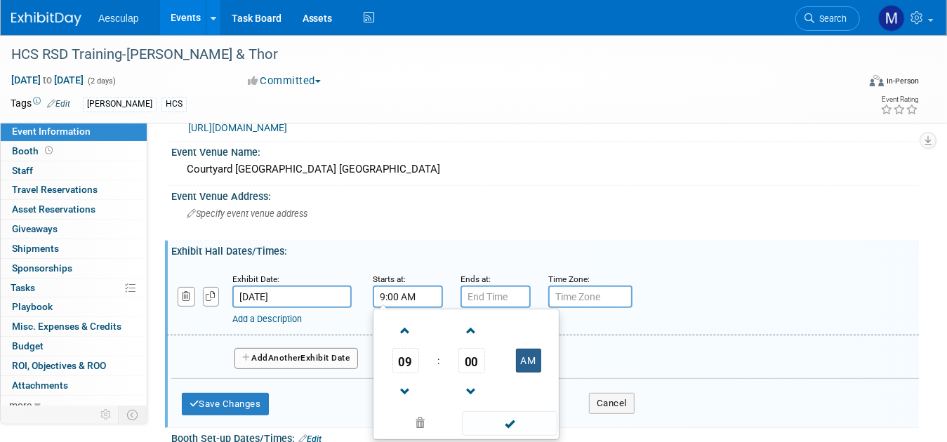
scroll to position [211, 0]
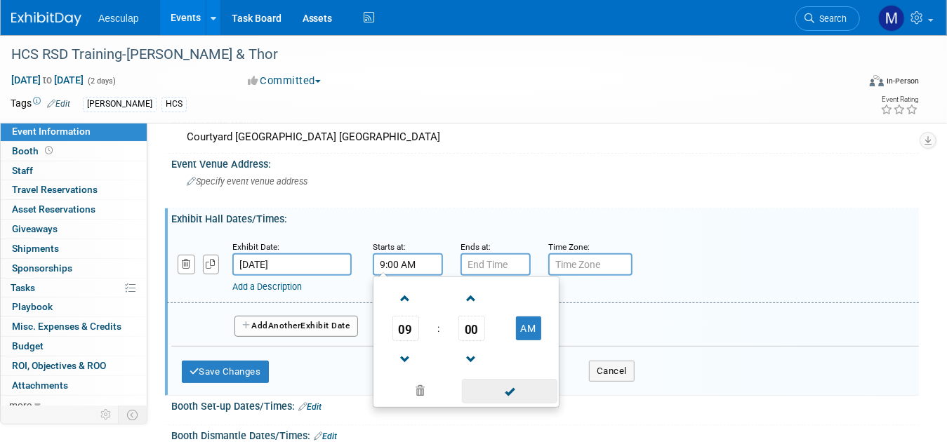
click at [510, 383] on span at bounding box center [509, 391] width 95 height 25
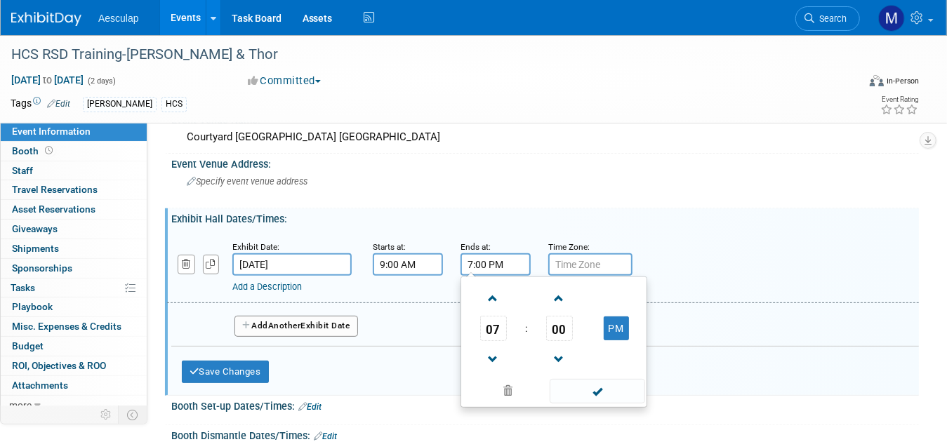
click at [507, 258] on input "7:00 PM" at bounding box center [496, 264] width 70 height 22
click at [494, 357] on span at bounding box center [493, 360] width 25 height 25
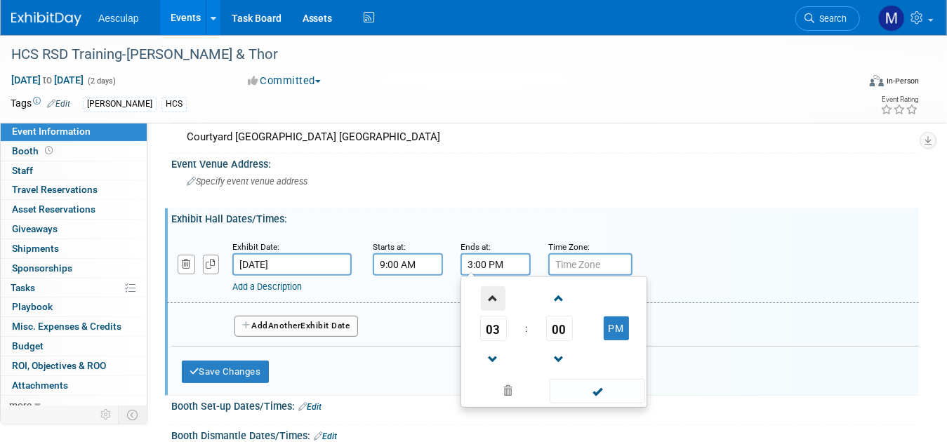
click at [492, 298] on span at bounding box center [493, 298] width 25 height 25
type input "4:00 PM"
click at [599, 385] on span at bounding box center [597, 391] width 95 height 25
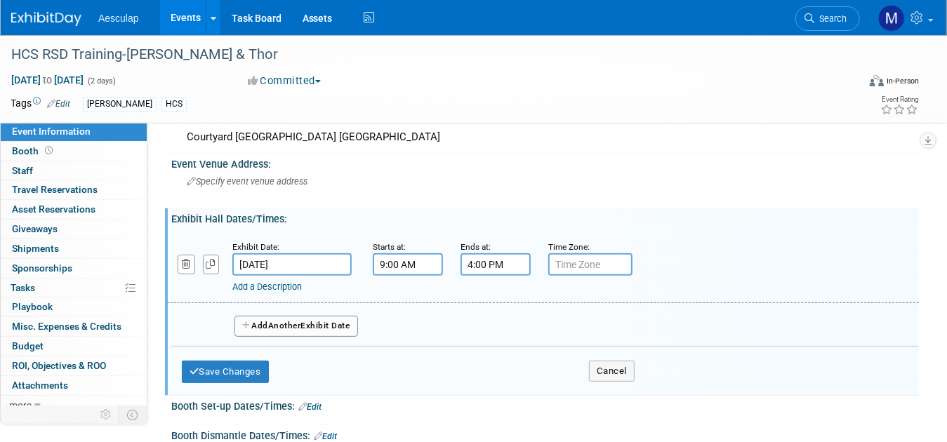
click at [583, 262] on input "text" at bounding box center [590, 264] width 84 height 22
type input "Pacific Time"
click at [253, 324] on button "Add Another Exhibit Date" at bounding box center [297, 326] width 124 height 21
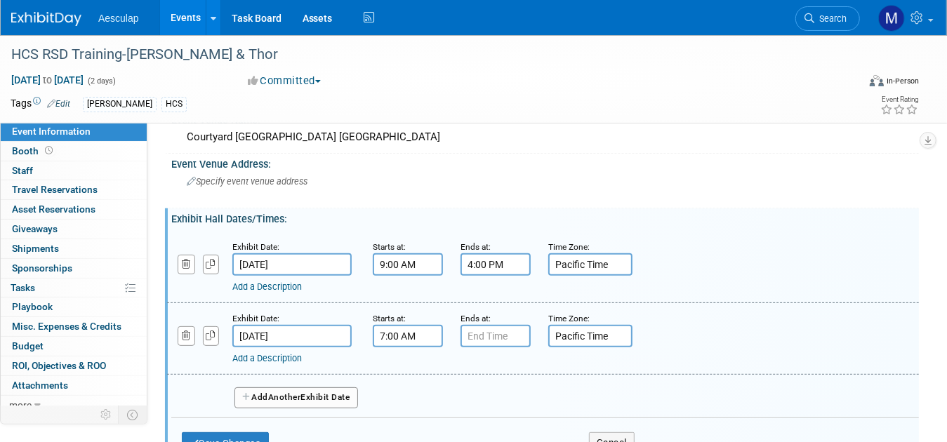
click at [411, 335] on input "7:00 AM" at bounding box center [408, 336] width 70 height 22
click at [404, 365] on span at bounding box center [405, 370] width 25 height 25
type input "8:00 AM"
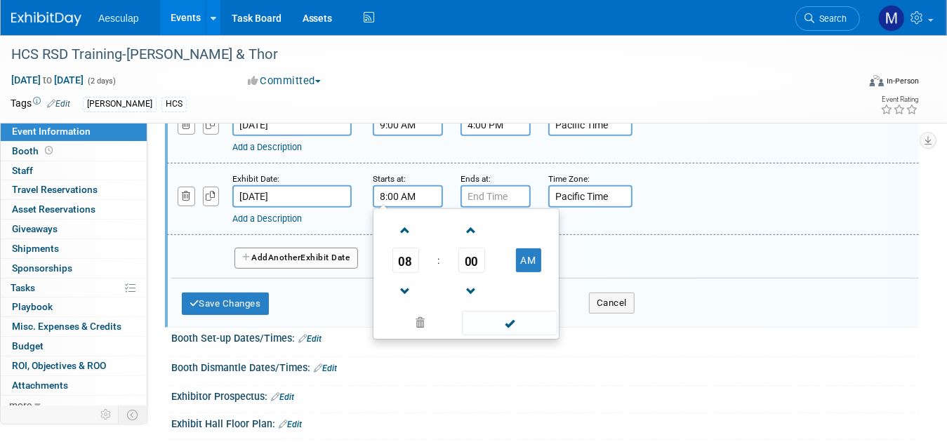
scroll to position [351, 0]
click at [507, 322] on span at bounding box center [509, 322] width 95 height 25
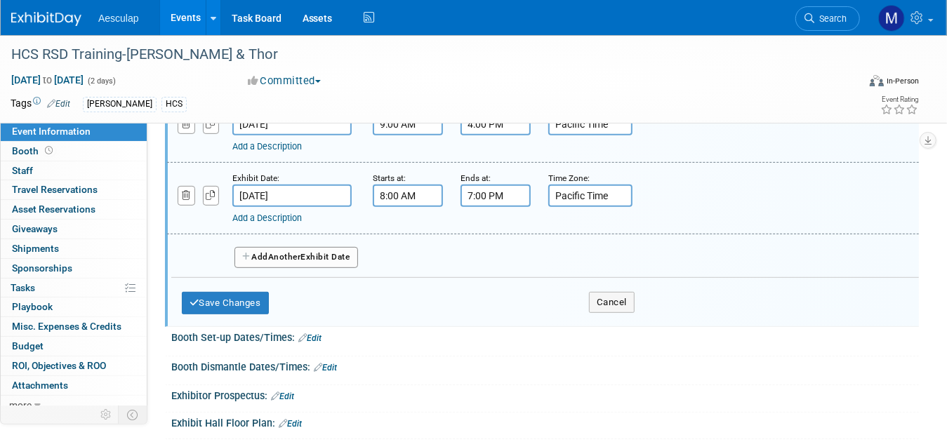
click at [501, 190] on input "7:00 PM" at bounding box center [496, 196] width 70 height 22
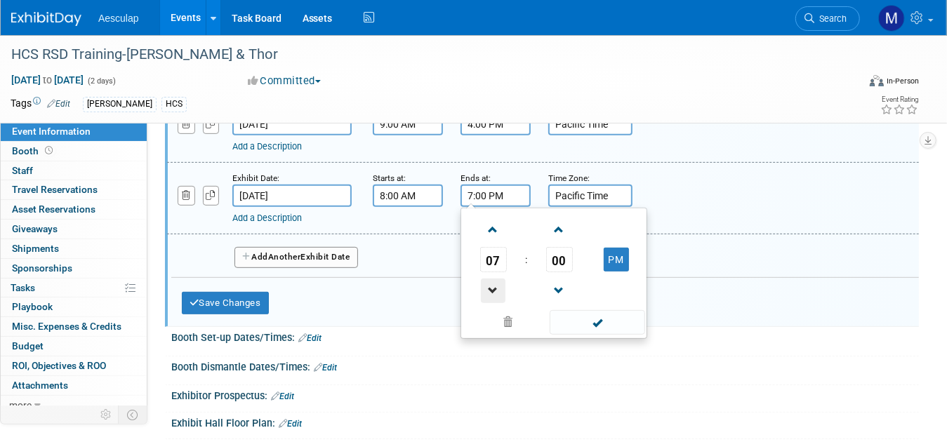
click at [492, 288] on span at bounding box center [493, 291] width 25 height 25
type input "3:00 PM"
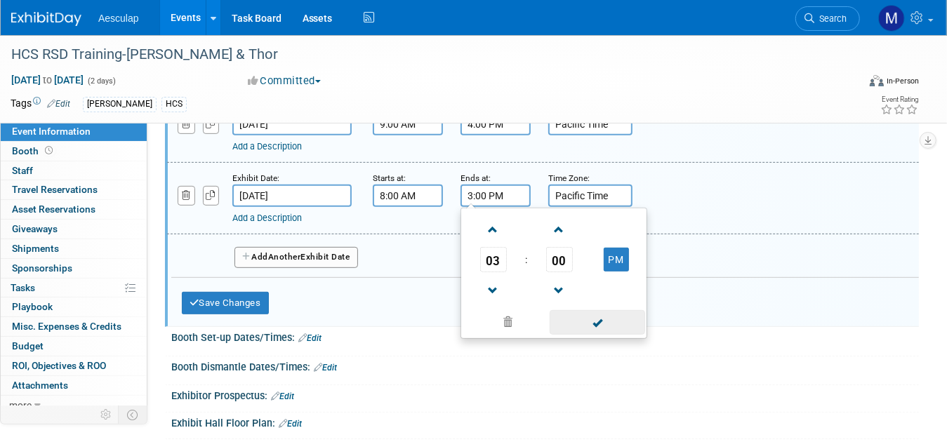
click at [600, 319] on span at bounding box center [597, 322] width 95 height 25
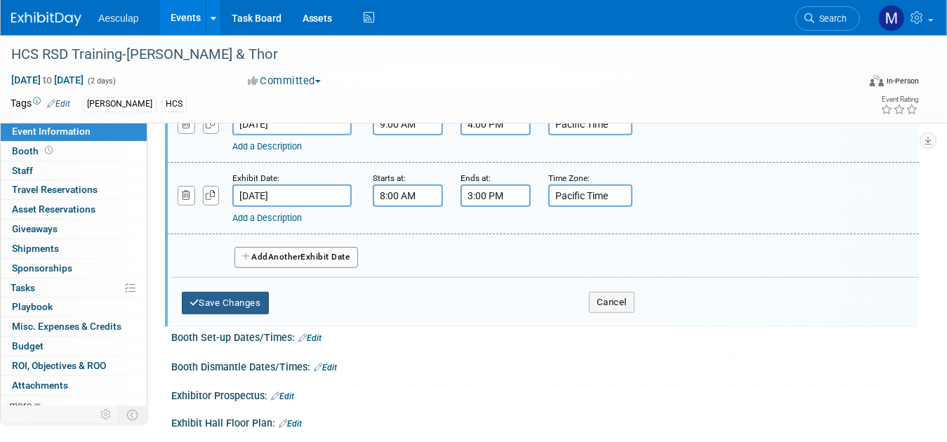
click at [209, 292] on button "Save Changes" at bounding box center [225, 303] width 87 height 22
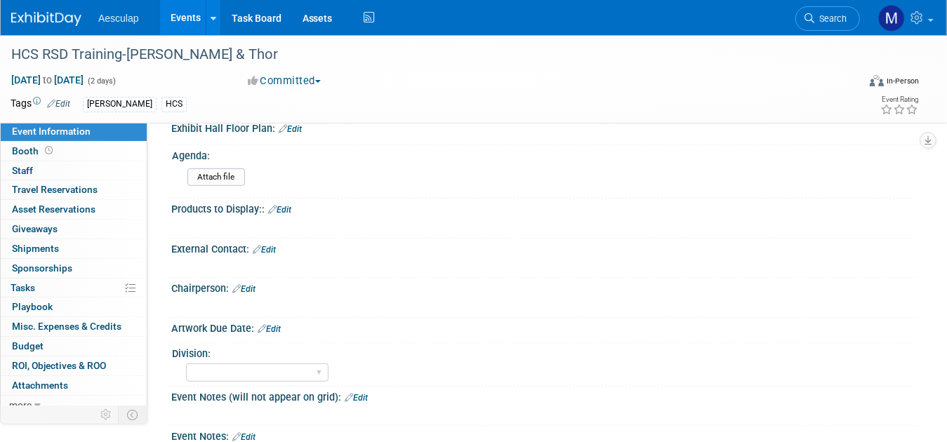
scroll to position [259, 0]
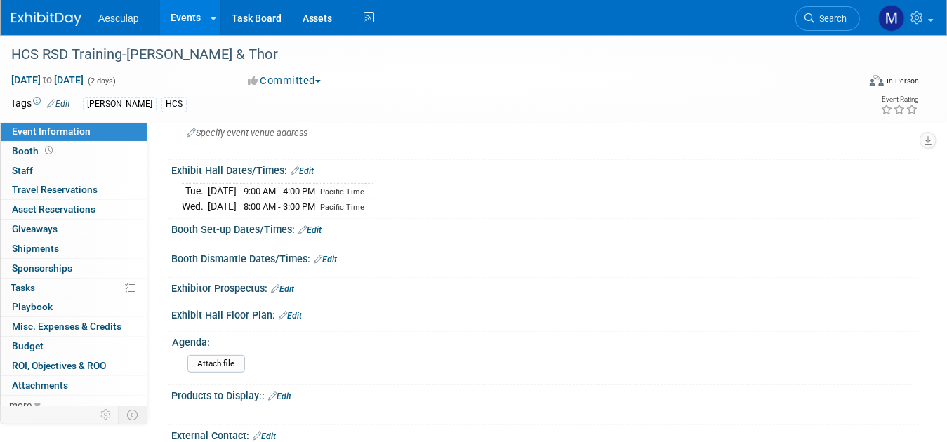
click at [171, 16] on link "Events" at bounding box center [185, 17] width 51 height 35
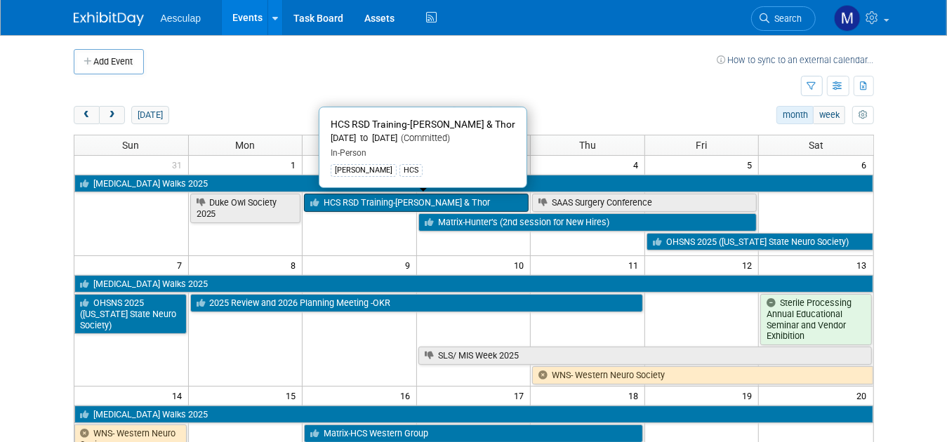
click at [390, 204] on link "HCS RSD Training-[PERSON_NAME] & Thor" at bounding box center [416, 203] width 225 height 18
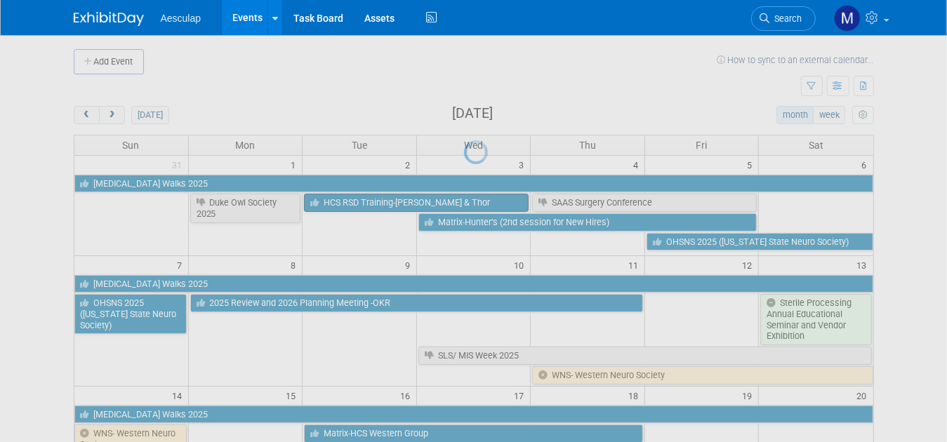
click at [464, 204] on div at bounding box center [474, 221] width 20 height 442
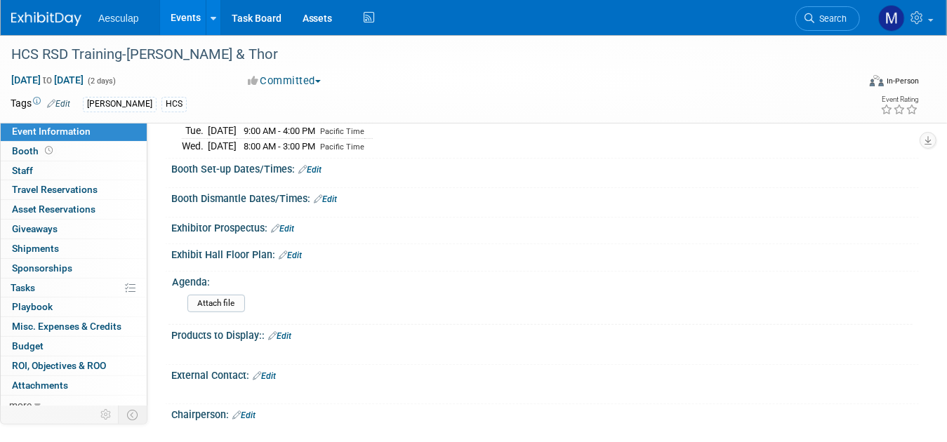
scroll to position [351, 0]
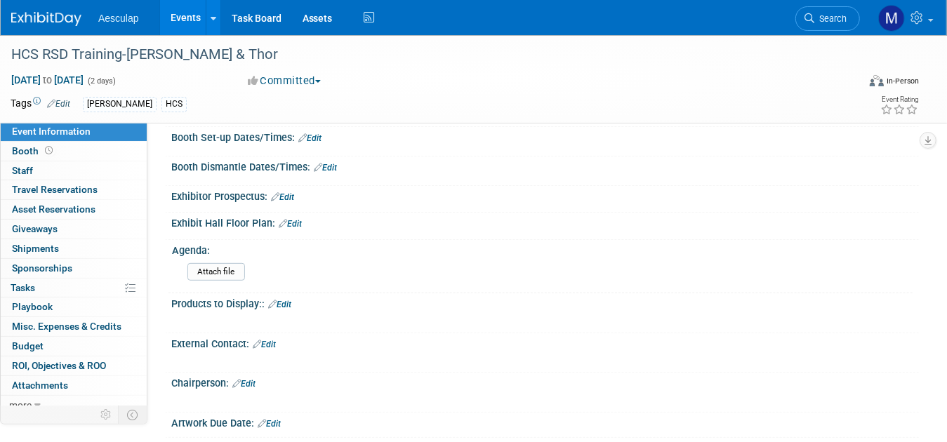
click at [270, 340] on link "Edit" at bounding box center [264, 345] width 23 height 10
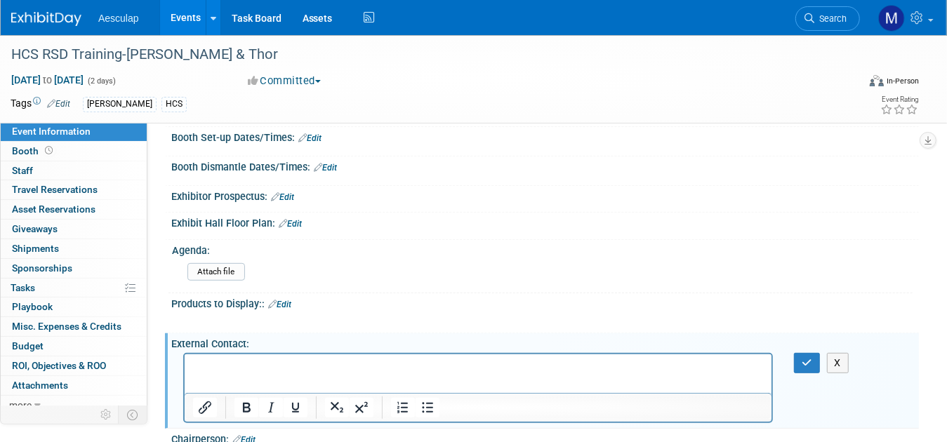
scroll to position [0, 0]
click at [269, 381] on p "[PHONE_NUMBER]" at bounding box center [477, 381] width 571 height 14
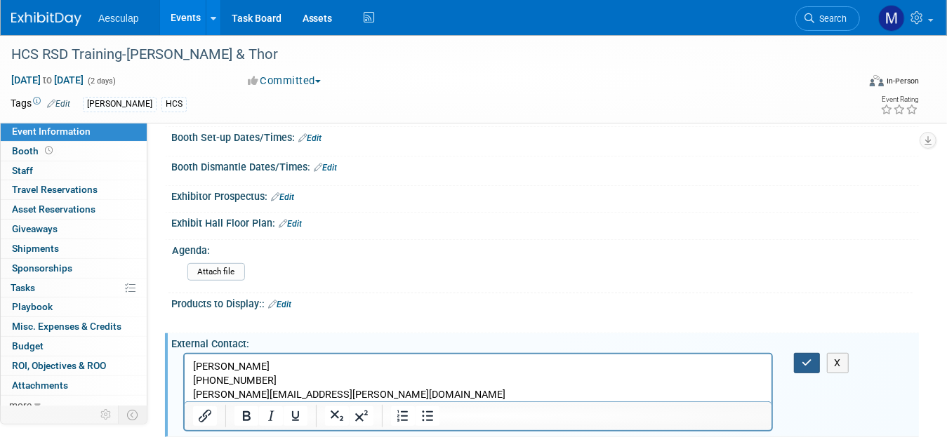
click at [809, 359] on icon "button" at bounding box center [807, 363] width 11 height 10
